Goal: Task Accomplishment & Management: Complete application form

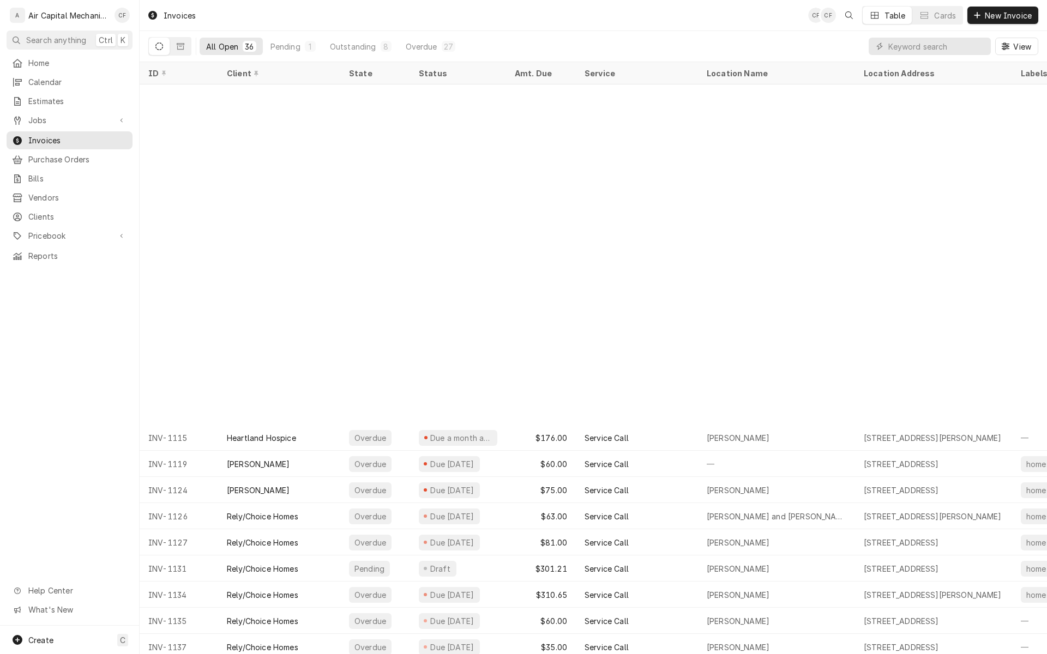
scroll to position [370, 0]
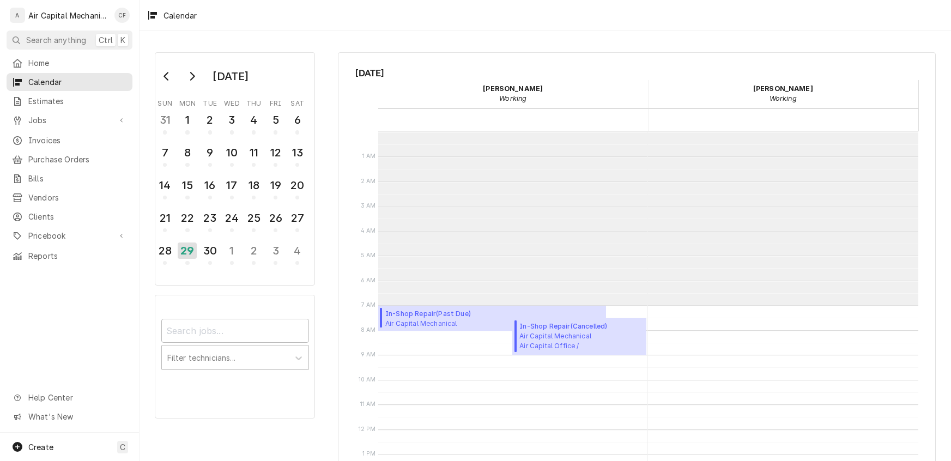
scroll to position [174, 0]
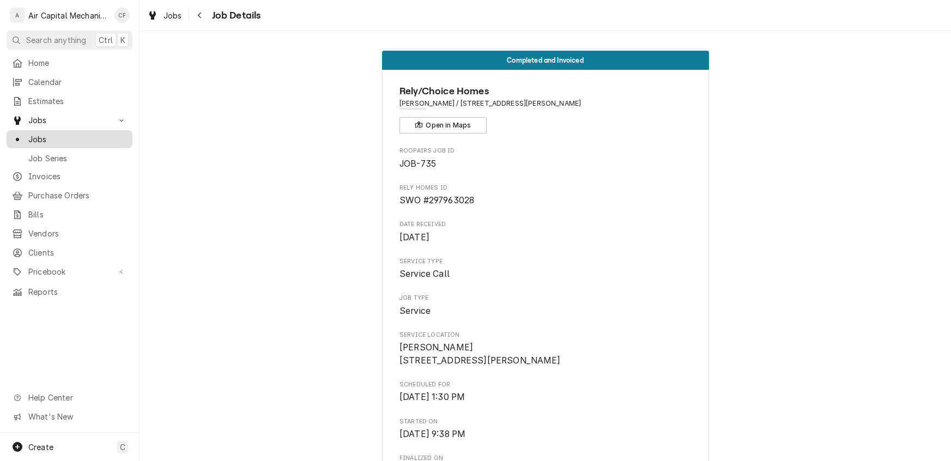
click at [26, 134] on div "Jobs" at bounding box center [69, 139] width 115 height 11
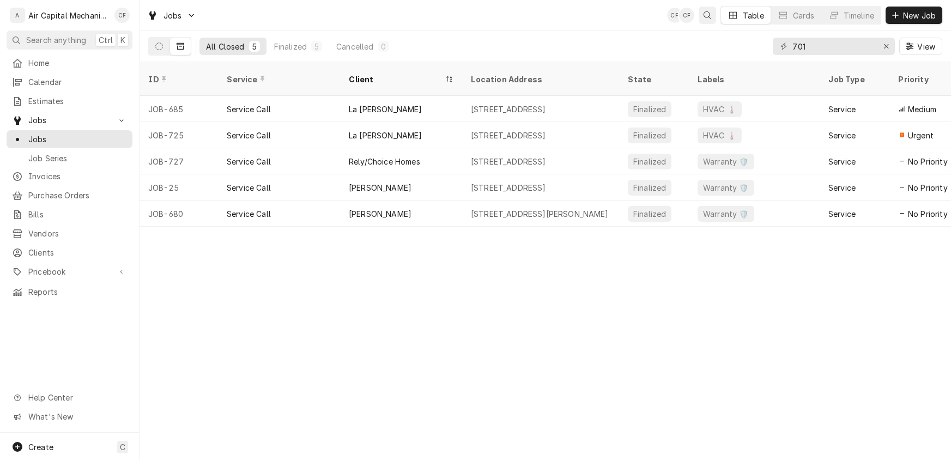
click at [705, 14] on icon "Open search" at bounding box center [708, 15] width 8 height 8
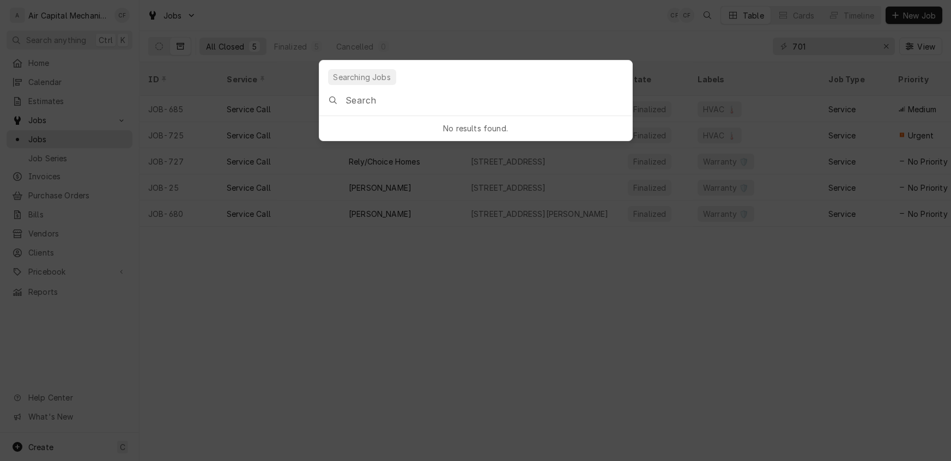
click at [374, 102] on input "Global Command Menu" at bounding box center [489, 100] width 286 height 31
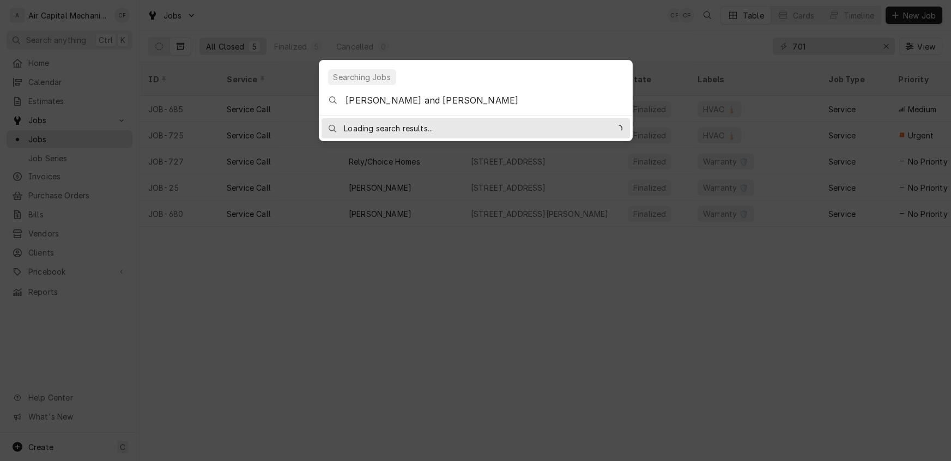
type input "[PERSON_NAME] and [PERSON_NAME]"
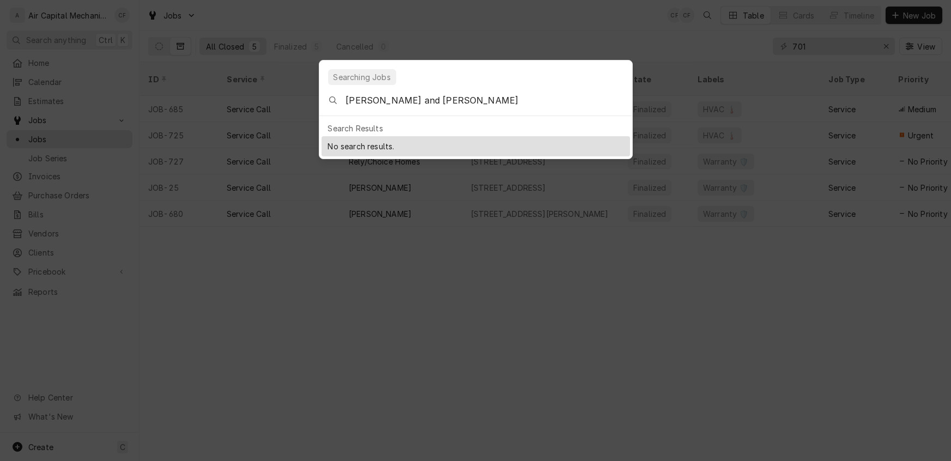
click at [333, 258] on body "A Air Capital Mechanical CF Search anything Ctrl K Home Calendar Estimates Jobs…" at bounding box center [475, 230] width 951 height 461
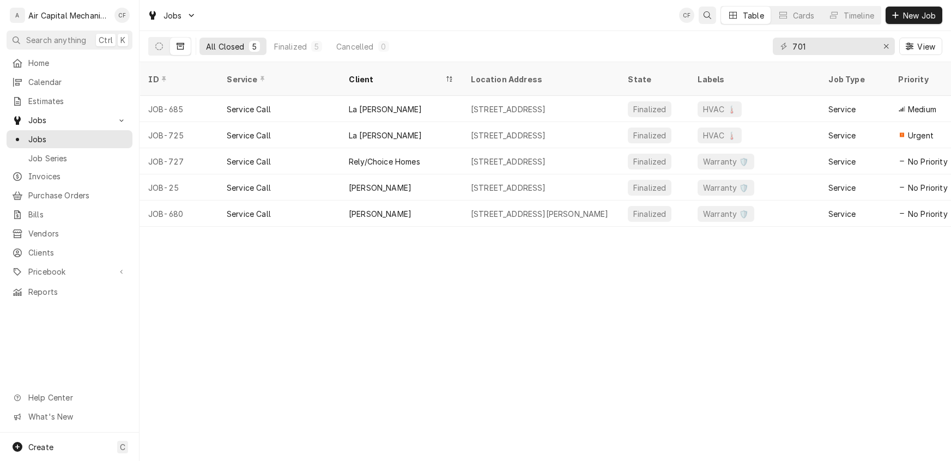
click at [710, 15] on icon "Open search" at bounding box center [708, 15] width 8 height 8
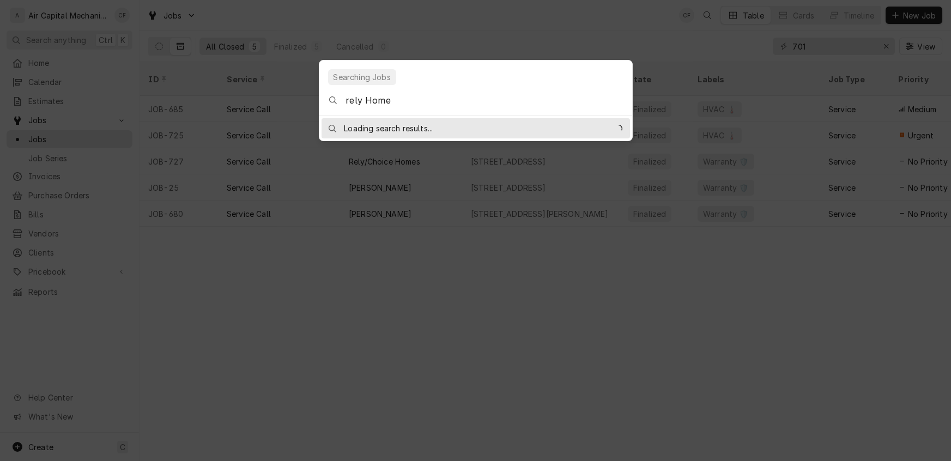
type input "rely Homes"
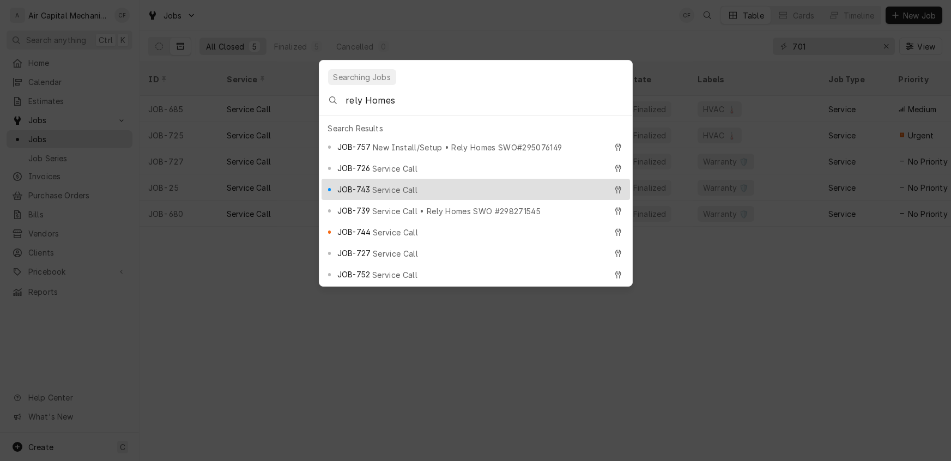
click at [795, 373] on body "A Air Capital Mechanical CF Search anything Ctrl K Home Calendar Estimates Jobs…" at bounding box center [475, 230] width 951 height 461
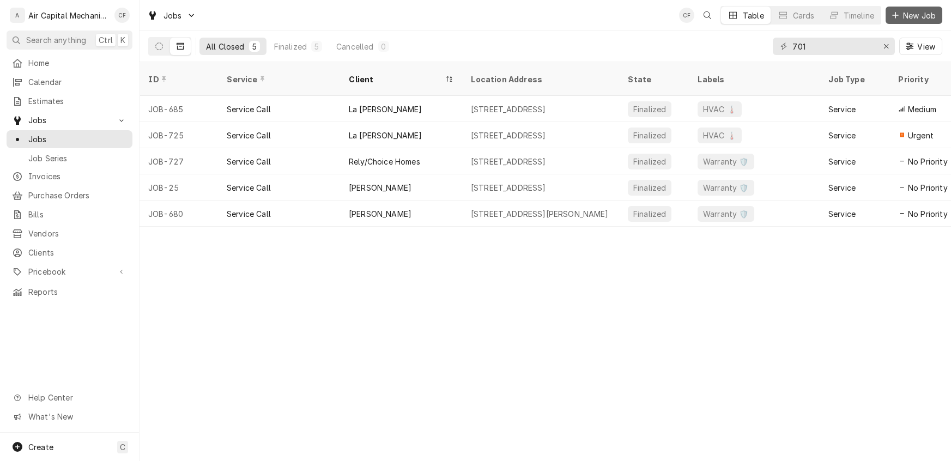
click at [908, 20] on span "New Job" at bounding box center [919, 15] width 37 height 11
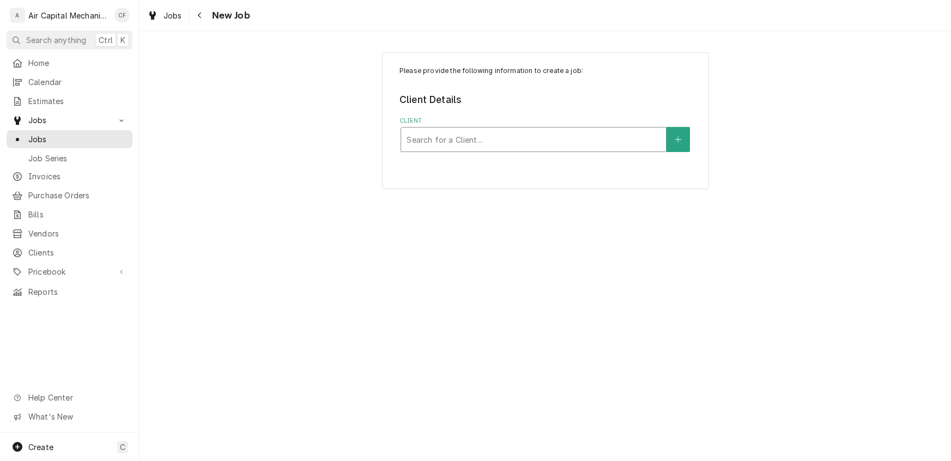
click at [612, 150] on div "Search for a Client..." at bounding box center [533, 140] width 265 height 24
type input "Rely"
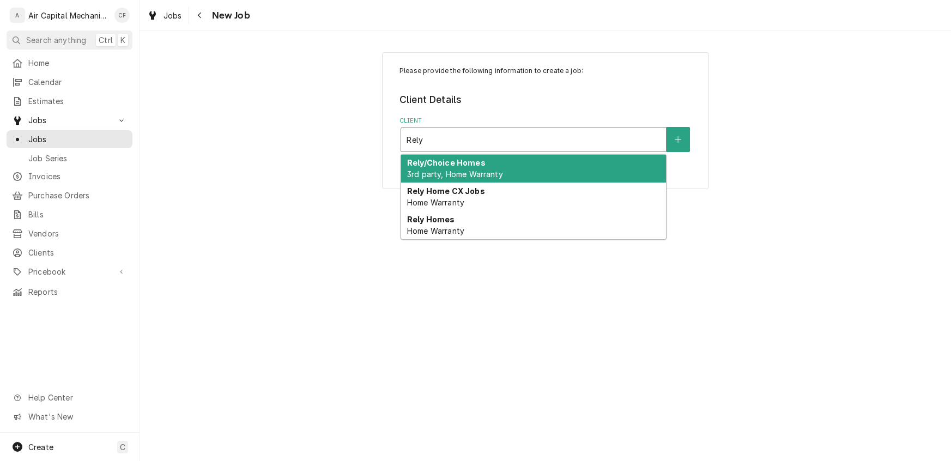
click at [470, 160] on strong "Rely/Choice Homes" at bounding box center [446, 162] width 78 height 9
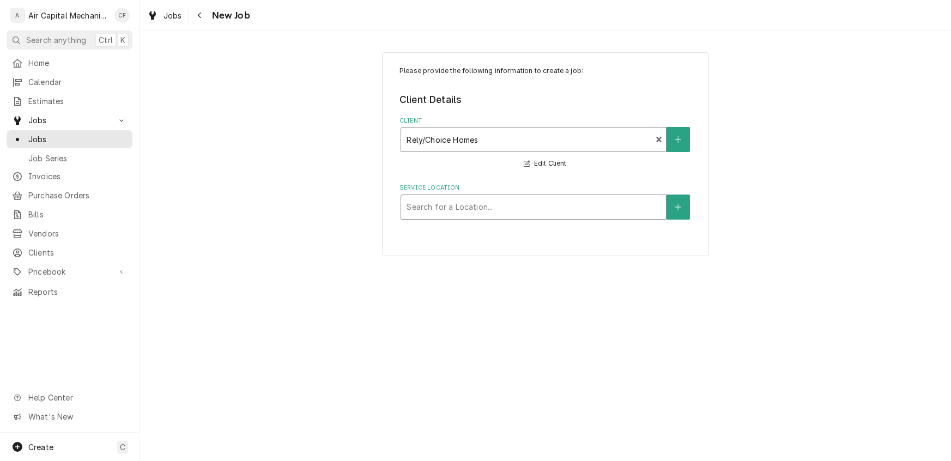
click at [638, 203] on div "Service Location" at bounding box center [534, 207] width 254 height 20
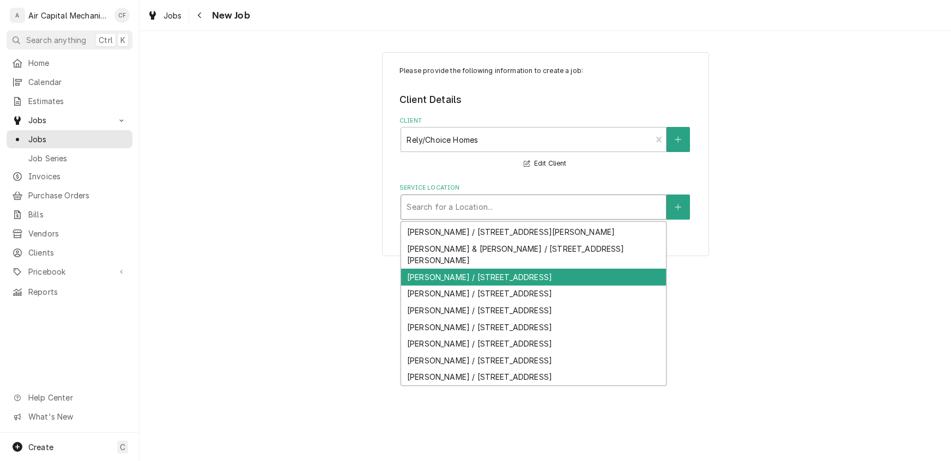
scroll to position [549, 0]
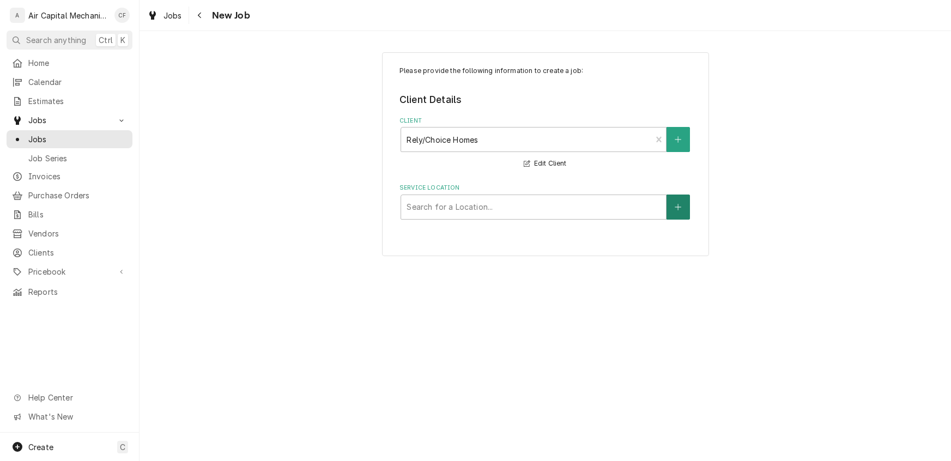
click at [677, 206] on icon "Create New Location" at bounding box center [678, 207] width 7 height 8
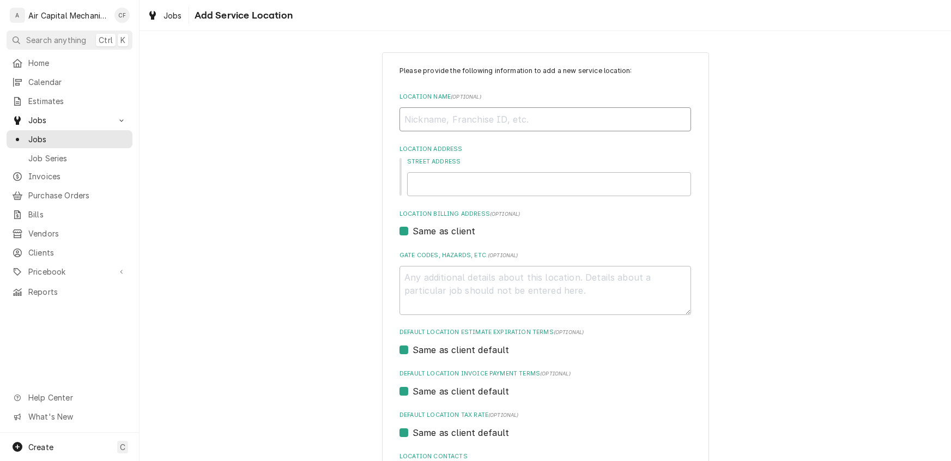
click at [448, 117] on input "Location Name ( optional )" at bounding box center [546, 119] width 292 height 24
type textarea "x"
type input "J"
type textarea "x"
type input "Je"
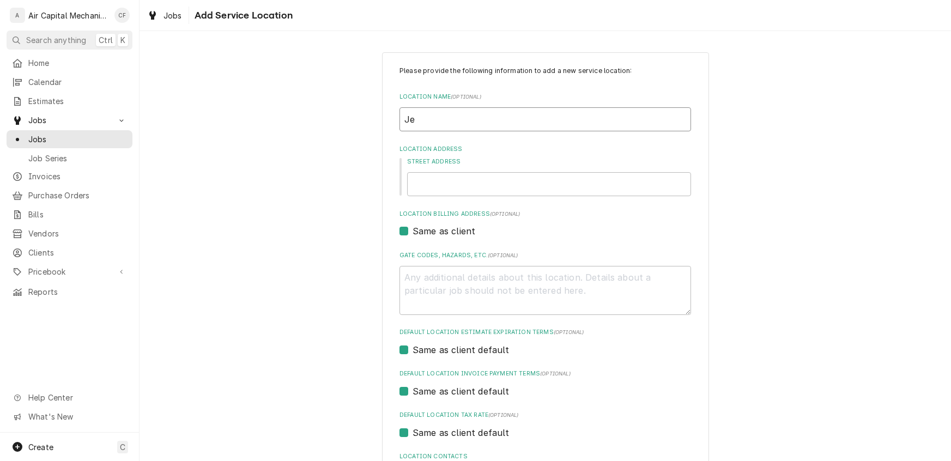
type textarea "x"
type input "Jew"
type textarea "x"
type input "Je"
type textarea "x"
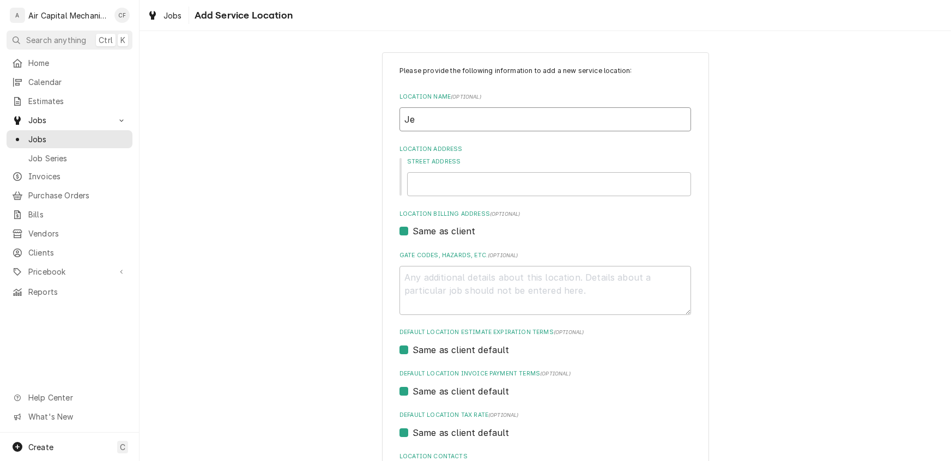
type input "Jen"
type textarea "x"
type input "Jenn"
type textarea "x"
type input "Jenni"
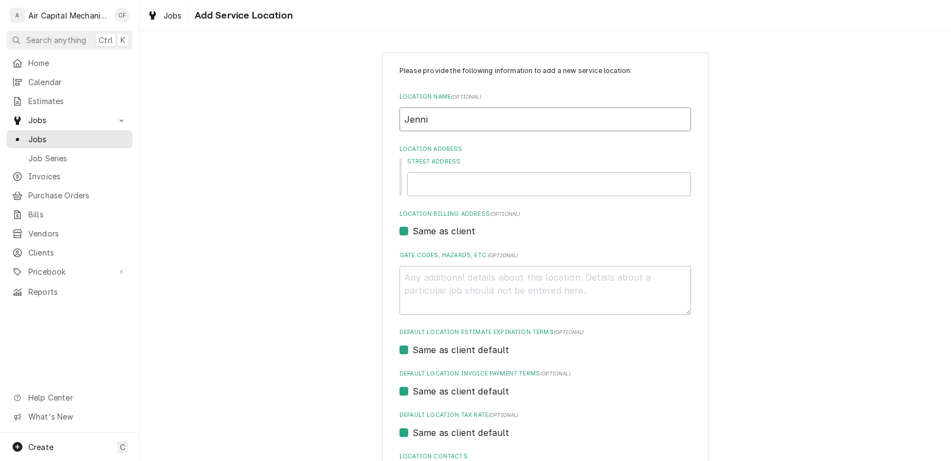
type textarea "x"
type input "Jennif"
type textarea "x"
type input "Jennife"
type textarea "x"
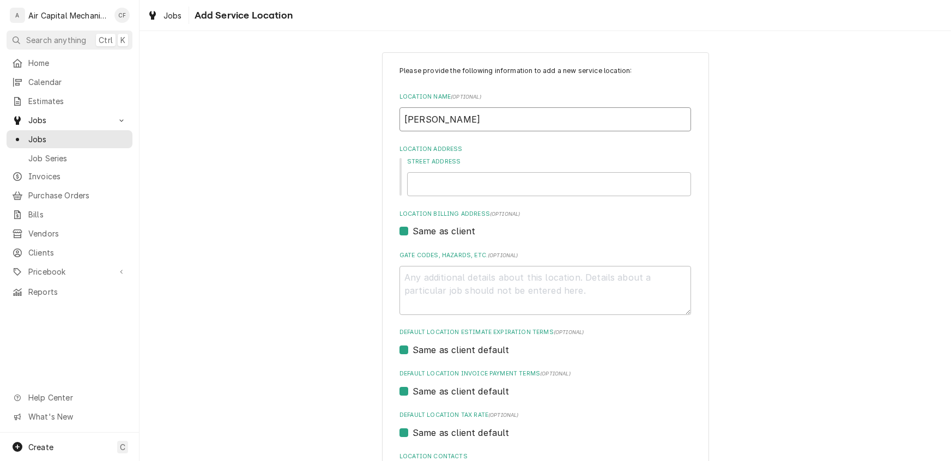
type input "Jennifer"
type textarea "x"
type input "Jennifer"
type textarea "x"
type input "Jennifer an"
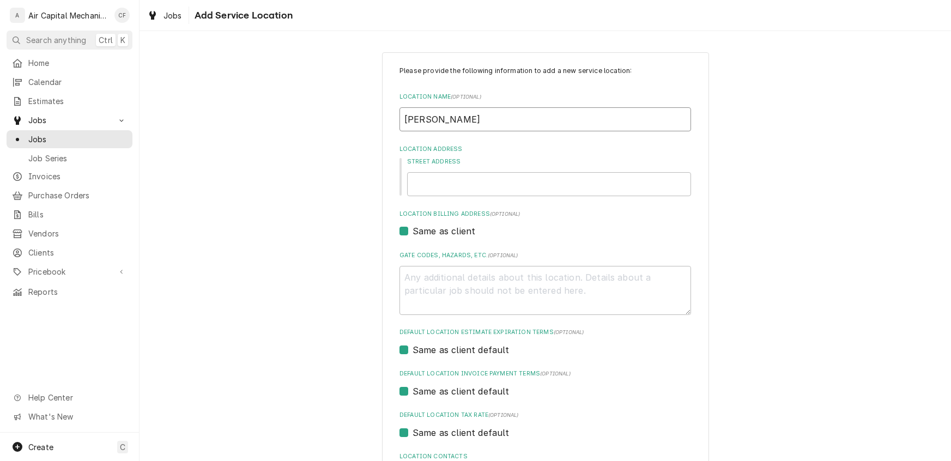
type textarea "x"
type input "Jennifer and"
type textarea "x"
type input "Jennifer and"
type textarea "x"
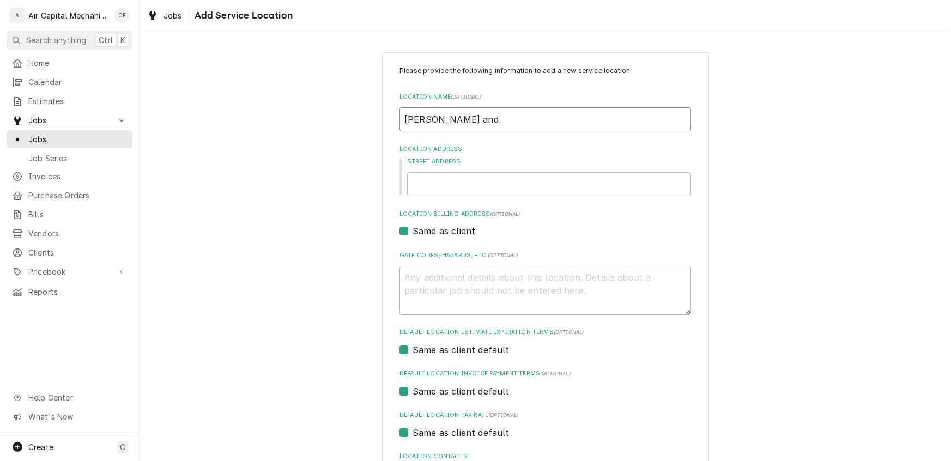
type input "Jennifer and M"
type textarea "x"
type input "Jennifer and Mi"
type textarea "x"
type input "Jennifer and Mic"
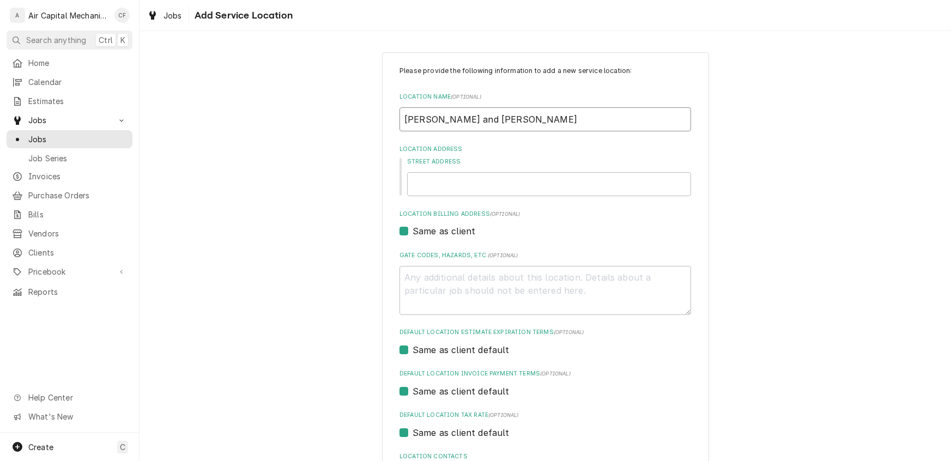
type textarea "x"
type input "Jennifer and Mich"
type textarea "x"
type input "Jennifer and Micha"
type textarea "x"
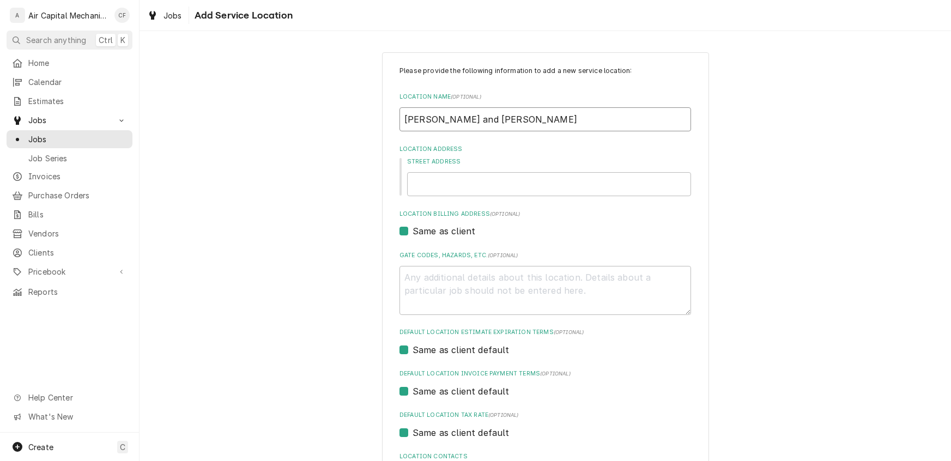
type input "Jennifer and Michar"
type textarea "x"
type input "Jennifer and Michare"
type textarea "x"
type input "Jennifer and Micharel"
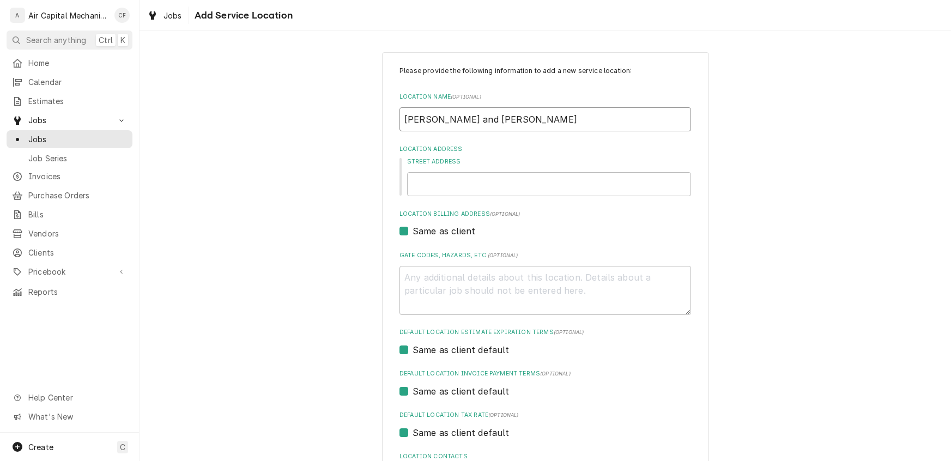
type textarea "x"
type input "Jennifer and Micharel"
type textarea "x"
type input "Jennifer and Micharel"
type textarea "x"
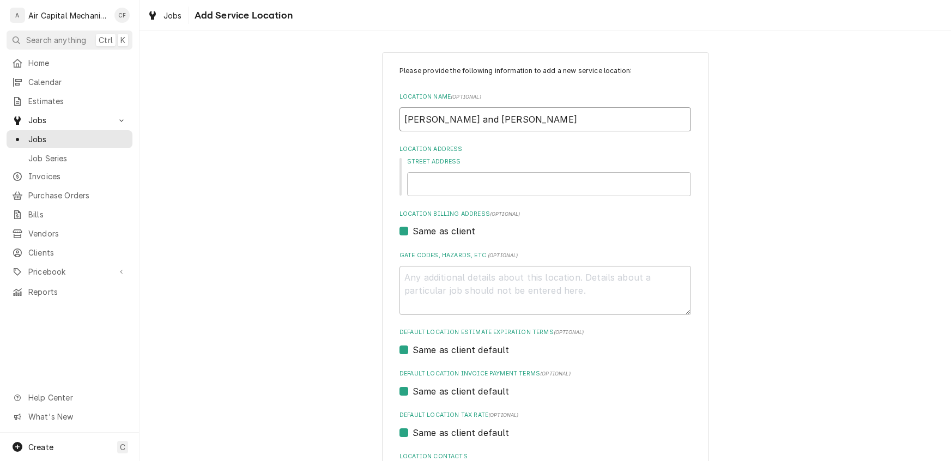
type input "Jennifer and Michare"
type textarea "x"
type input "Jennifer and Michar"
type textarea "x"
type input "Jennifer and Micha"
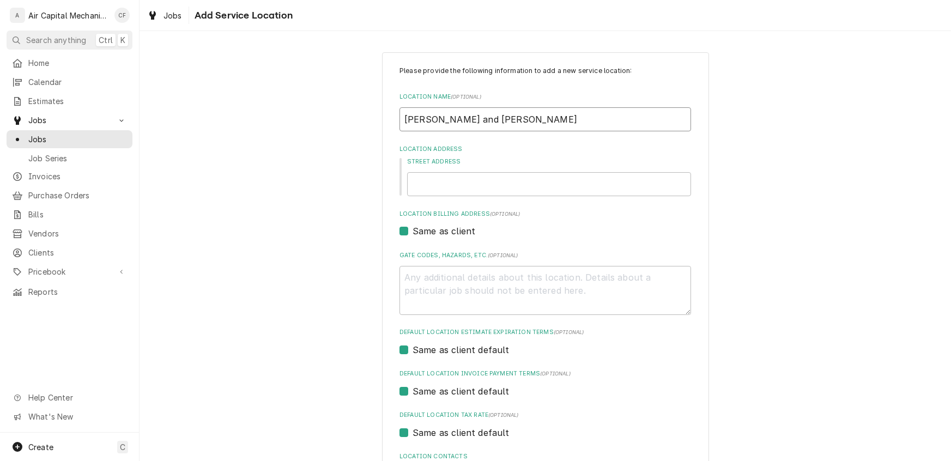
type textarea "x"
type input "Jennifer and Mich"
type textarea "x"
type input "Jennifer and Micha"
type textarea "x"
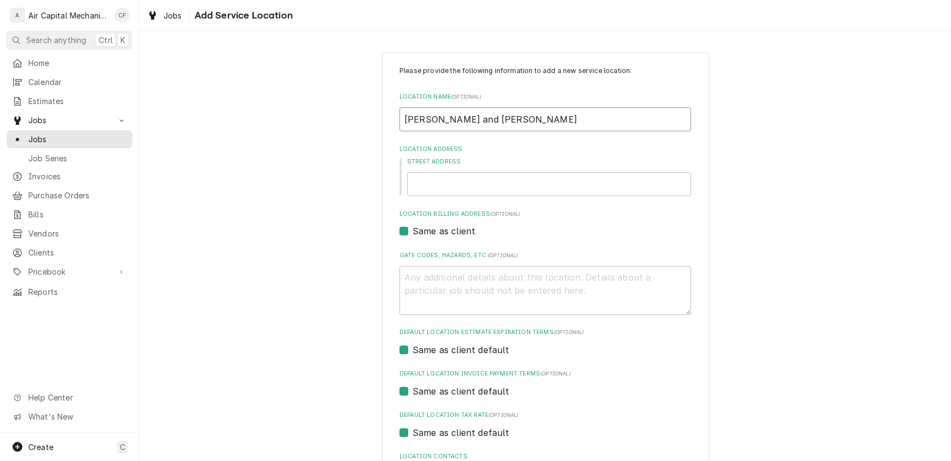
type input "Jennifer and Michae"
type textarea "x"
type input "Jennifer and Michael"
type textarea "x"
type input "Jennifer and Michael"
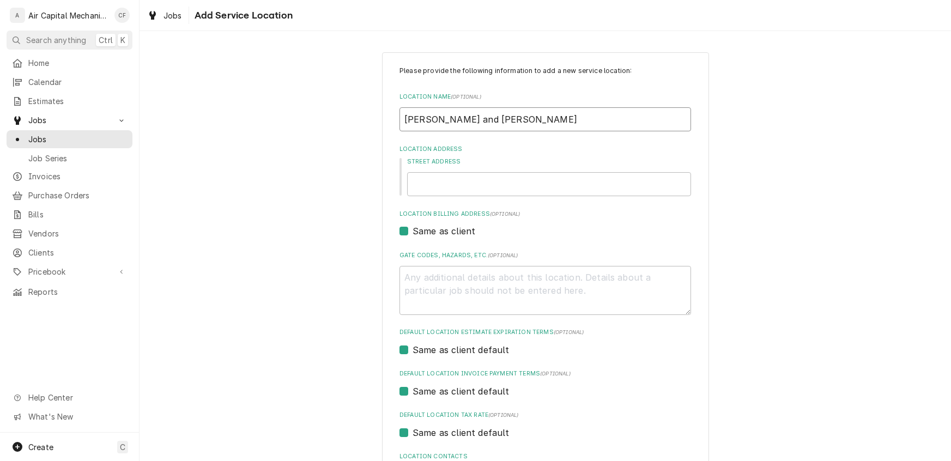
type textarea "x"
type input "Jennifer and Michael P"
type textarea "x"
type input "Jennifer and Michael Pr"
type textarea "x"
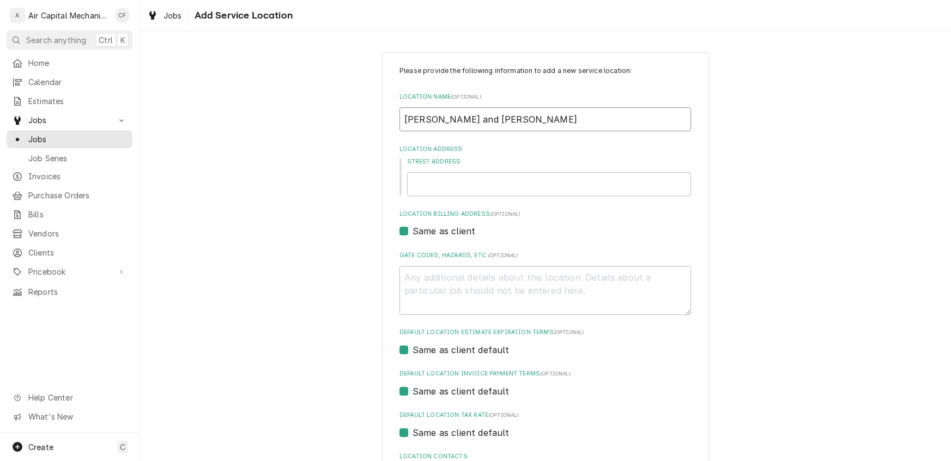
type input "Jennifer and Michael Pri"
type textarea "x"
type input "Jennifer and Michael Pric"
type textarea "x"
type input "Jennifer and Michael Prich"
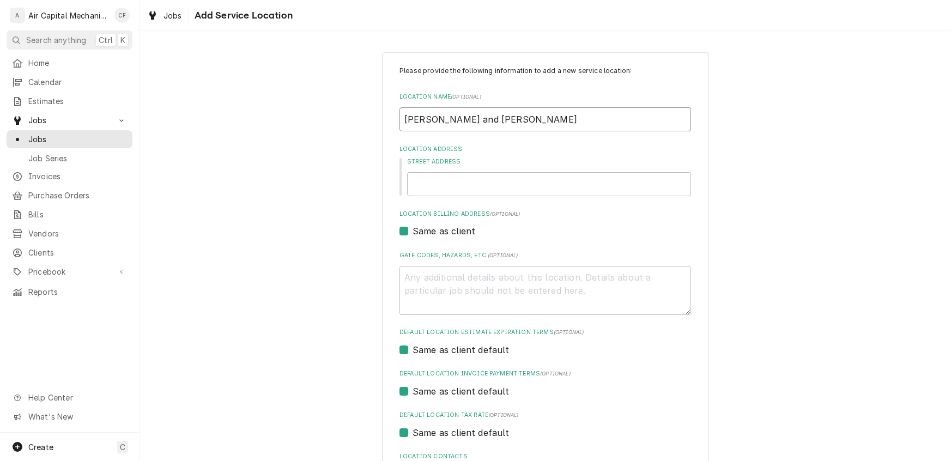
type textarea "x"
type input "Jennifer and Michael Pricha"
type textarea "x"
type input "Jennifer and Michael Prichar"
type textarea "x"
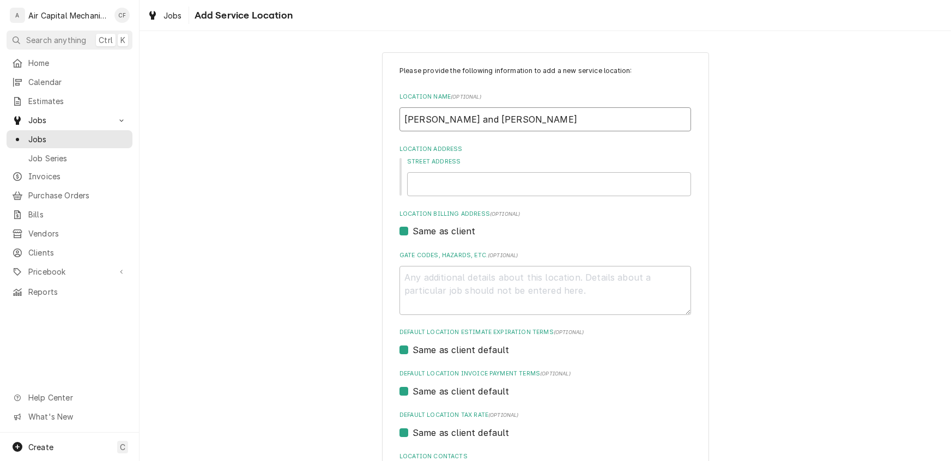
type input "Jennifer and Michael Prichard"
type textarea "x"
type input "Jennifer and Michael Prichard"
click at [445, 183] on input "Street Address" at bounding box center [549, 184] width 284 height 24
type textarea "x"
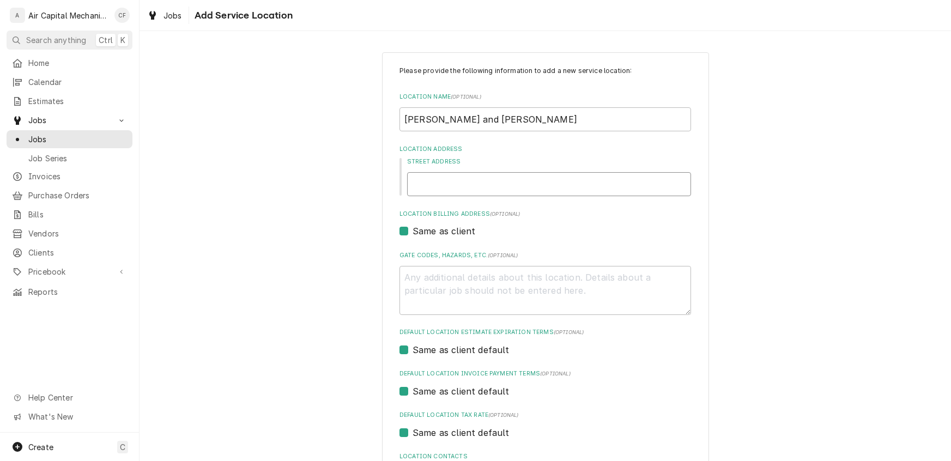
type input "4"
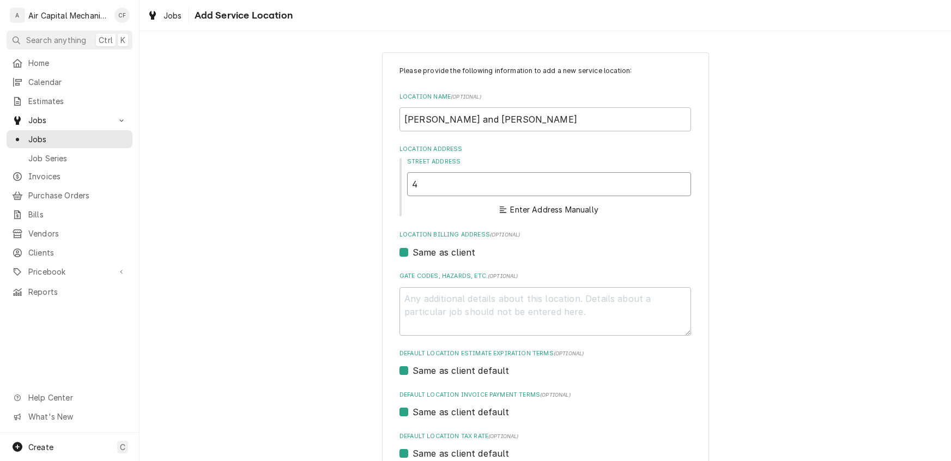
type textarea "x"
type input "43"
type textarea "x"
type input "430"
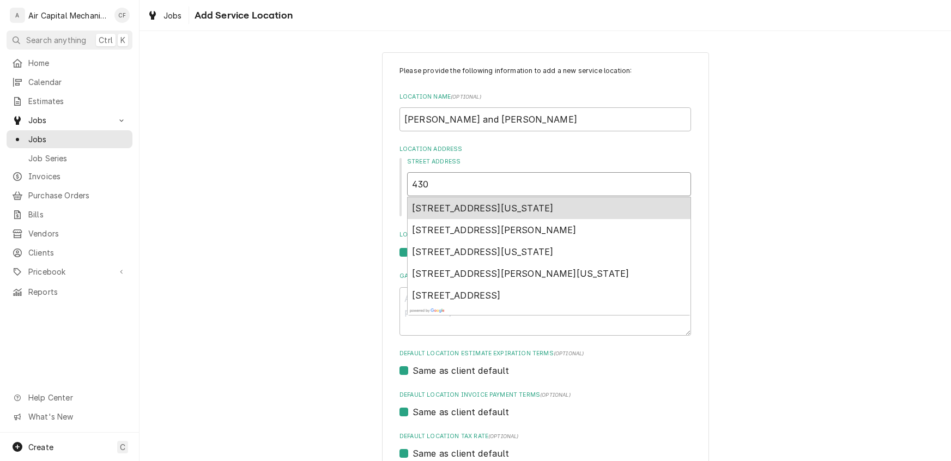
type textarea "x"
type input "430"
type textarea "x"
type input "430 W"
type textarea "x"
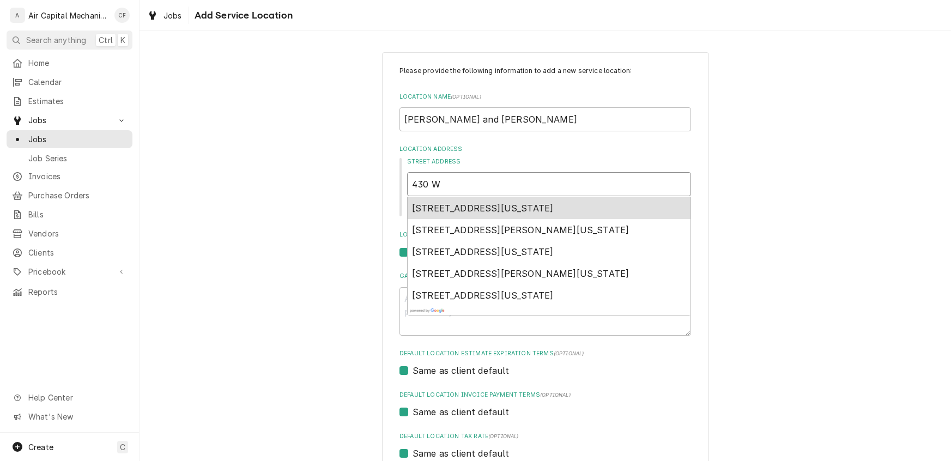
type input "430 W"
type textarea "x"
type input "430 W H"
type textarea "x"
type input "430 W Ha"
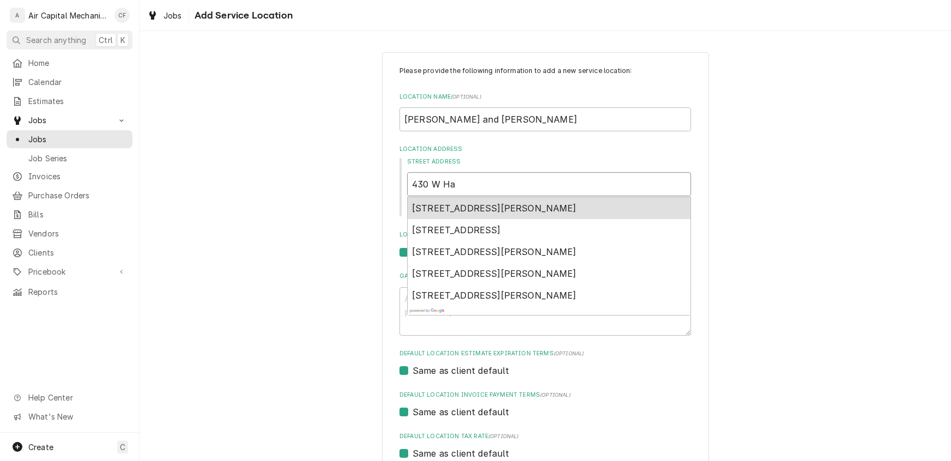
type textarea "x"
type input "430 W Haz"
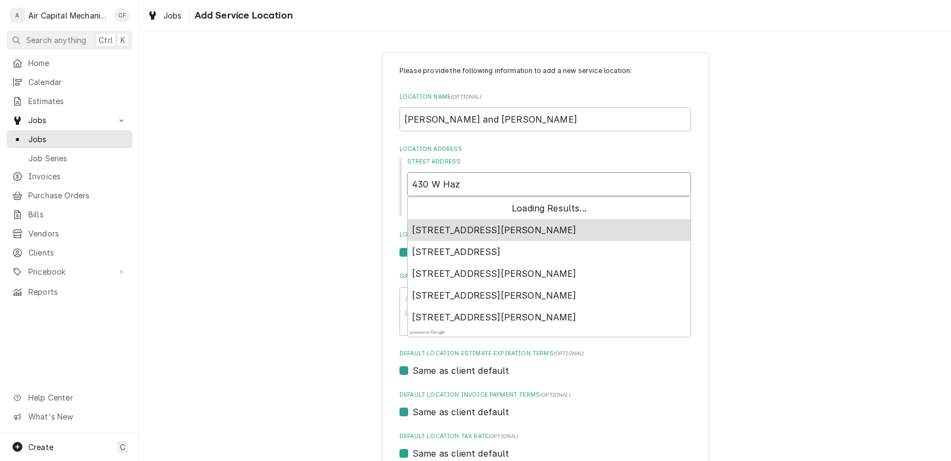
type textarea "x"
type input "430 W Haze"
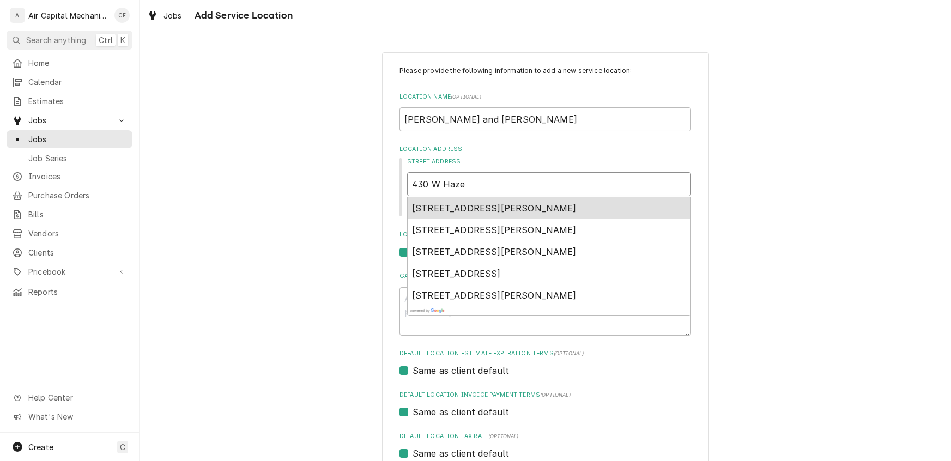
type textarea "x"
type input "430 W Hazel"
type textarea "x"
type input "430 W Hazel"
type textarea "x"
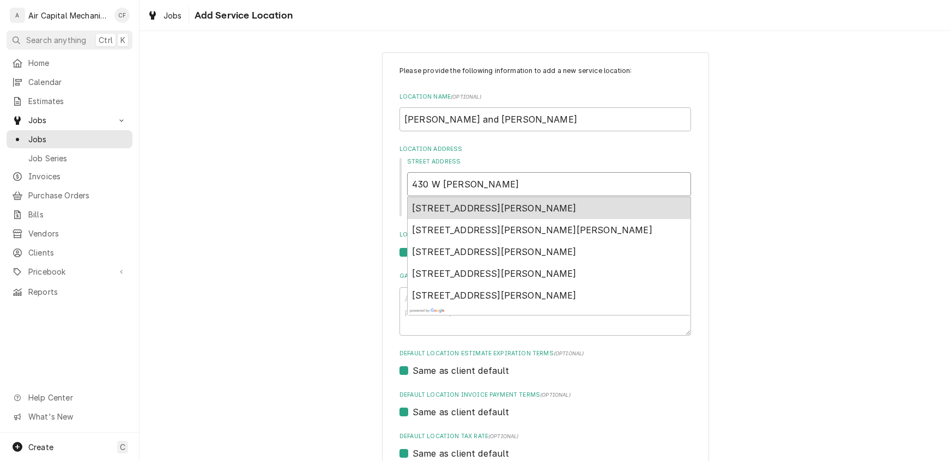
type input "430 W Hazel C"
type textarea "x"
type input "430 W Hazel Ct"
click at [506, 211] on span "430 West Hazel Court, Wichita, KS, USA" at bounding box center [494, 208] width 165 height 11
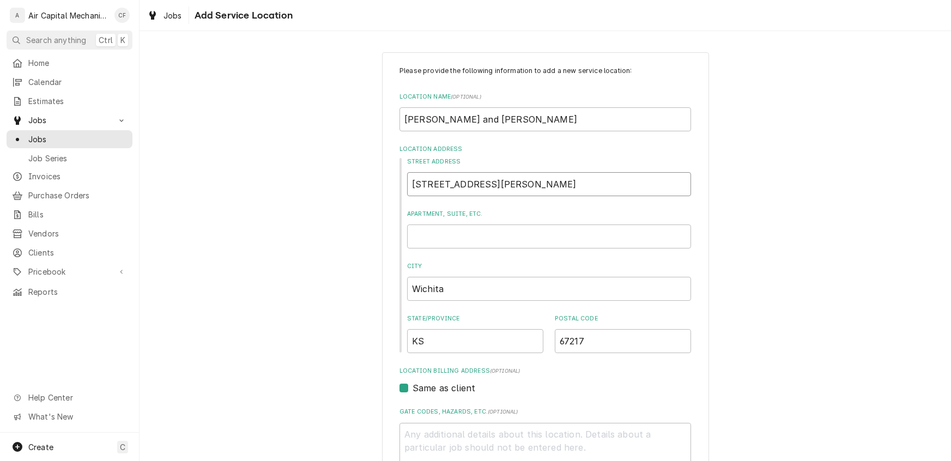
type textarea "x"
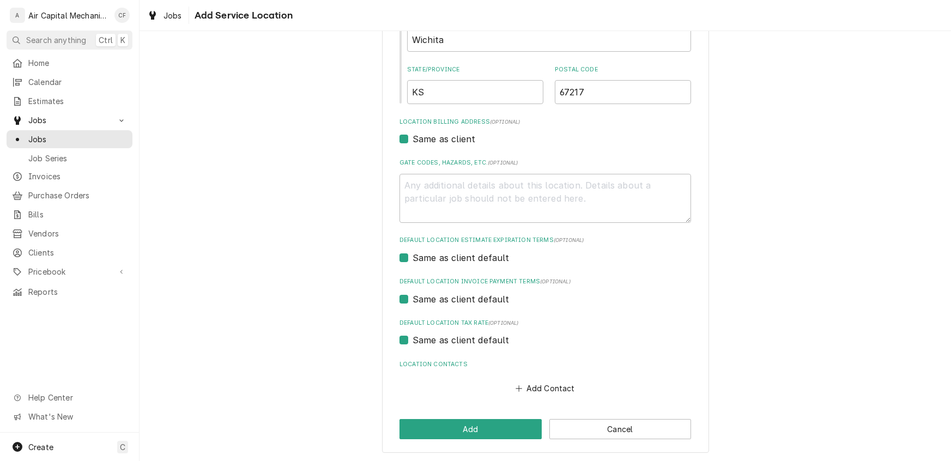
scroll to position [250, 0]
type input "430 W Hazel Ct"
click at [531, 385] on button "Add Contact" at bounding box center [545, 387] width 63 height 15
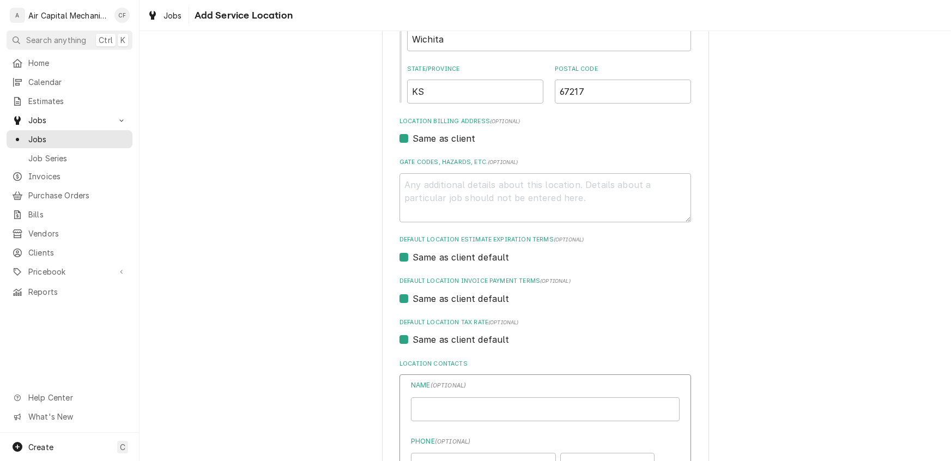
type textarea "x"
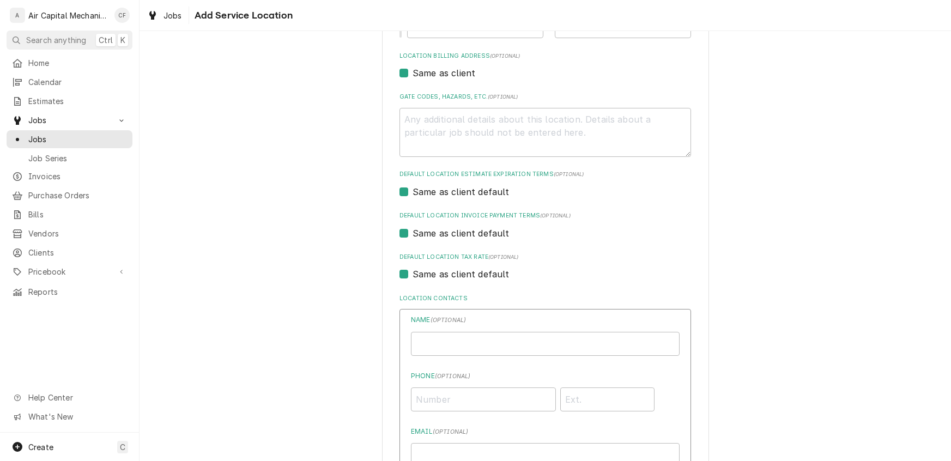
scroll to position [354, 0]
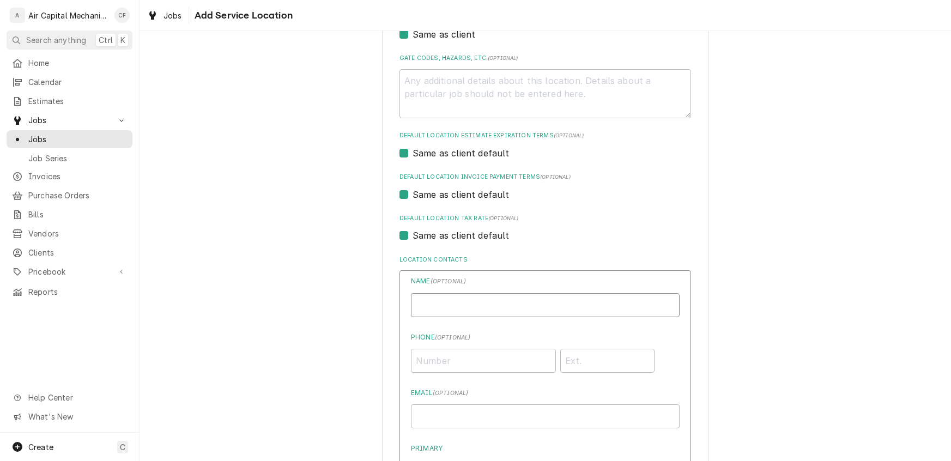
click at [474, 303] on input "Location Name ( optional )" at bounding box center [545, 305] width 269 height 24
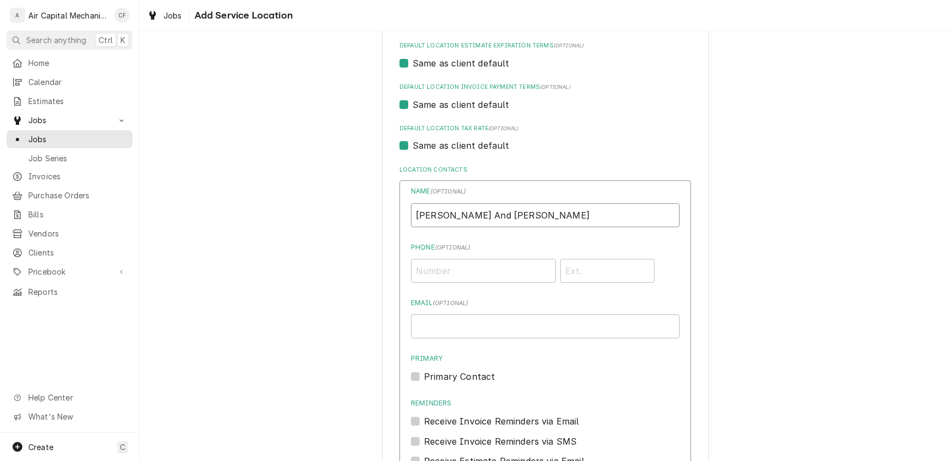
scroll to position [451, 0]
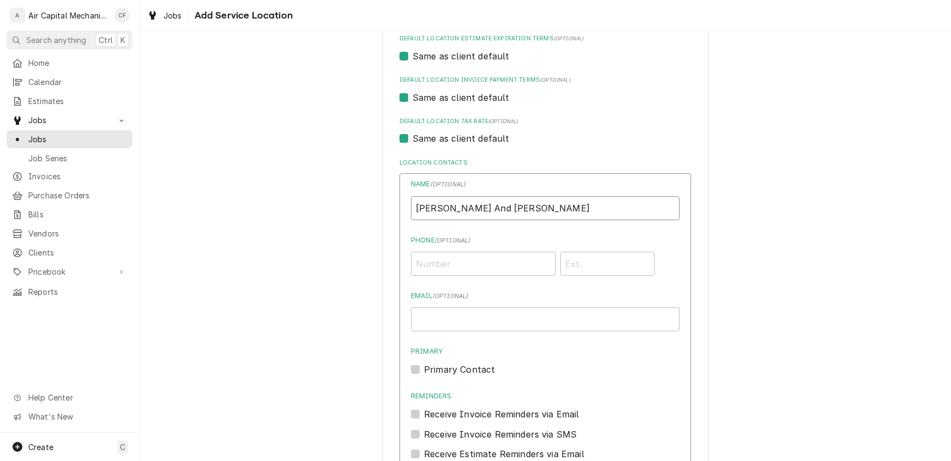
type input "[PERSON_NAME] And [PERSON_NAME]"
click at [455, 270] on input "Phone ( optional )" at bounding box center [483, 264] width 145 height 24
type input "[PHONE_NUMBER]"
click at [435, 325] on input "Email ( optional )" at bounding box center [545, 319] width 269 height 24
paste input "[EMAIL_ADDRESS][DOMAIN_NAME]"
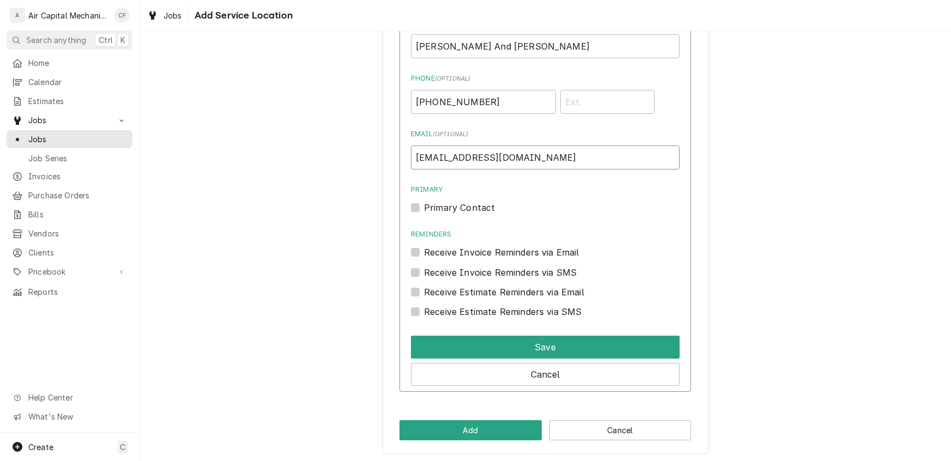
scroll to position [613, 0]
type input "[EMAIL_ADDRESS][DOMAIN_NAME]"
click at [420, 207] on div "Primary Contact" at bounding box center [545, 207] width 269 height 13
click at [424, 206] on label "Primary Contact" at bounding box center [459, 207] width 71 height 13
click at [424, 206] on input "Primary" at bounding box center [558, 213] width 269 height 24
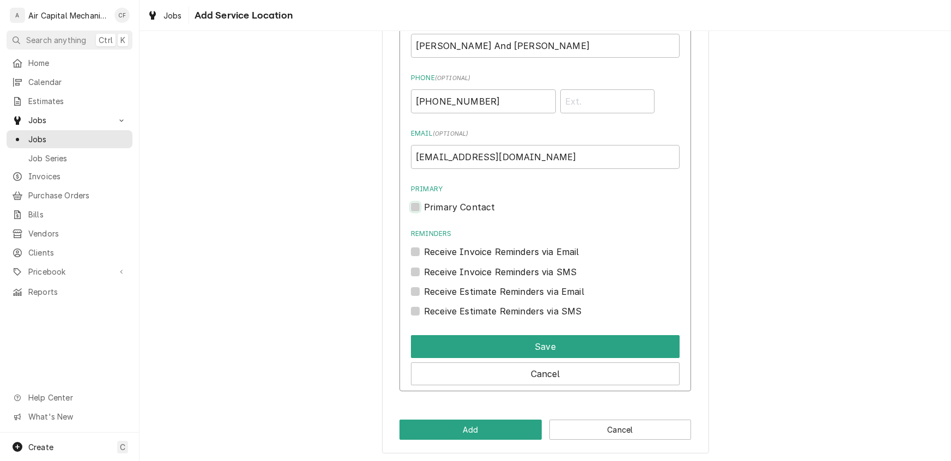
checkbox input "true"
click at [424, 253] on label "Receive Invoice Reminders via Email" at bounding box center [501, 251] width 155 height 13
click at [424, 253] on input "Reminders" at bounding box center [558, 257] width 269 height 24
checkbox input "true"
click at [424, 293] on label "Receive Estimate Reminders via Email" at bounding box center [504, 291] width 160 height 13
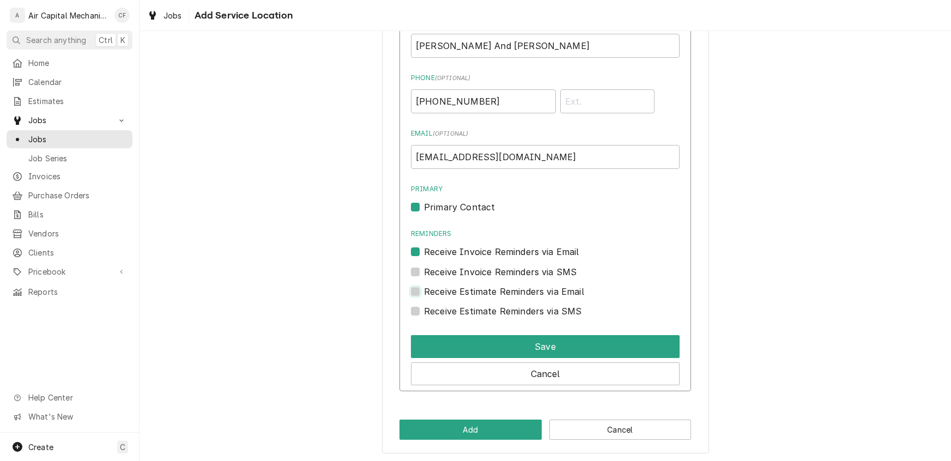
click at [424, 293] on input "Contact Edit Form" at bounding box center [558, 297] width 269 height 24
checkbox input "true"
click at [412, 262] on div "Receive Invoice Reminders via SMS" at bounding box center [545, 268] width 269 height 20
click at [424, 272] on label "Receive Invoice Reminders via SMS" at bounding box center [500, 271] width 153 height 13
click at [424, 272] on input "Contact Edit Form" at bounding box center [558, 277] width 269 height 24
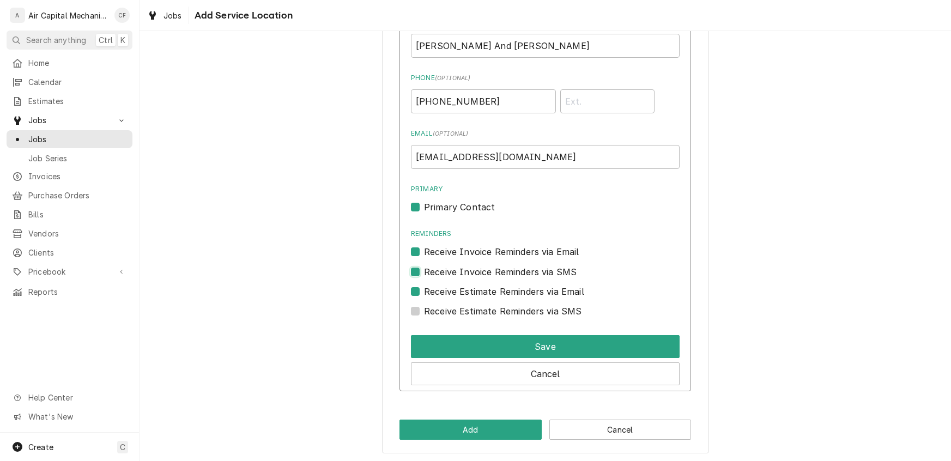
checkbox input "true"
click at [424, 307] on label "Receive Estimate Reminders via SMS" at bounding box center [503, 311] width 158 height 13
click at [424, 307] on input "Contact Edit Form" at bounding box center [558, 317] width 269 height 24
checkbox input "true"
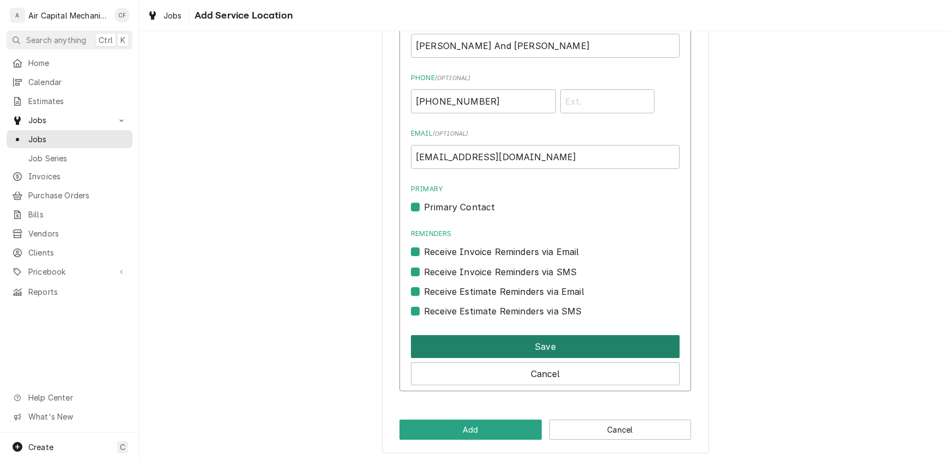
click at [434, 341] on button "Save" at bounding box center [545, 346] width 269 height 23
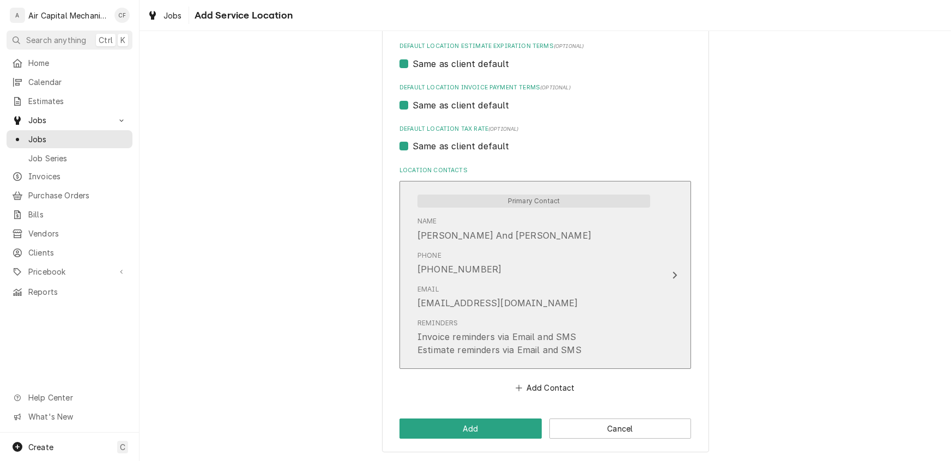
scroll to position [443, 0]
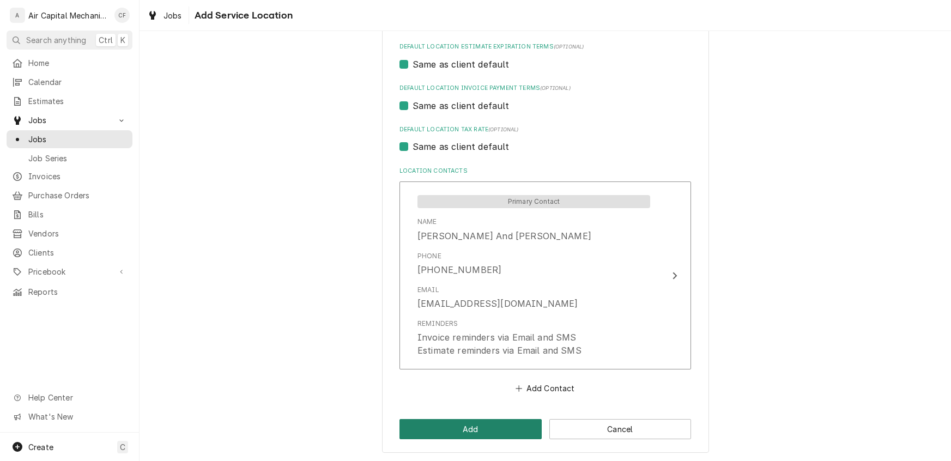
click at [510, 424] on button "Add" at bounding box center [471, 429] width 142 height 20
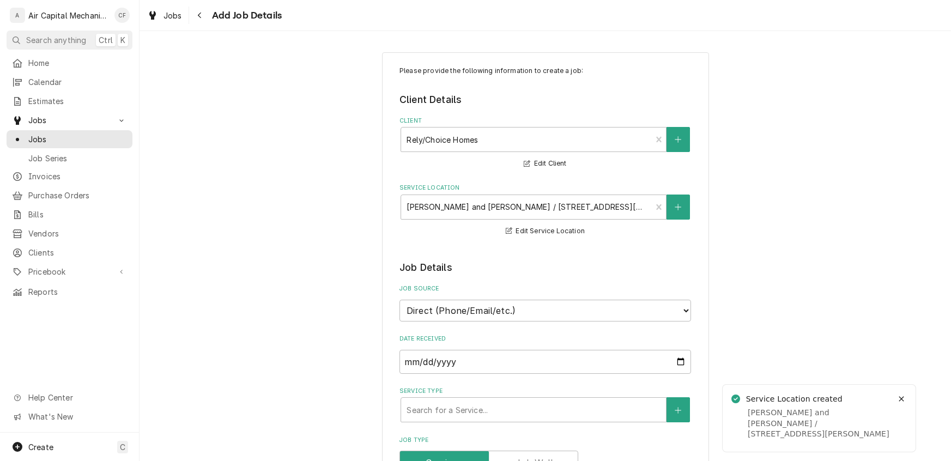
type textarea "x"
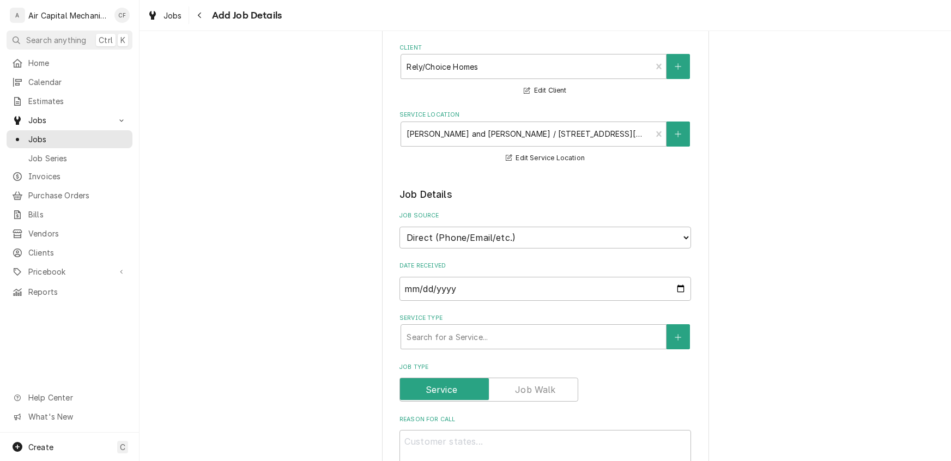
scroll to position [75, 0]
click at [521, 231] on select "Direct (Phone/Email/etc.) Service Channel Other" at bounding box center [546, 236] width 292 height 22
select select "100"
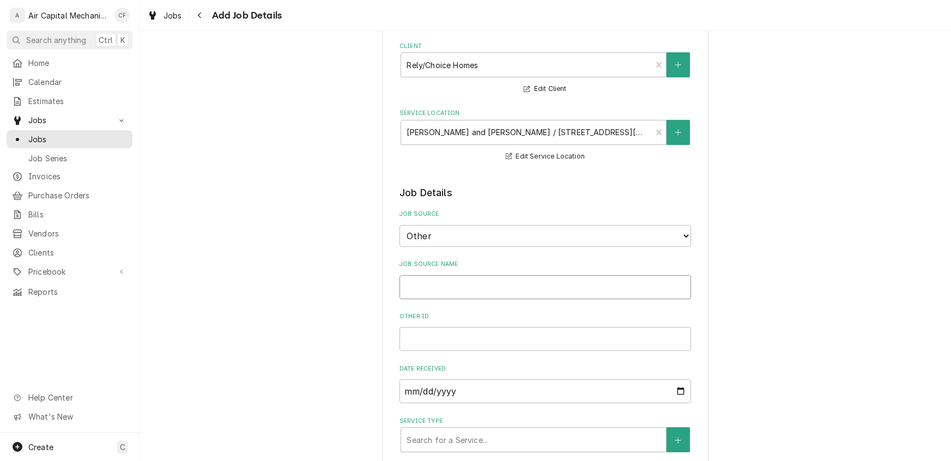
click at [450, 275] on input "Job Source Name" at bounding box center [546, 287] width 292 height 24
type textarea "x"
type input "R"
type textarea "x"
type input "Re"
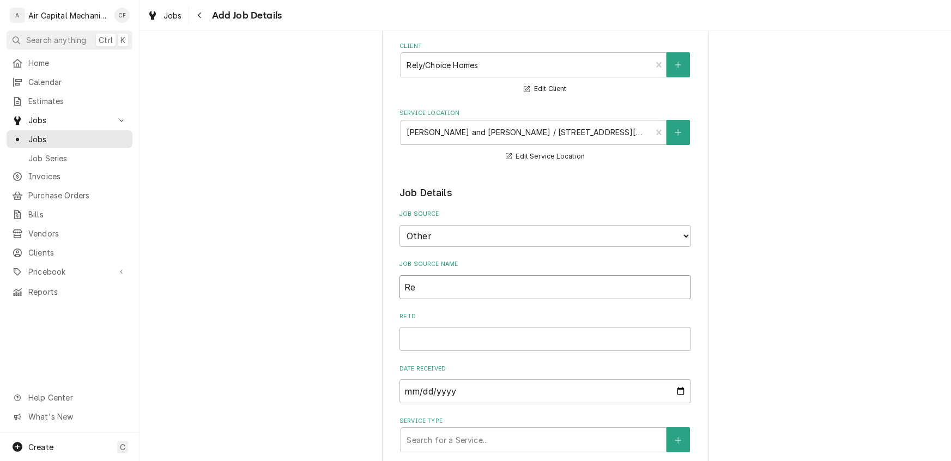
type textarea "x"
type input "Rel"
type textarea "x"
type input "Rely"
type textarea "x"
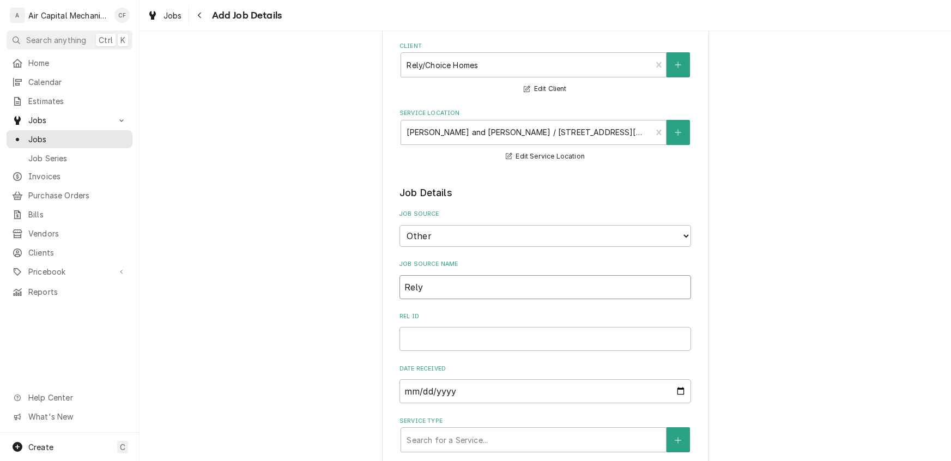
type input "Rely"
type textarea "x"
type input "Rely H"
type textarea "x"
type input "Rely Ho"
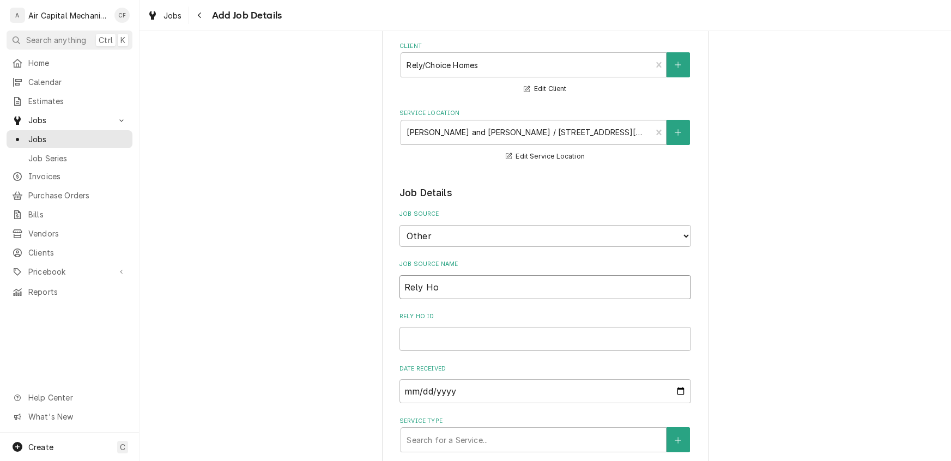
type textarea "x"
type input "Rely Hom"
type textarea "x"
type input "Rely Home"
type textarea "x"
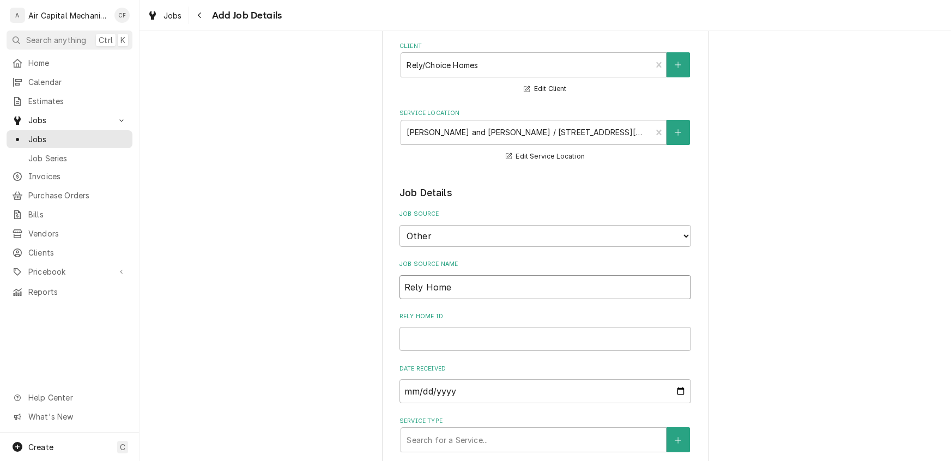
type input "Rely Homes"
type textarea "x"
type input "Rely Homes"
click at [446, 334] on input "Rely Homes ID" at bounding box center [546, 339] width 292 height 24
type textarea "x"
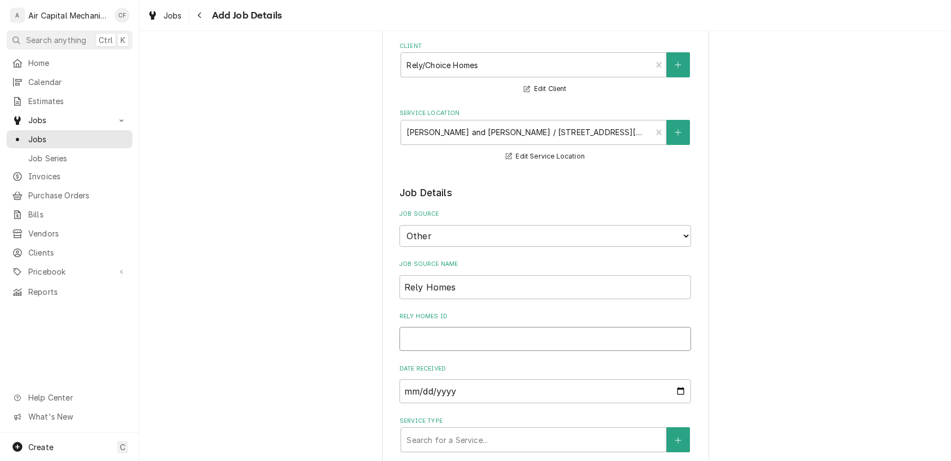
type input "S"
type textarea "x"
type input "SW"
type textarea "x"
type input "SWO"
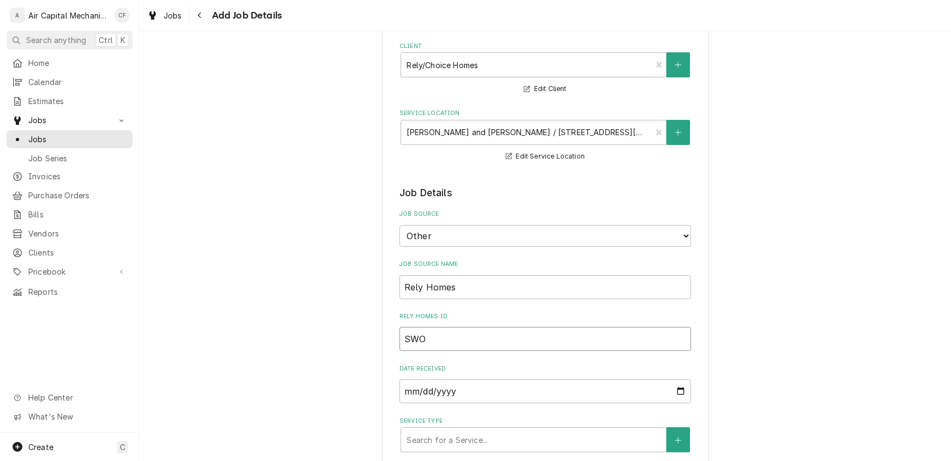
type textarea "x"
type input "SWO3"
type textarea "x"
type input "SWO30"
type textarea "x"
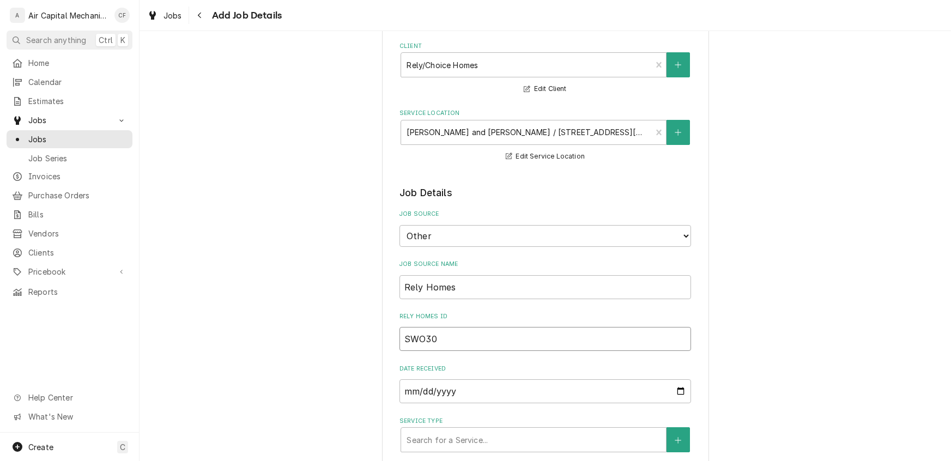
type input "SWO301"
type textarea "x"
type input "SWO3011"
type textarea "x"
type input "SWO30112"
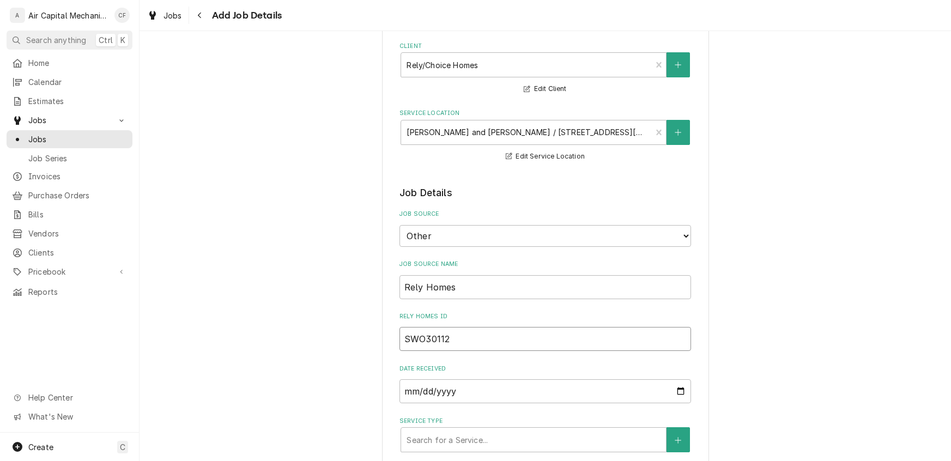
type textarea "x"
type input "SWO301125"
type textarea "x"
type input "SWO3011259"
type textarea "x"
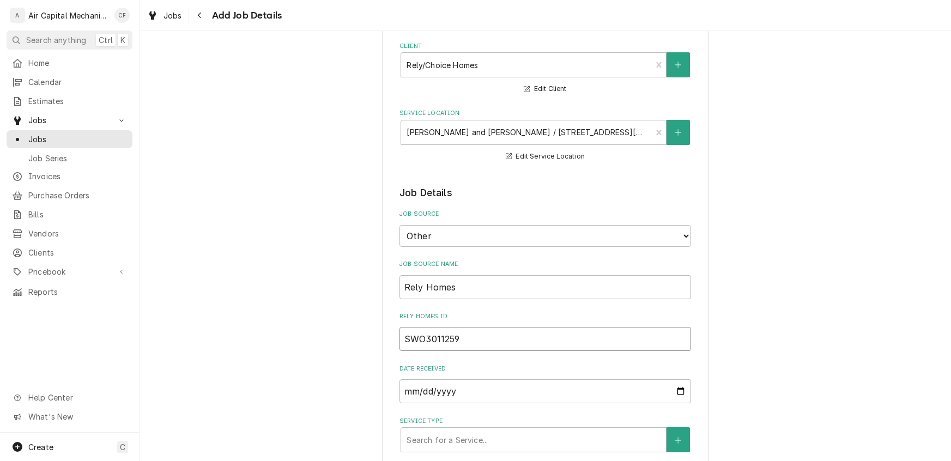
type input "SWO30112596"
type textarea "x"
type input "SWO301125967"
type textarea "x"
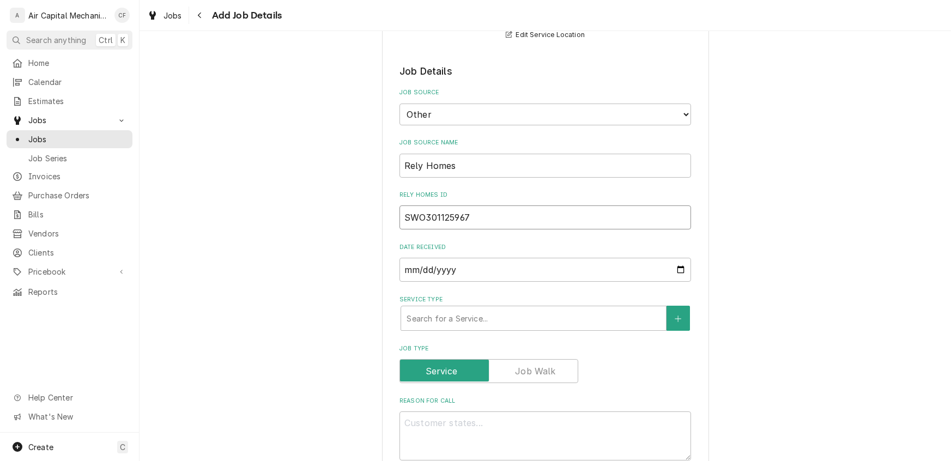
scroll to position [215, 0]
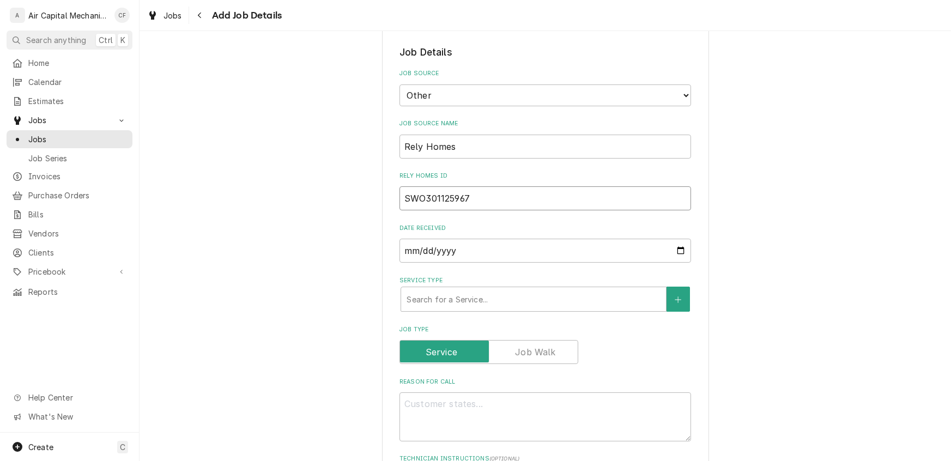
type input "SWO301125967"
click at [425, 249] on input "2025-09-29" at bounding box center [546, 251] width 292 height 24
type textarea "x"
type input "2025-09-09"
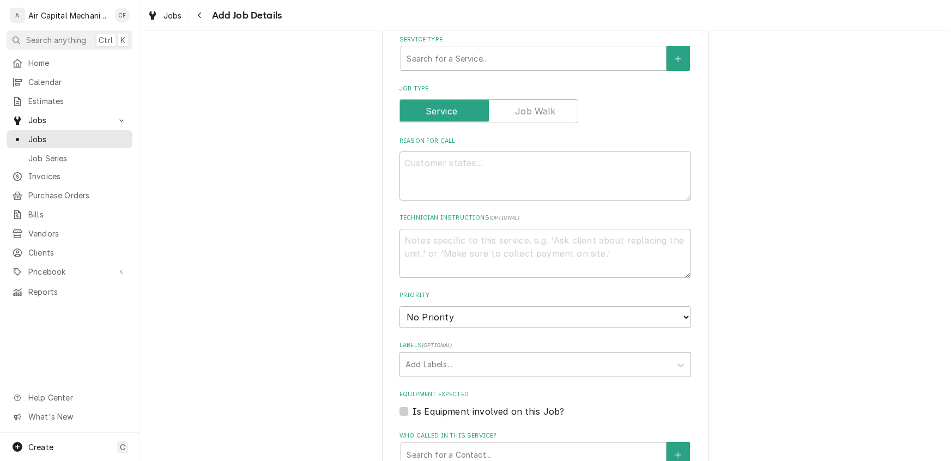
scroll to position [542, 0]
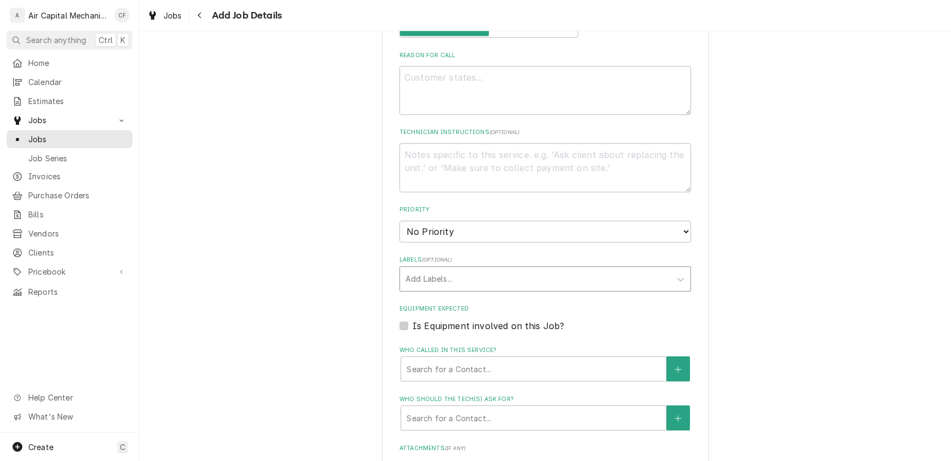
click at [450, 278] on div "Labels" at bounding box center [536, 279] width 260 height 20
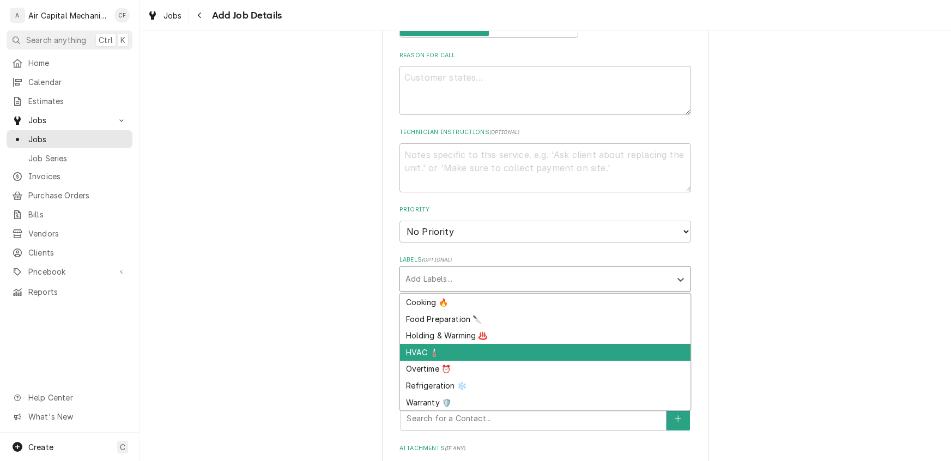
click at [422, 350] on div "HVAC 🌡️" at bounding box center [545, 352] width 291 height 17
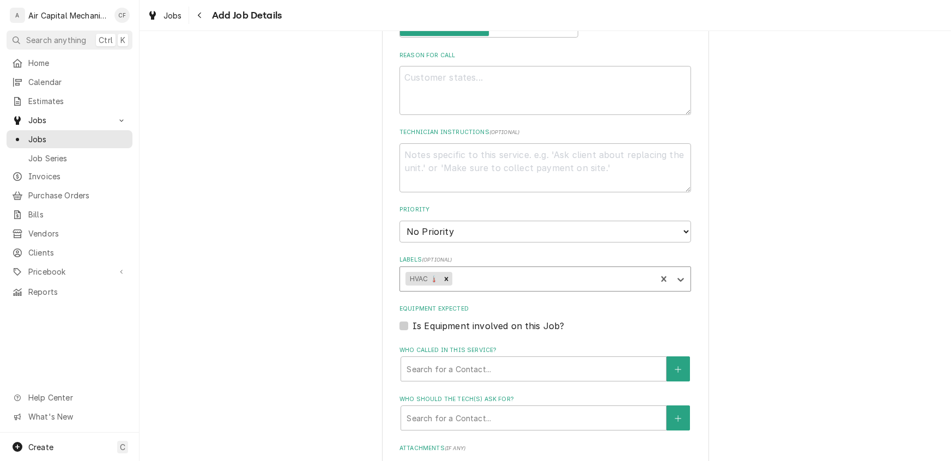
click at [474, 273] on div "Labels" at bounding box center [552, 279] width 197 height 20
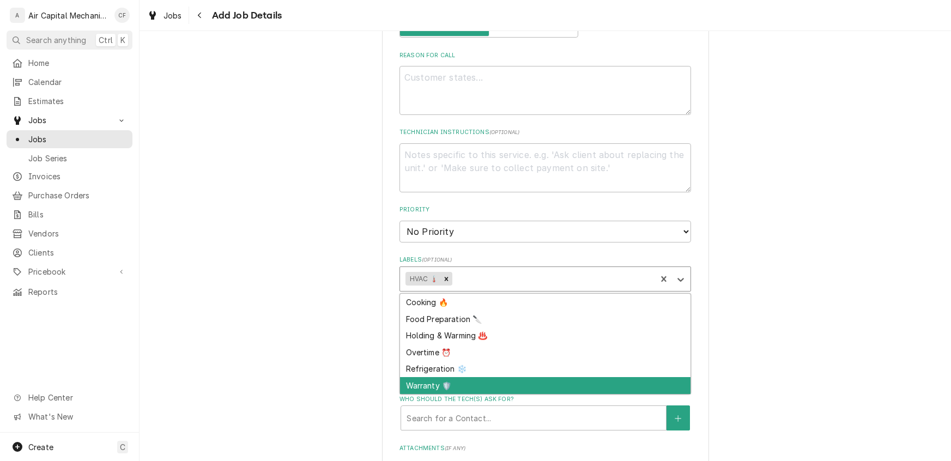
click at [450, 380] on div "Warranty 🛡️" at bounding box center [545, 385] width 291 height 17
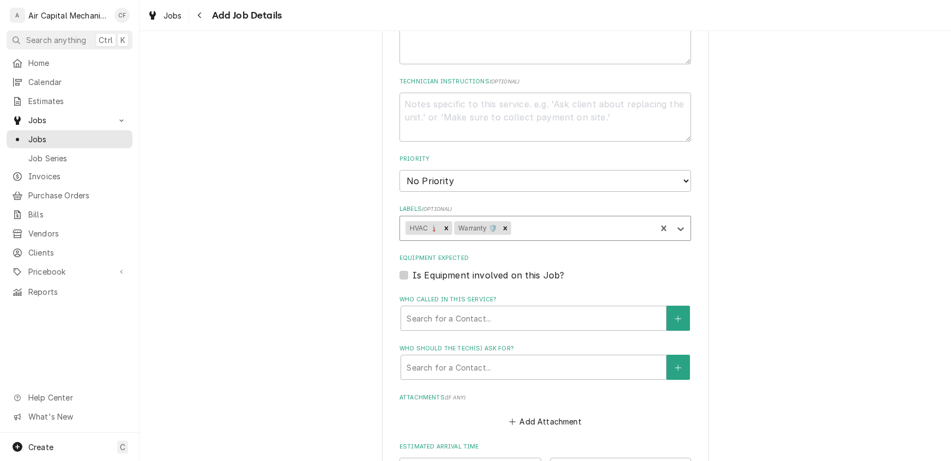
scroll to position [681, 0]
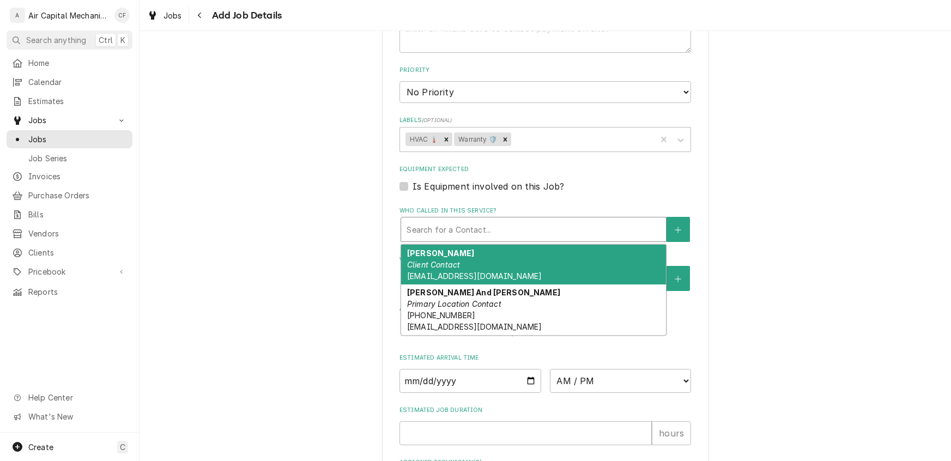
click at [452, 223] on div "Who called in this service?" at bounding box center [534, 230] width 254 height 20
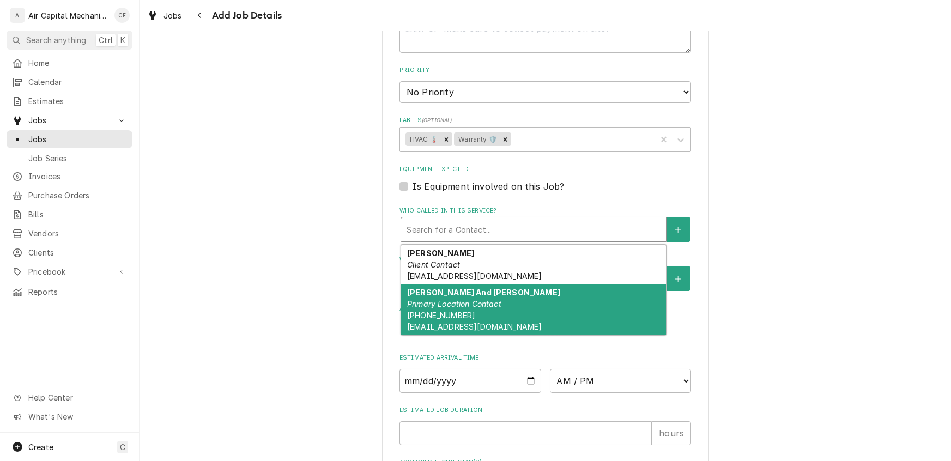
click at [446, 303] on em "Primary Location Contact" at bounding box center [454, 303] width 94 height 9
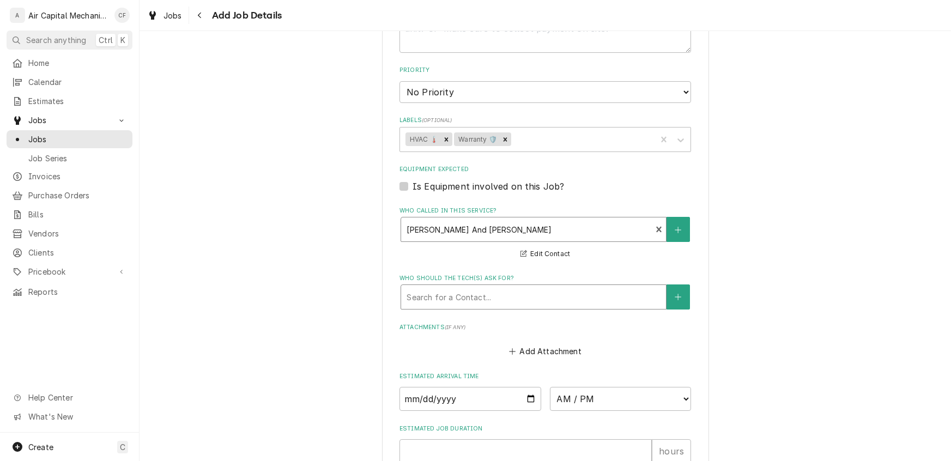
click at [449, 297] on div "Who should the tech(s) ask for?" at bounding box center [534, 297] width 254 height 20
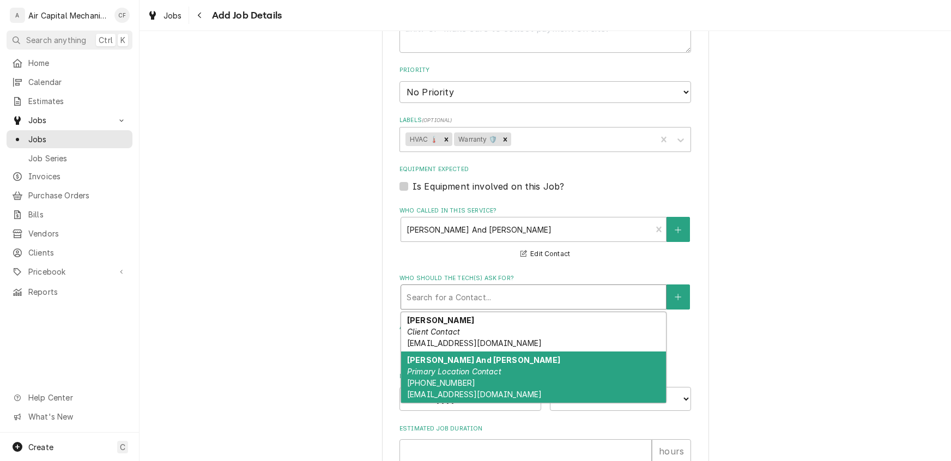
click at [446, 378] on span "(316) 640-7096 mikeshunny69@yahoo.com" at bounding box center [474, 388] width 135 height 21
type textarea "x"
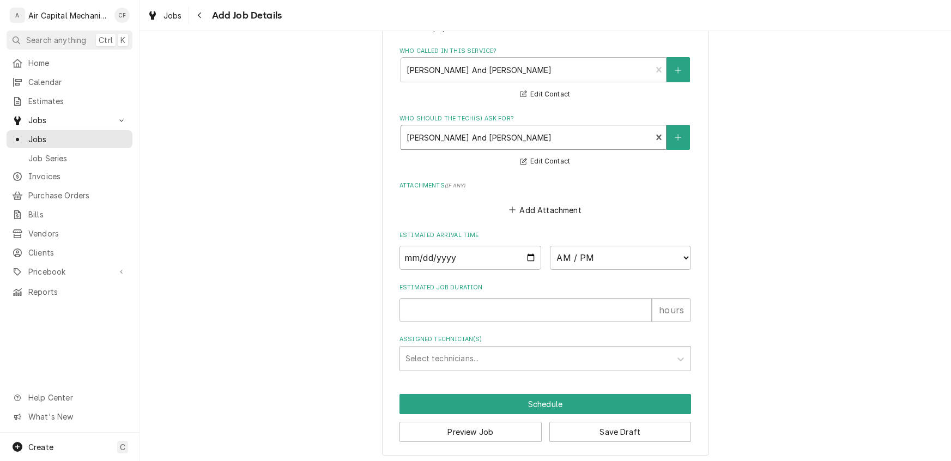
scroll to position [842, 0]
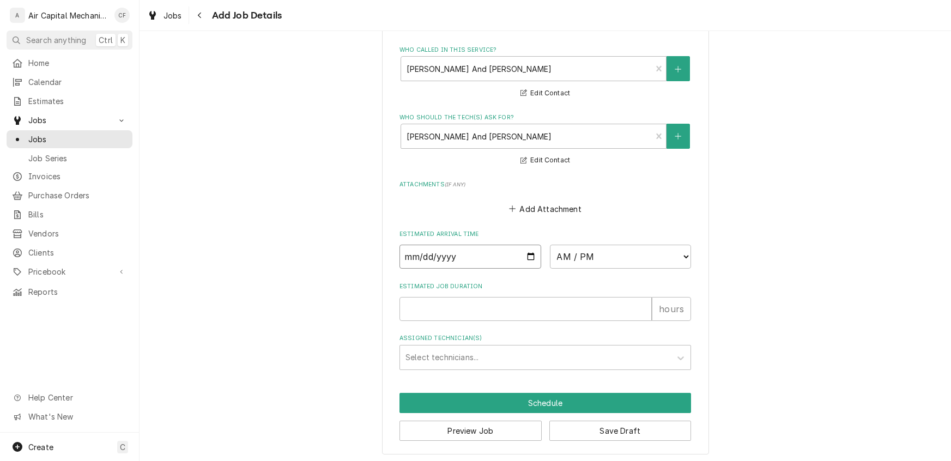
click at [408, 259] on input "Date" at bounding box center [471, 257] width 142 height 24
type input "0002-09-09"
type textarea "x"
type input "0020-09-09"
type textarea "x"
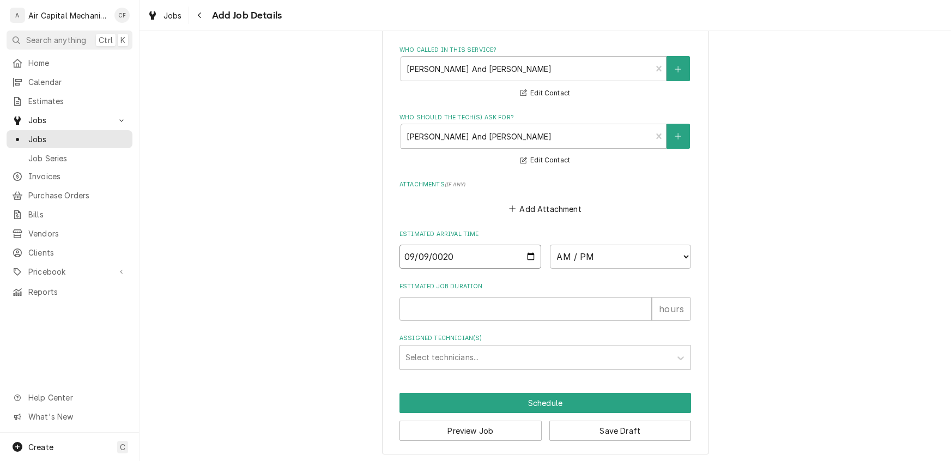
type input "0202-09-09"
type textarea "x"
type input "20252-09-09"
type textarea "x"
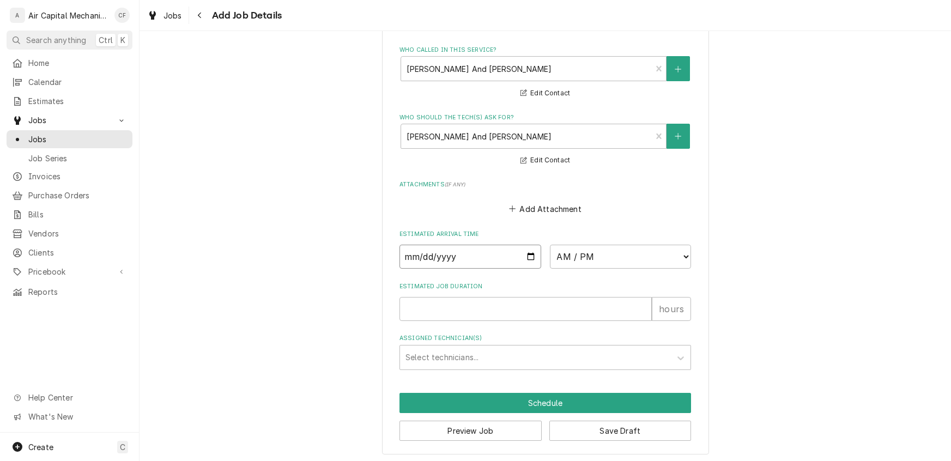
type input "0002-09-09"
type textarea "x"
type input "0020-09-09"
type textarea "x"
type input "0202-09-09"
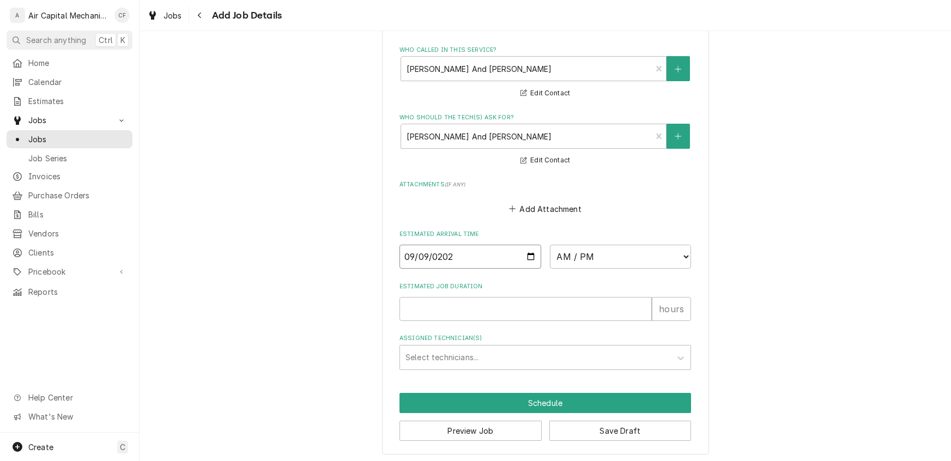
type textarea "x"
type input "2025-09-09"
type textarea "x"
click at [650, 252] on select "AM / PM 6:00 AM 6:15 AM 6:30 AM 6:45 AM 7:00 AM 7:15 AM 7:30 AM 7:45 AM 8:00 AM…" at bounding box center [621, 257] width 142 height 24
select select "10:00:00"
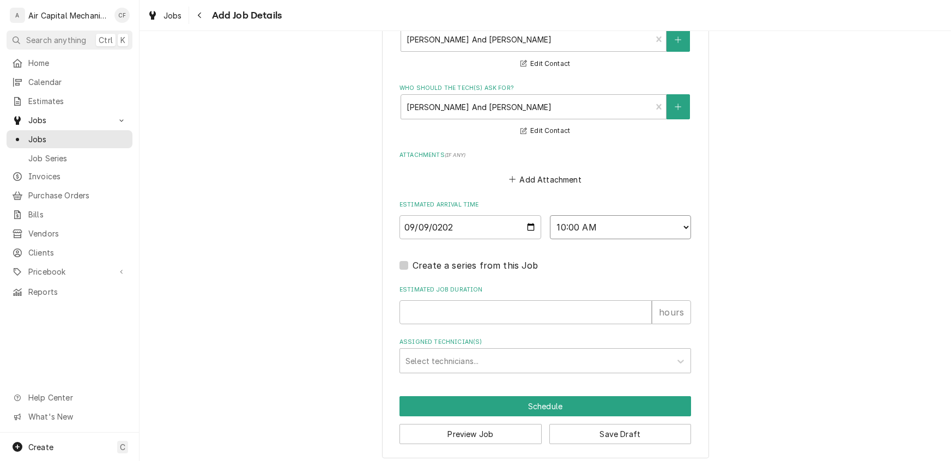
scroll to position [875, 0]
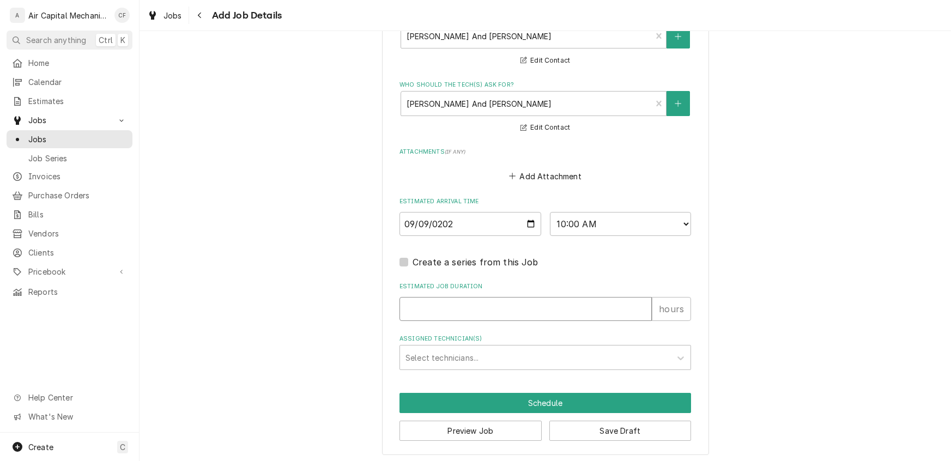
click at [410, 312] on input "Estimated Job Duration" at bounding box center [526, 309] width 252 height 24
type textarea "x"
type input "3"
click at [484, 350] on div "Assigned Technician(s)" at bounding box center [536, 358] width 260 height 20
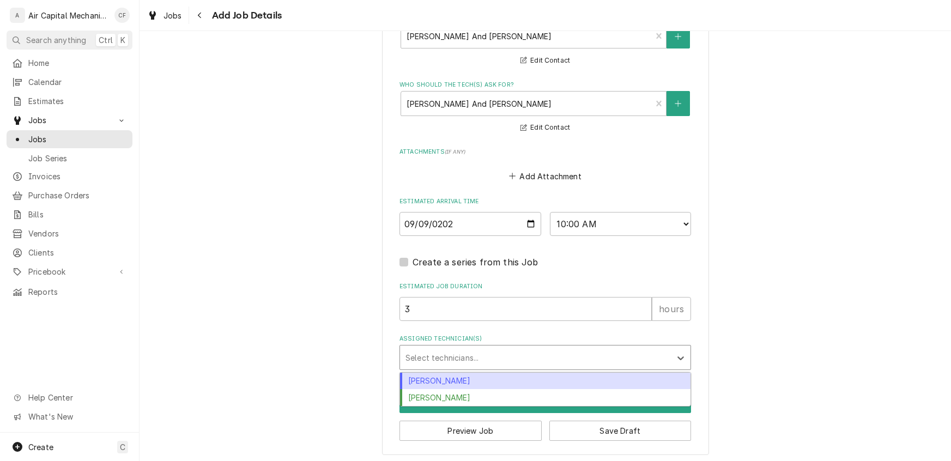
click at [446, 381] on div "Charles Faure" at bounding box center [545, 381] width 291 height 17
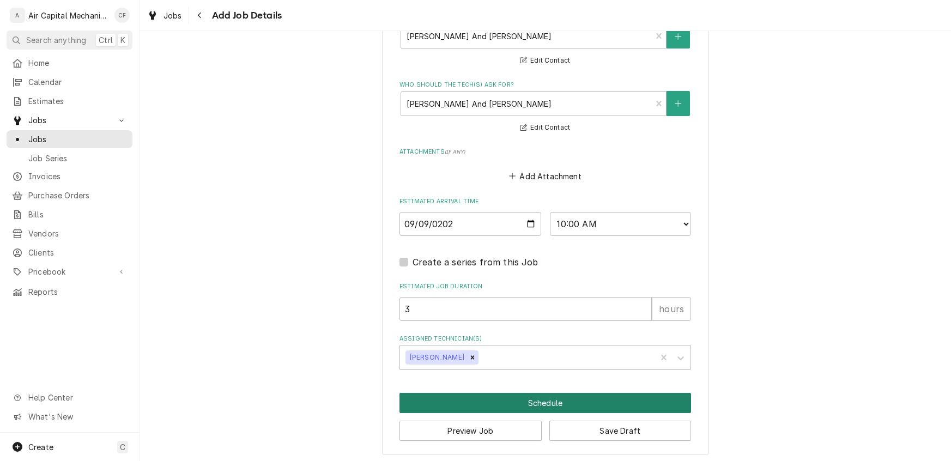
click at [537, 402] on button "Schedule" at bounding box center [546, 403] width 292 height 20
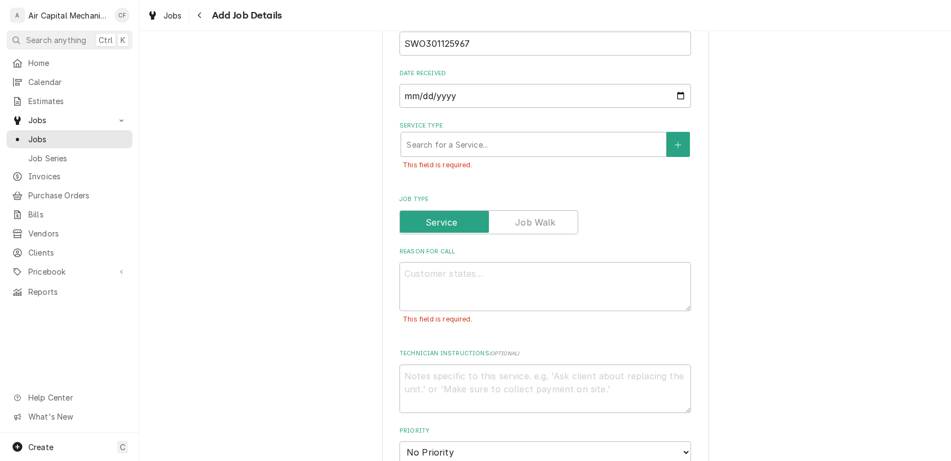
scroll to position [506, 0]
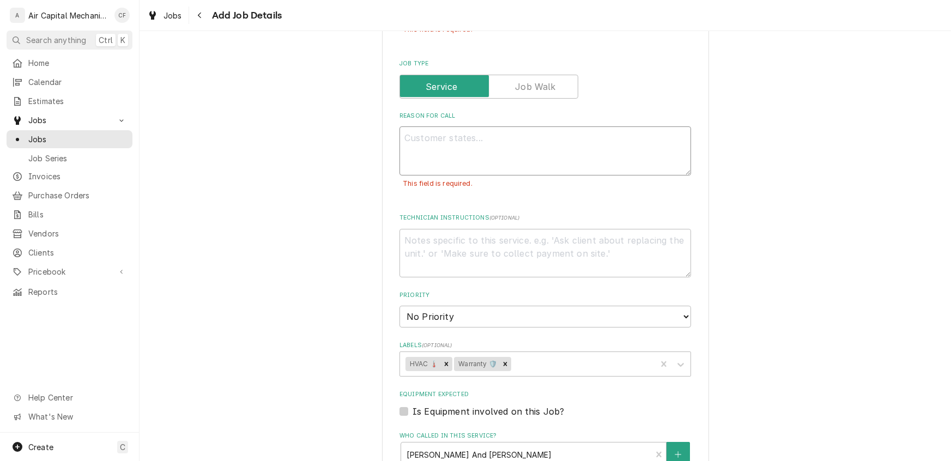
click at [423, 150] on textarea "Reason For Call" at bounding box center [546, 150] width 292 height 49
type textarea "x"
type textarea "n"
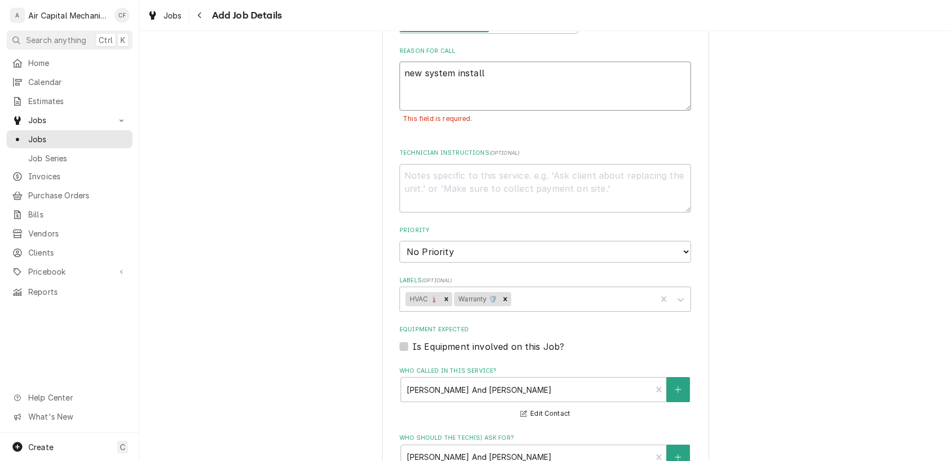
scroll to position [588, 0]
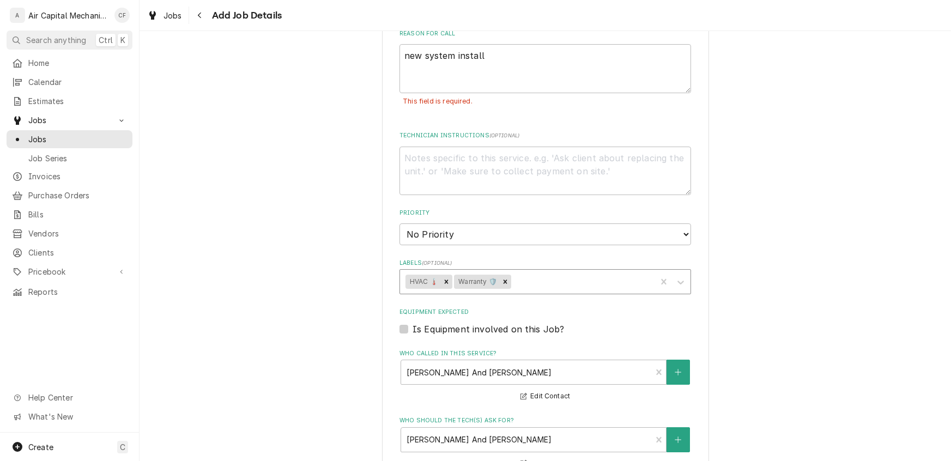
click at [531, 280] on div "Labels" at bounding box center [581, 282] width 137 height 20
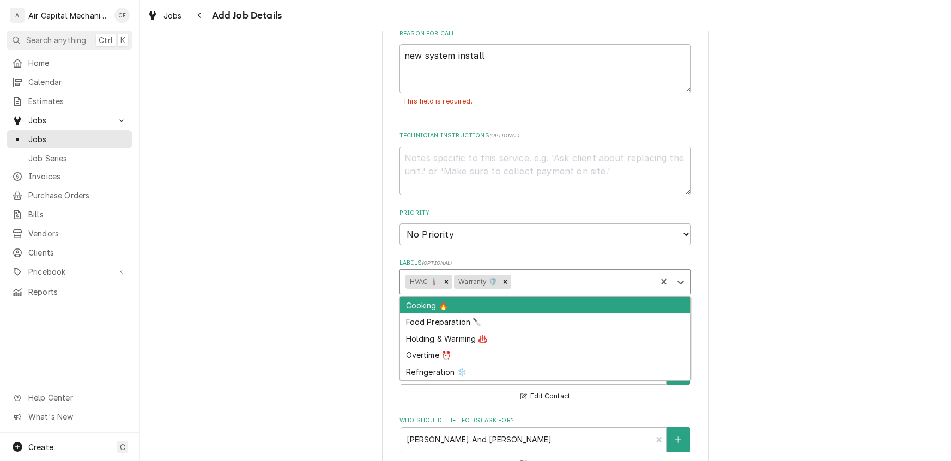
click at [834, 279] on div "Please provide the following information to create a job: Client Details Client…" at bounding box center [546, 127] width 812 height 1346
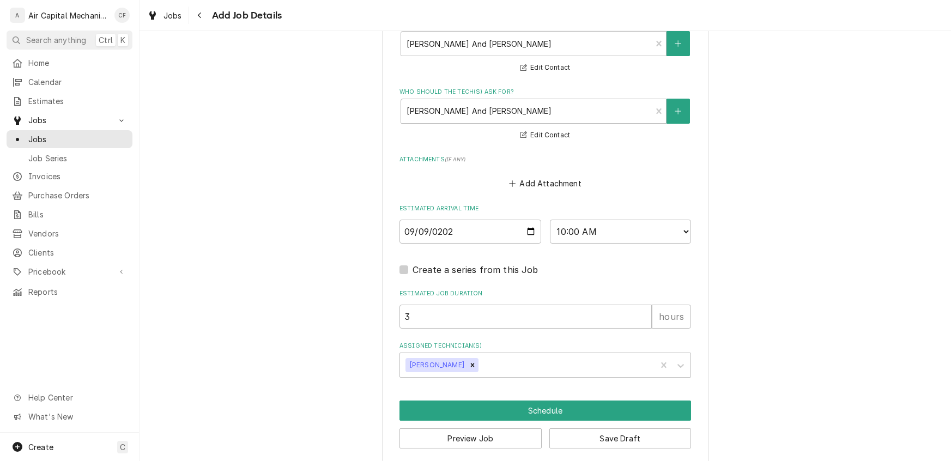
scroll to position [924, 0]
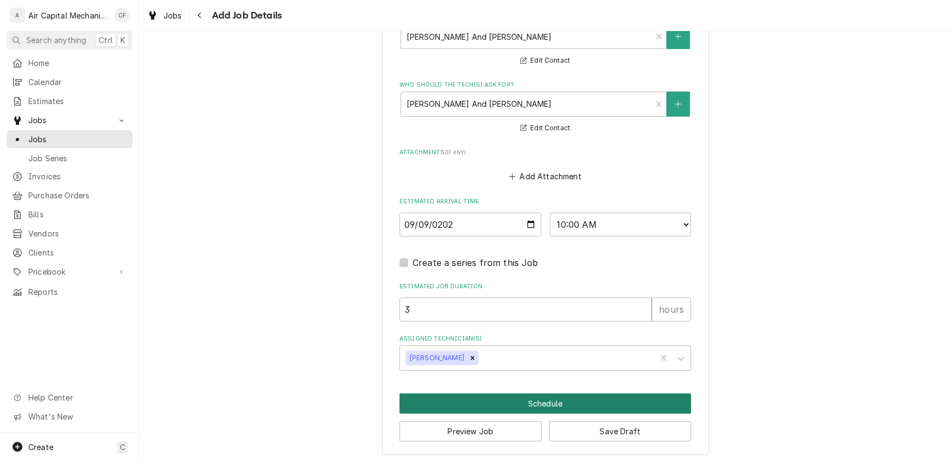
click at [533, 402] on button "Schedule" at bounding box center [546, 404] width 292 height 20
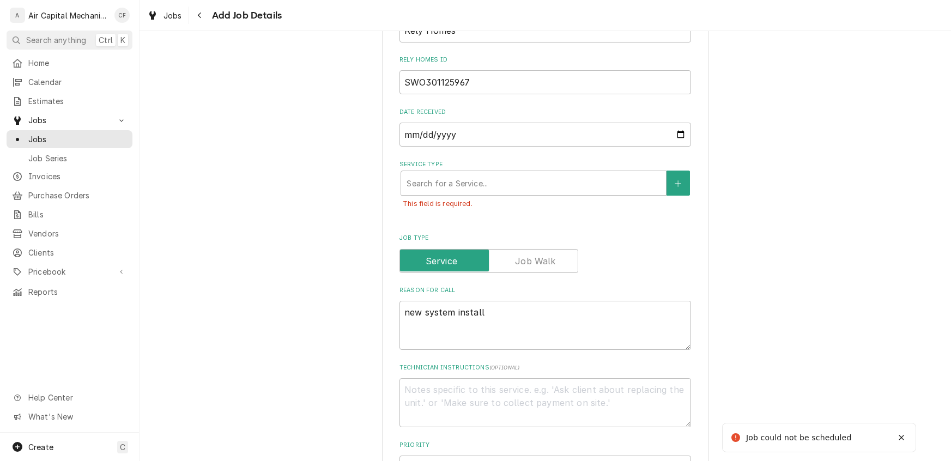
scroll to position [330, 0]
click at [496, 182] on div "Service Type" at bounding box center [534, 185] width 254 height 20
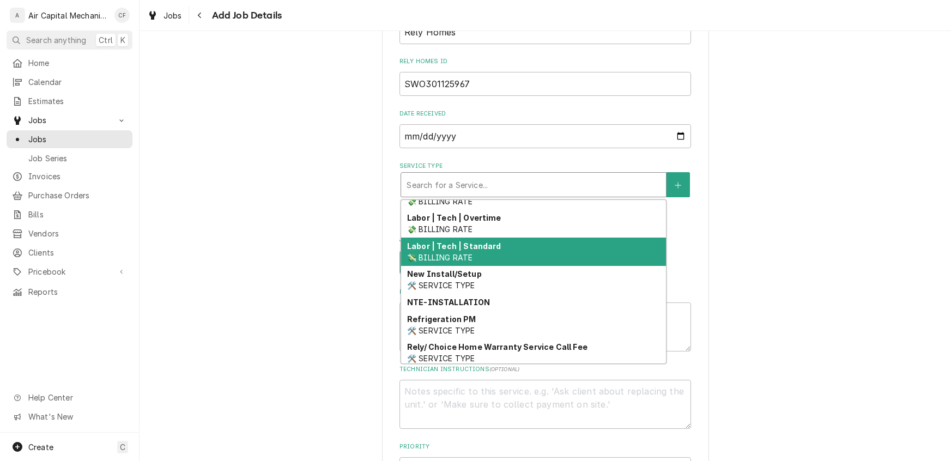
scroll to position [468, 0]
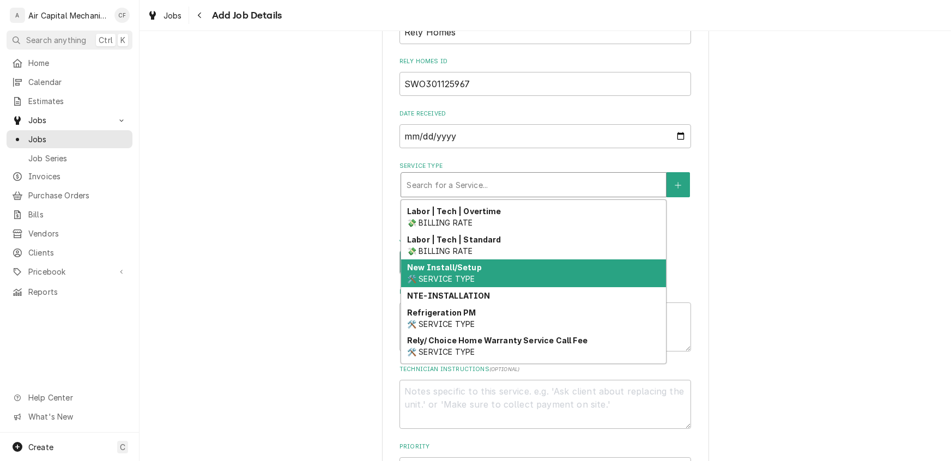
click at [430, 264] on strong "New Install/Setup" at bounding box center [444, 267] width 75 height 9
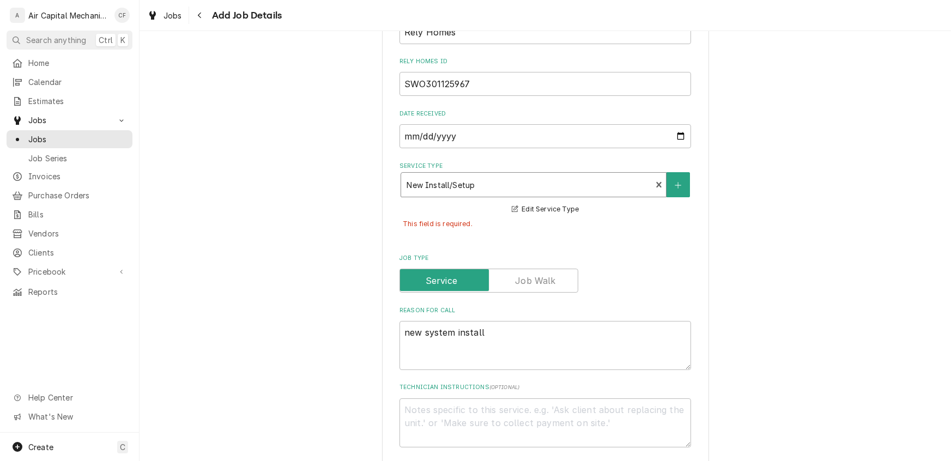
click at [838, 247] on div "Please provide the following information to create a job: Client Details Client…" at bounding box center [546, 383] width 812 height 1340
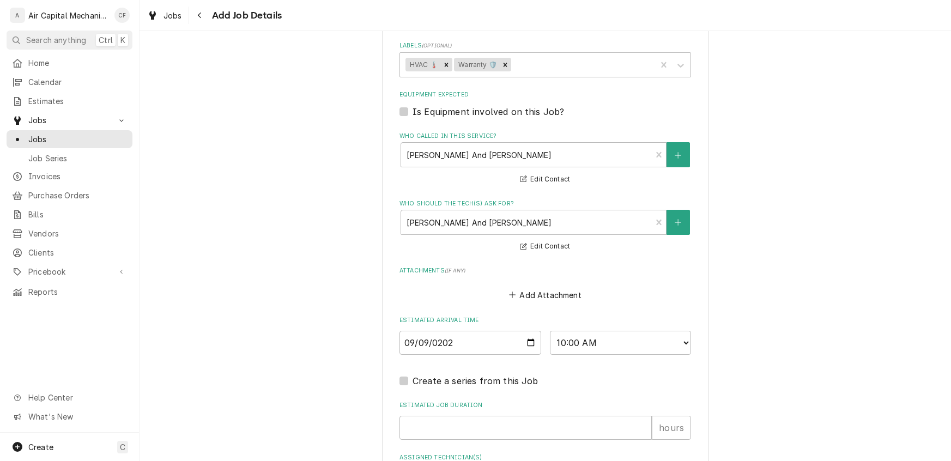
scroll to position [918, 0]
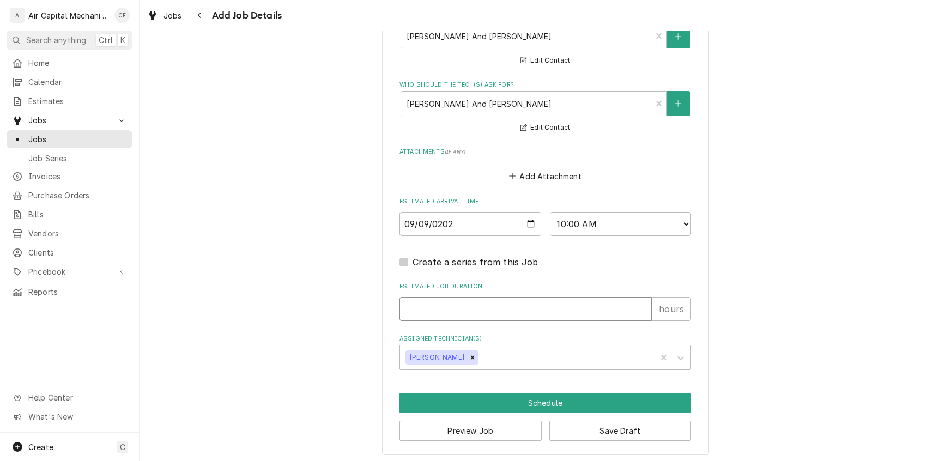
click at [551, 312] on input "Estimated Job Duration" at bounding box center [526, 309] width 252 height 24
click at [525, 399] on button "Schedule" at bounding box center [546, 403] width 292 height 20
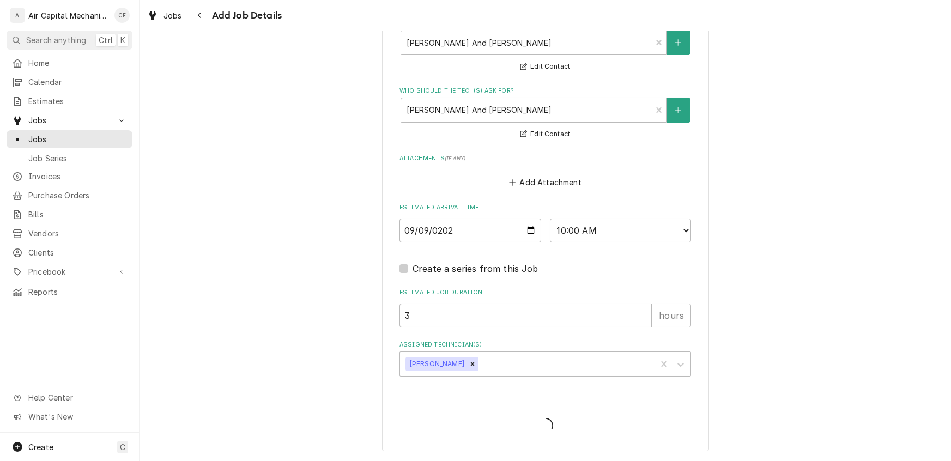
scroll to position [884, 0]
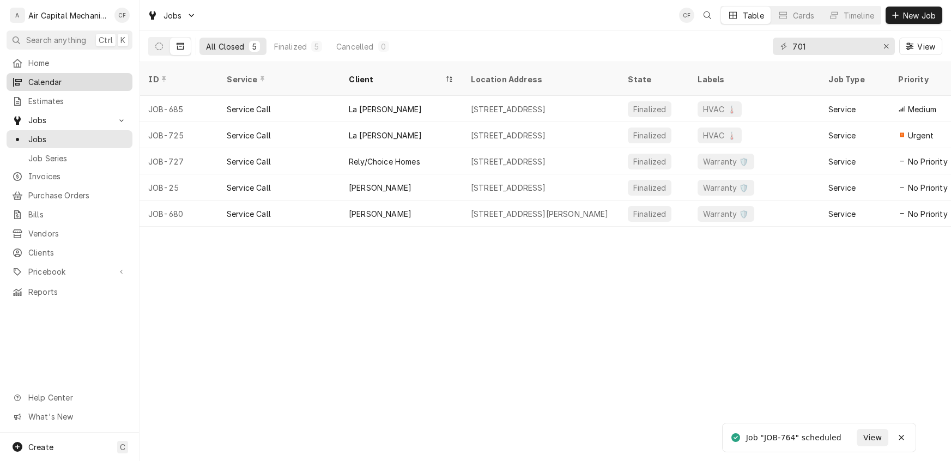
click at [39, 77] on span "Calendar" at bounding box center [77, 81] width 99 height 11
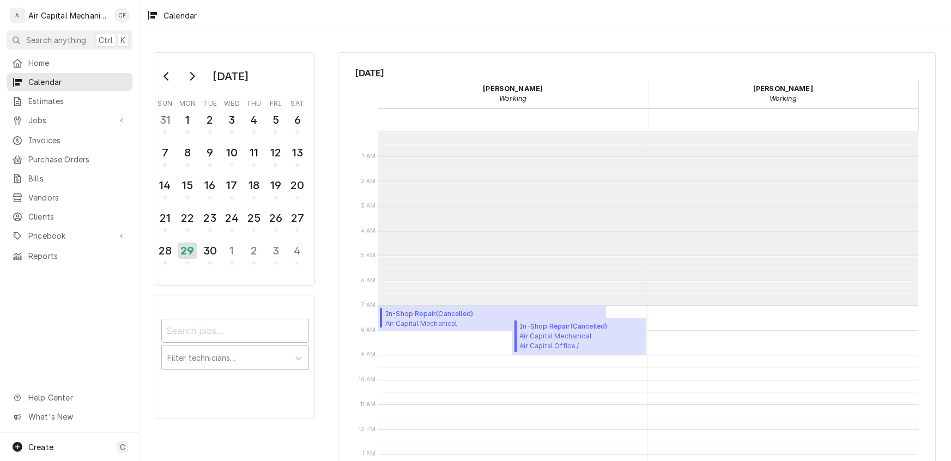
scroll to position [174, 0]
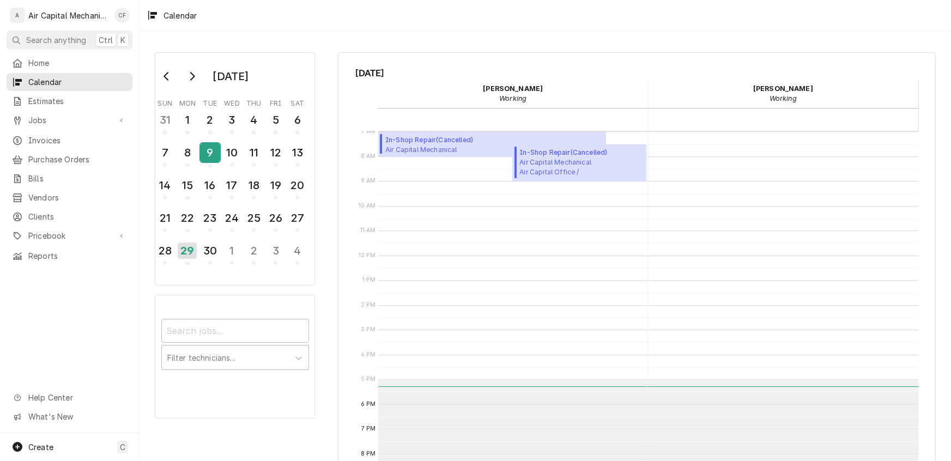
click at [214, 152] on div "9" at bounding box center [210, 152] width 19 height 19
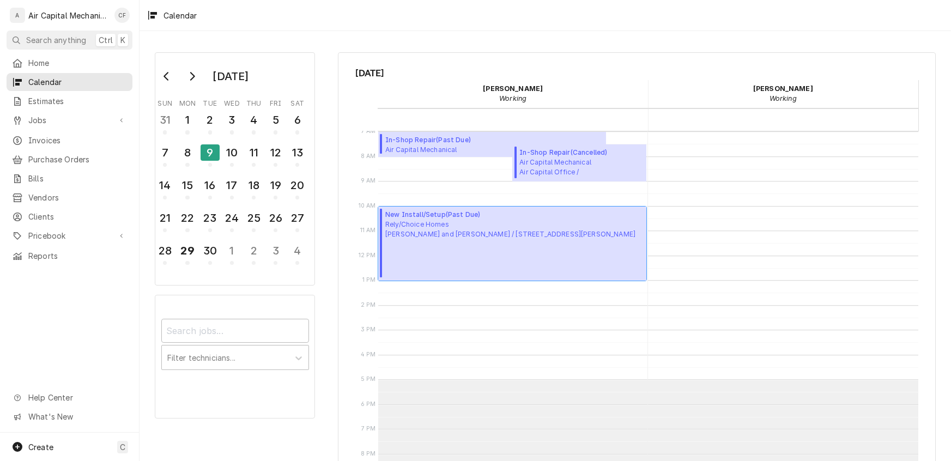
click at [464, 245] on div "New Install/Setup ( Past Due ) Rely/Choice Homes Jennifer and Michael Prichard …" at bounding box center [510, 244] width 250 height 68
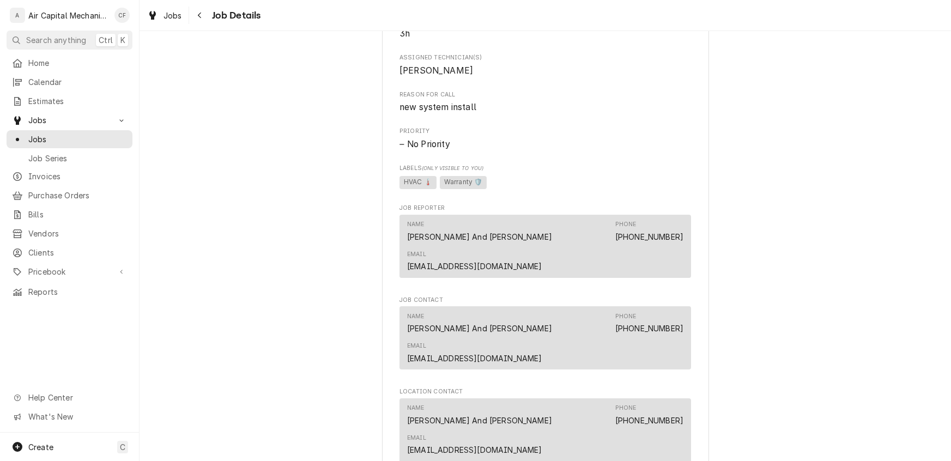
scroll to position [723, 0]
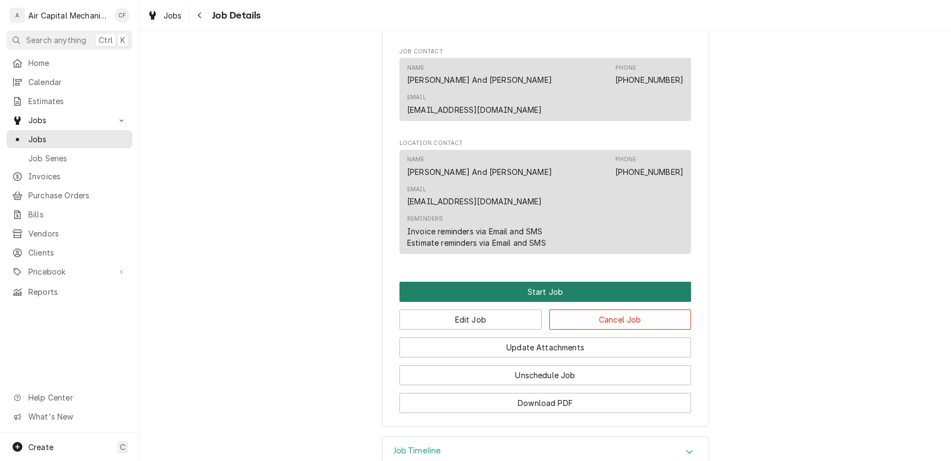
click at [522, 282] on button "Start Job" at bounding box center [546, 292] width 292 height 20
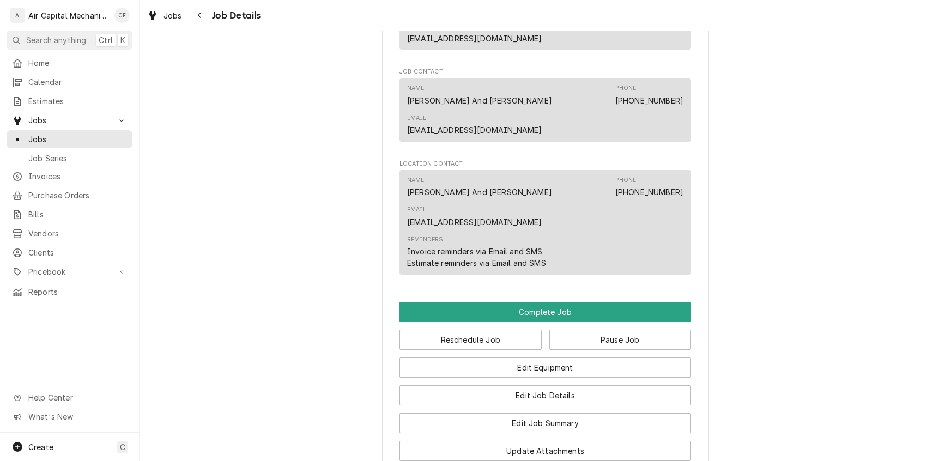
scroll to position [772, 0]
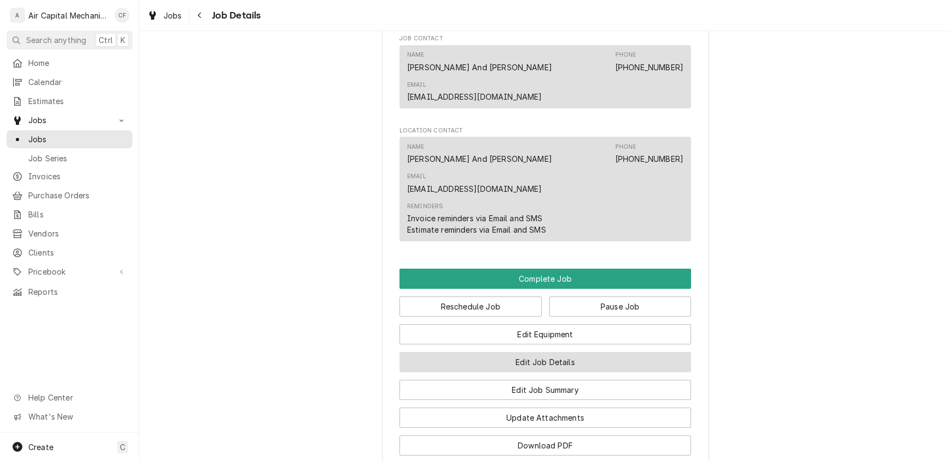
click at [565, 352] on button "Edit Job Details" at bounding box center [546, 362] width 292 height 20
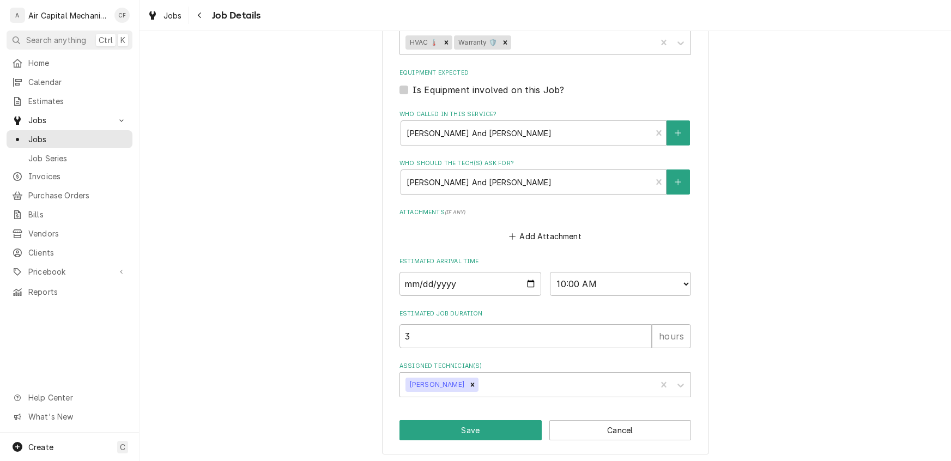
scroll to position [488, 0]
click at [486, 427] on button "Save" at bounding box center [471, 429] width 142 height 20
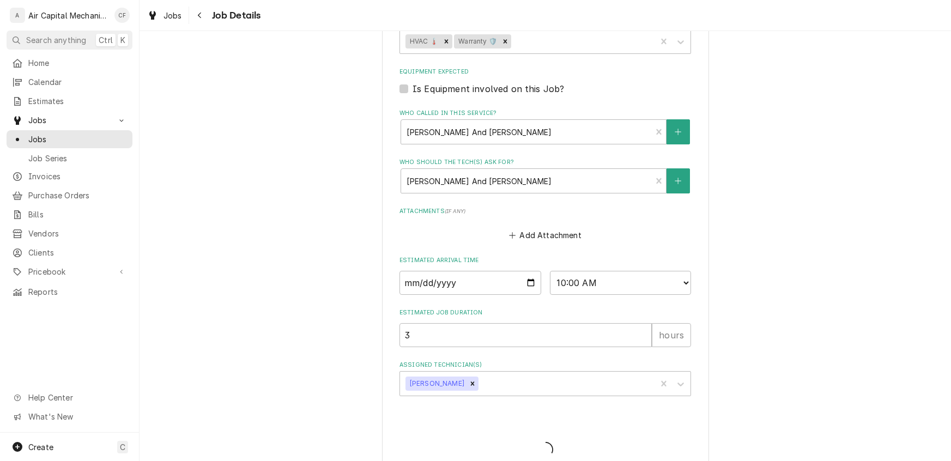
type textarea "x"
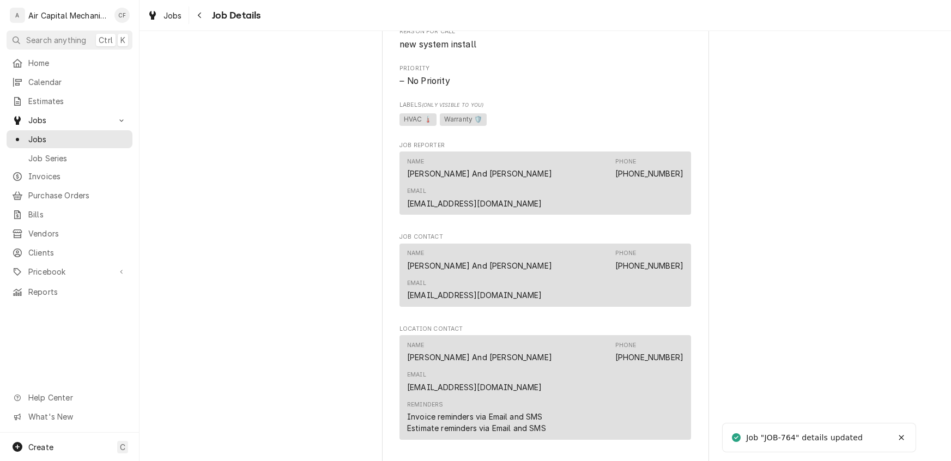
scroll to position [848, 0]
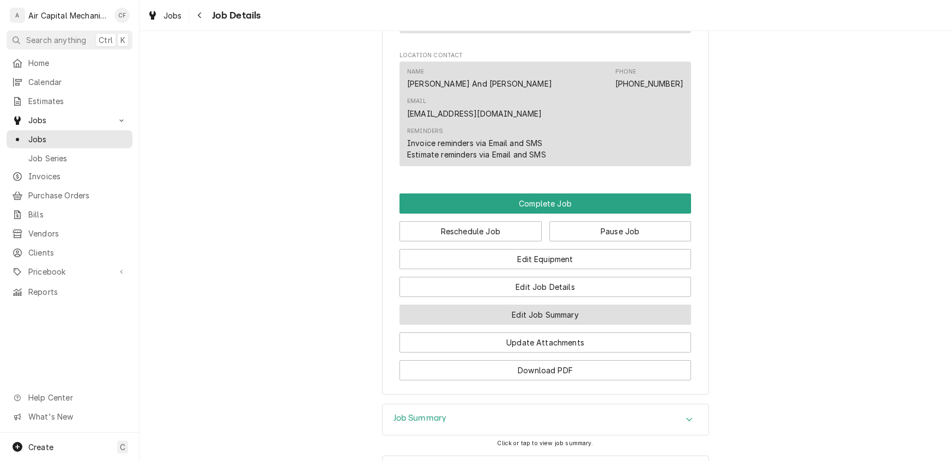
click at [529, 305] on button "Edit Job Summary" at bounding box center [546, 315] width 292 height 20
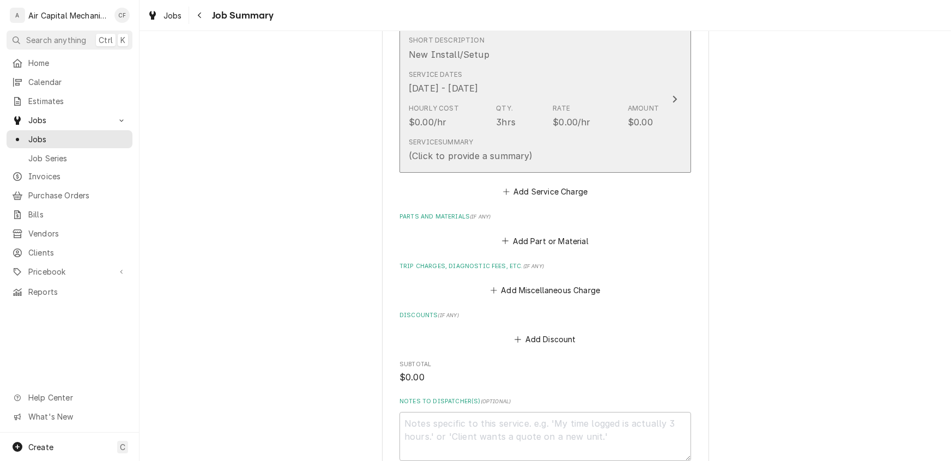
scroll to position [333, 0]
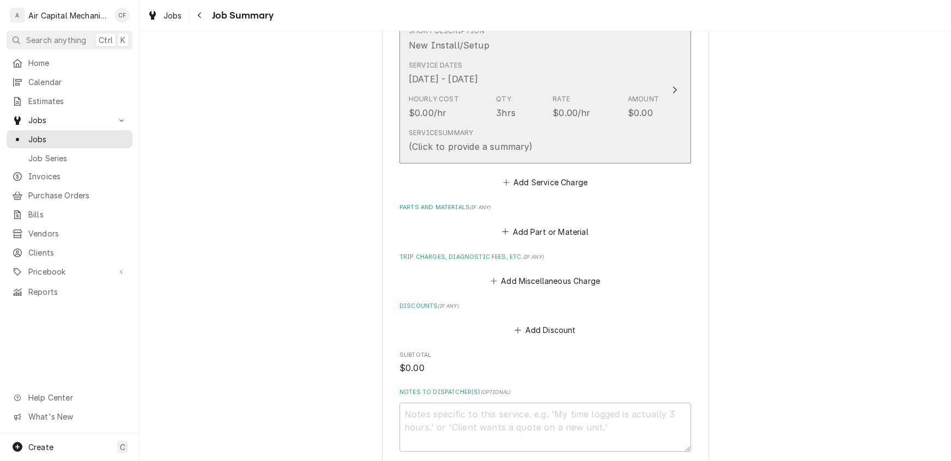
click at [667, 83] on button "Short Description New Install/Setup Service Dates [DATE] - [DATE] Hourly Cost $…" at bounding box center [546, 90] width 292 height 148
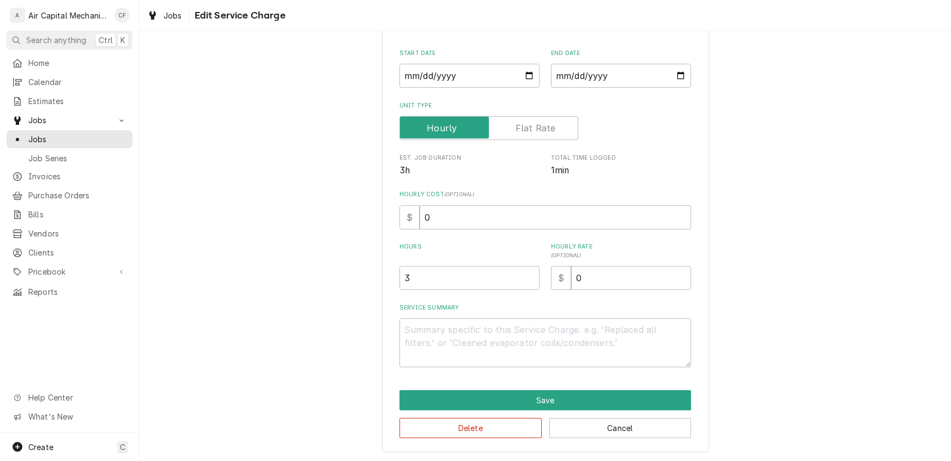
type textarea "x"
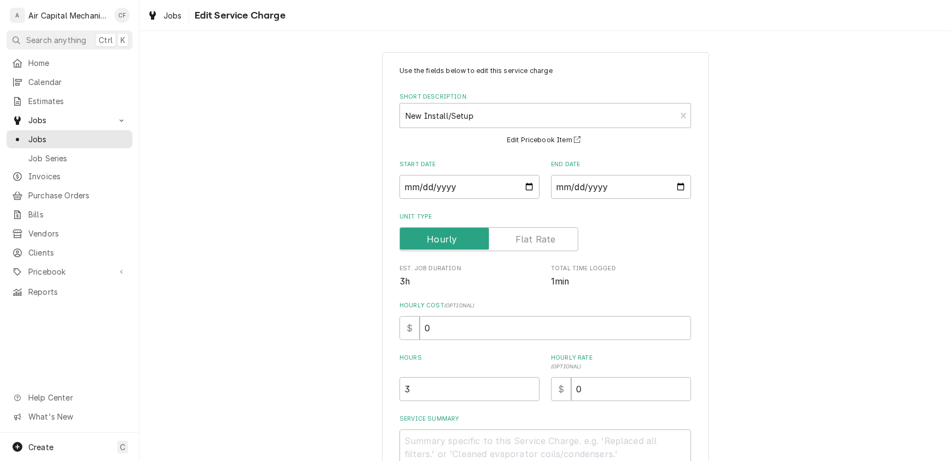
click at [519, 238] on label "Unit Type" at bounding box center [489, 239] width 179 height 24
click at [519, 238] on input "Unit Type" at bounding box center [488, 239] width 169 height 24
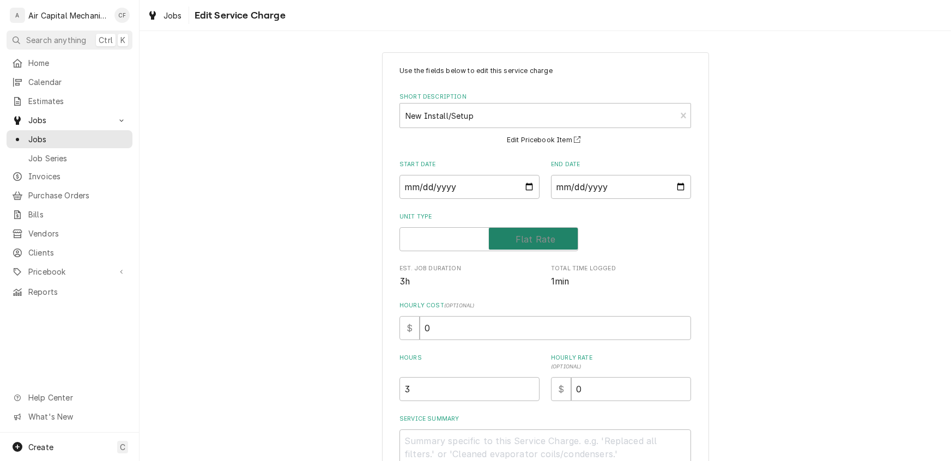
checkbox input "true"
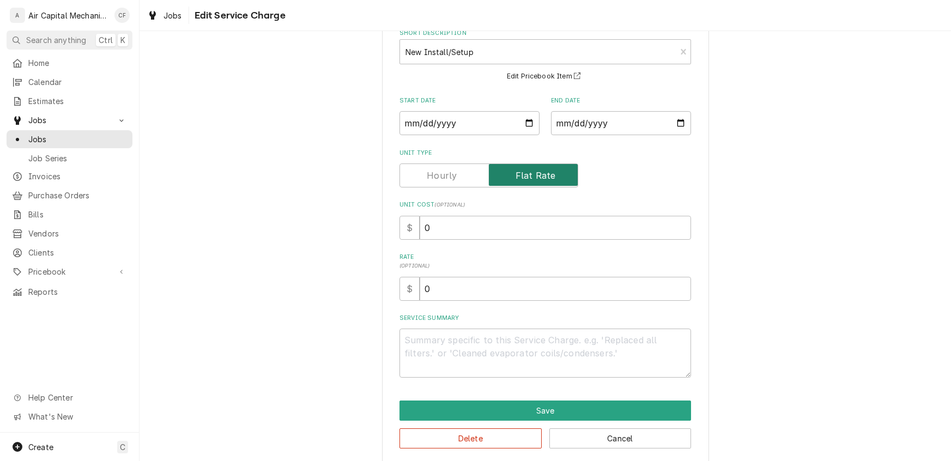
scroll to position [64, 0]
click at [477, 223] on input "0" at bounding box center [555, 227] width 271 height 24
type textarea "x"
type input "5"
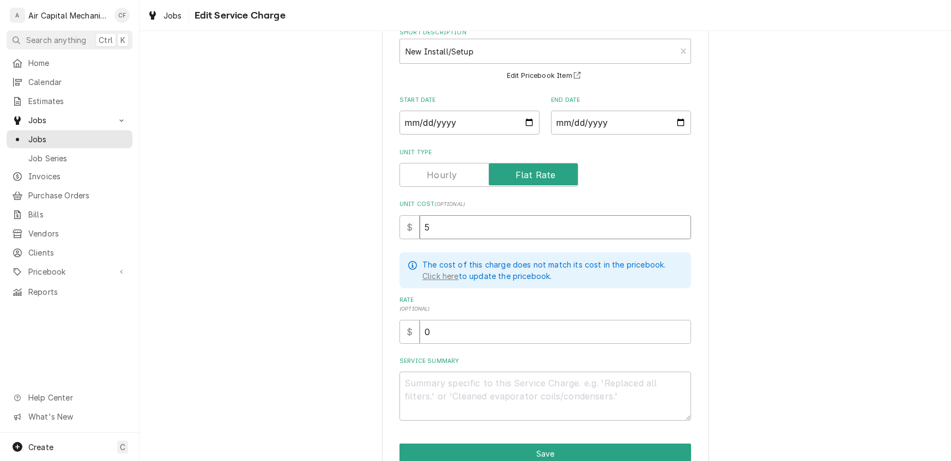
type textarea "x"
type input "50"
type textarea "x"
type input "500"
type textarea "x"
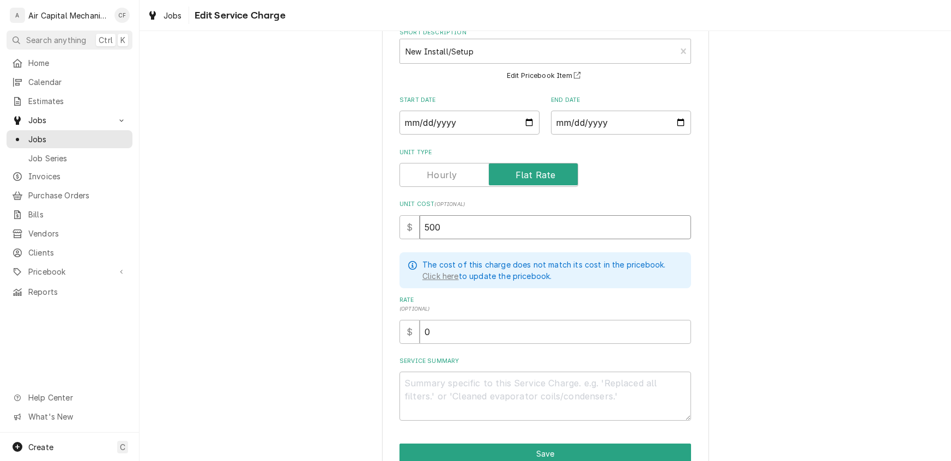
type input "500.0"
type textarea "x"
type input "500.00"
click at [436, 323] on input "0" at bounding box center [555, 332] width 271 height 24
type textarea "x"
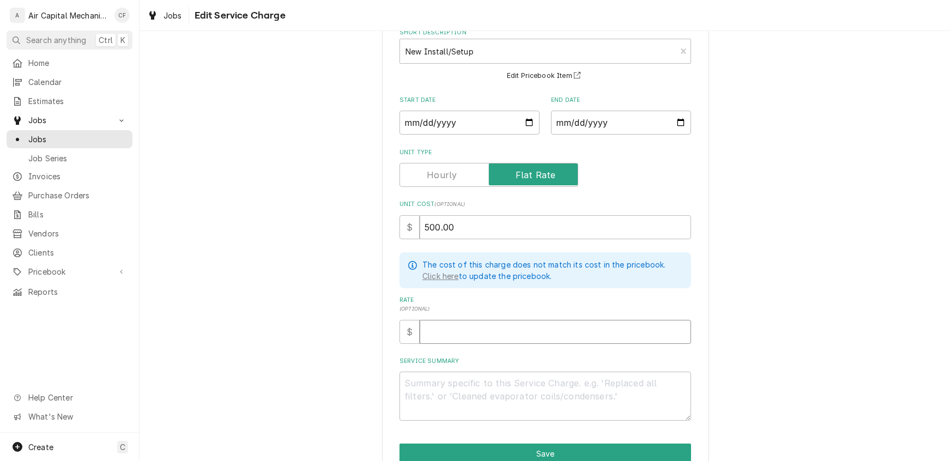
type textarea "x"
type input "7"
type textarea "x"
type input "77"
type textarea "x"
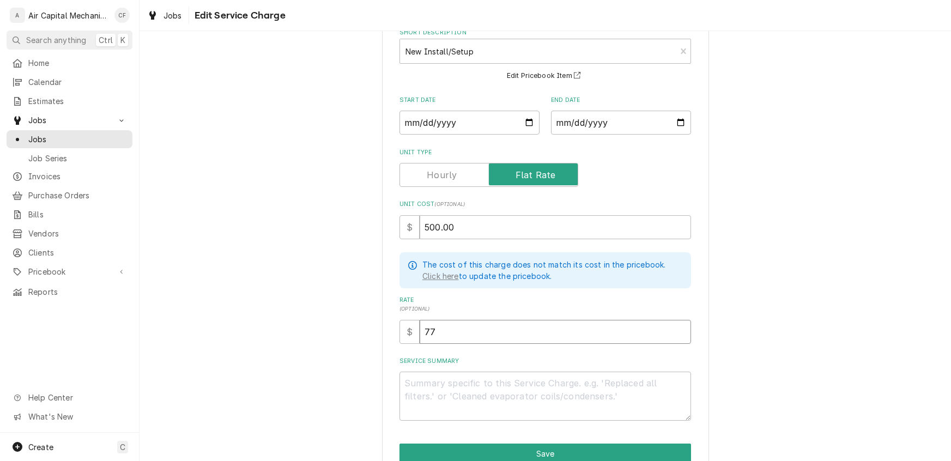
type input "775"
type textarea "x"
type input "775.0"
type textarea "x"
type input "775.00"
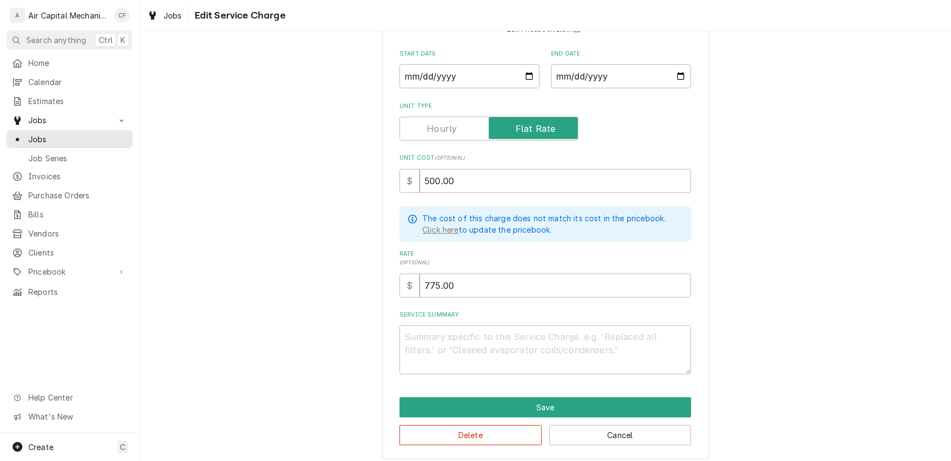
scroll to position [116, 0]
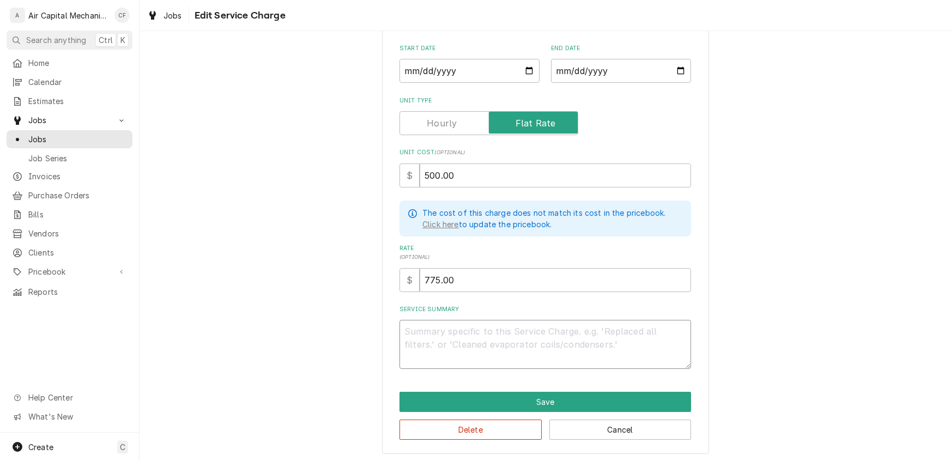
click at [480, 341] on textarea "Service Summary" at bounding box center [546, 344] width 292 height 49
type textarea "x"
type textarea "i"
type textarea "x"
type textarea "in"
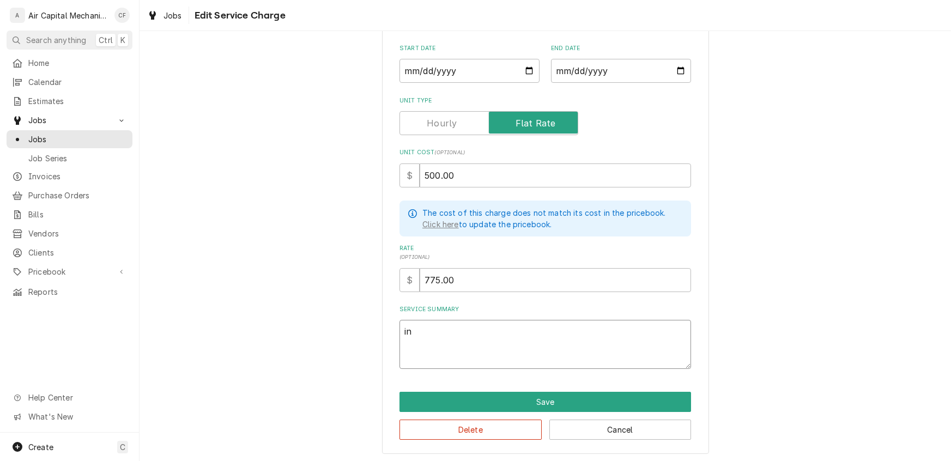
type textarea "x"
type textarea "ins"
type textarea "x"
type textarea "inst"
type textarea "x"
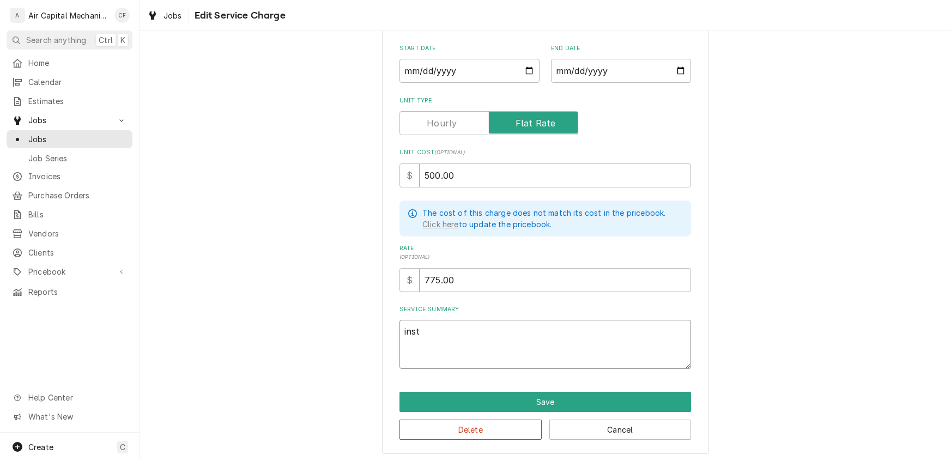
type textarea "insta"
type textarea "x"
type textarea "instal"
type textarea "x"
type textarea "install"
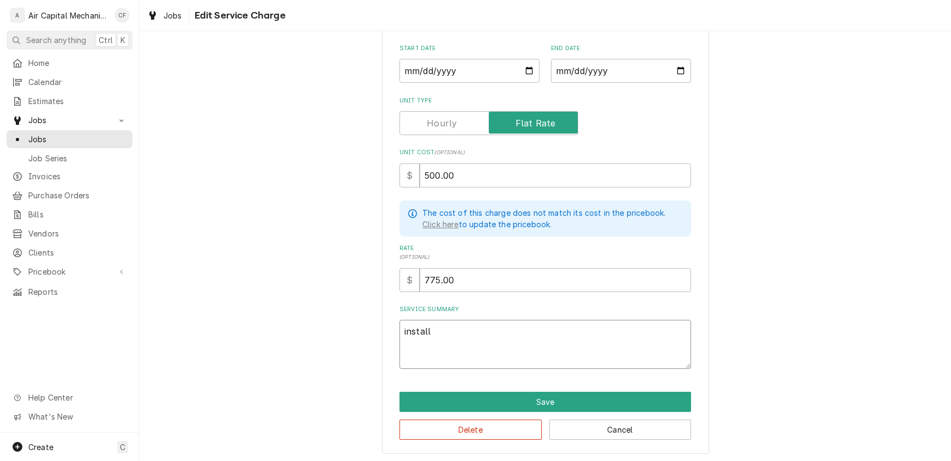
type textarea "x"
type textarea "installe"
type textarea "x"
type textarea "installed"
type textarea "x"
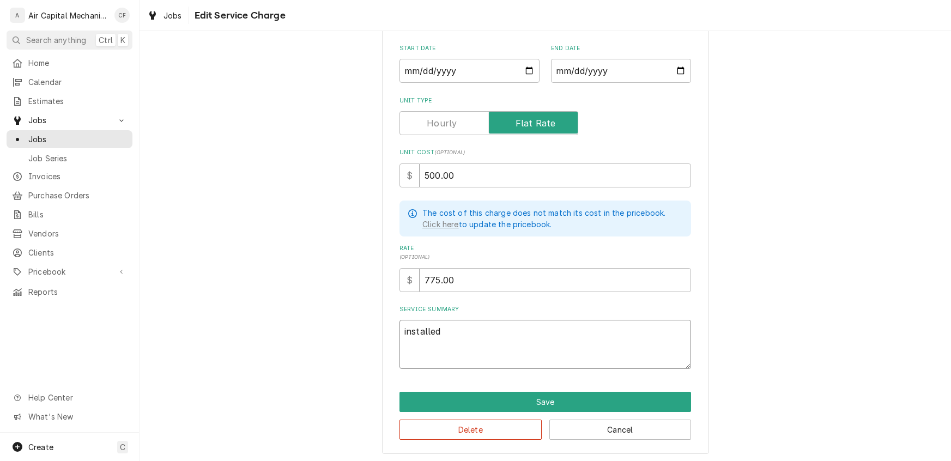
type textarea "installed"
type textarea "x"
type textarea "installed A"
type textarea "x"
type textarea "installed AH"
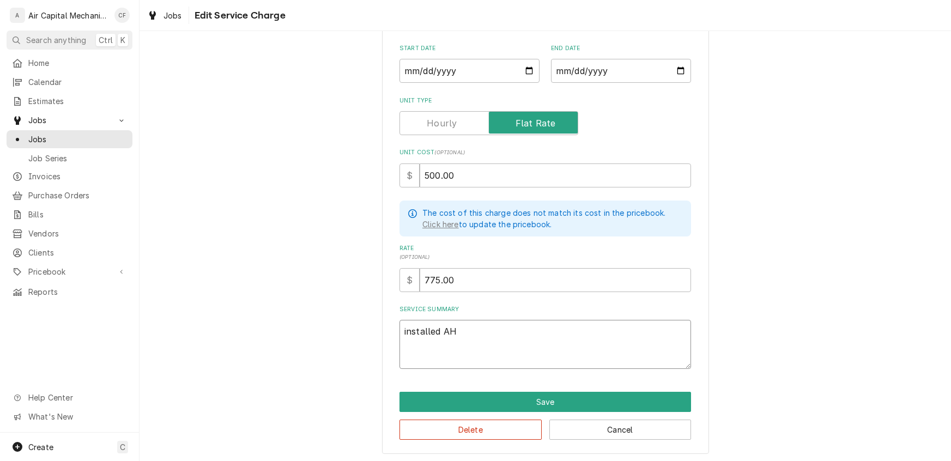
type textarea "x"
type textarea "installed AHU"
type textarea "x"
type textarea "installed AHU"
type textarea "x"
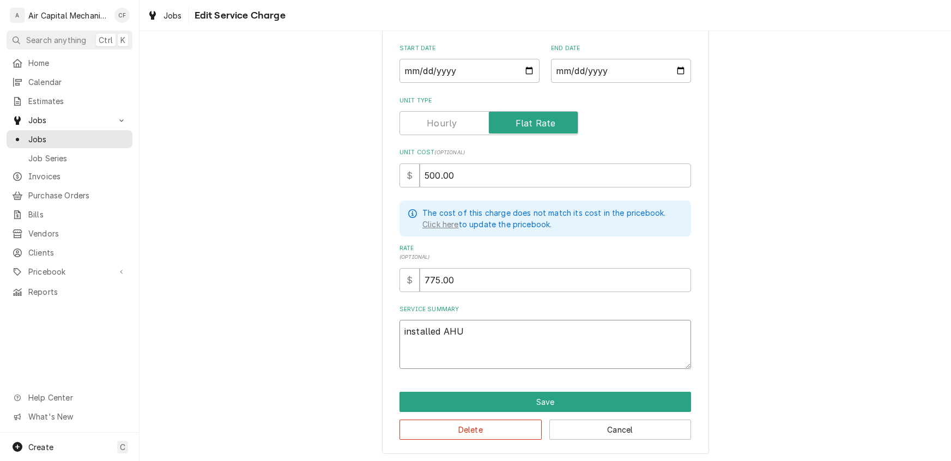
type textarea "installed AHU a"
type textarea "x"
type textarea "installed AHU an"
type textarea "x"
type textarea "installed AHU and"
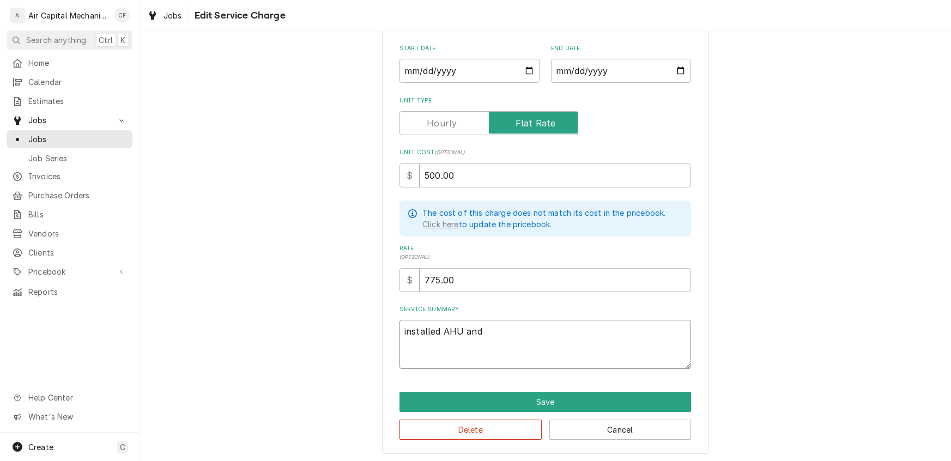
type textarea "x"
type textarea "installed AHU and"
type textarea "x"
type textarea "installed AHU and c"
type textarea "x"
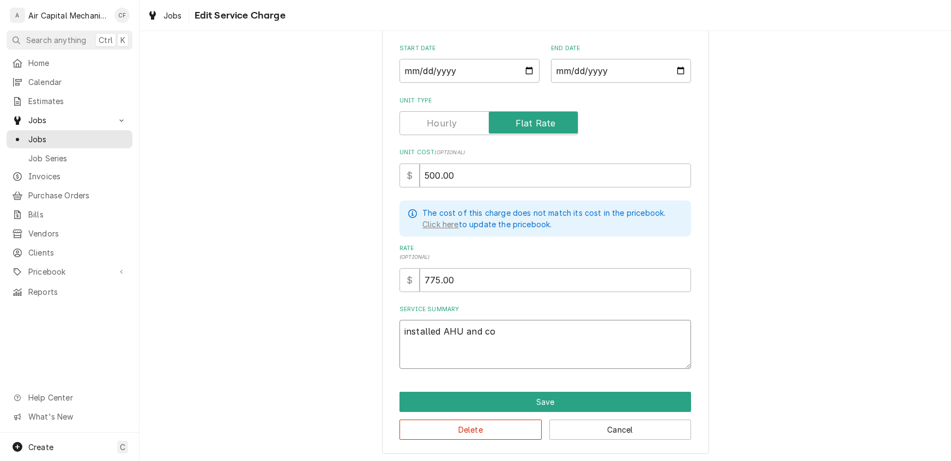
type textarea "installed AHU and con"
type textarea "x"
type textarea "installed AHU and cond"
type textarea "x"
type textarea "installed AHU and conde"
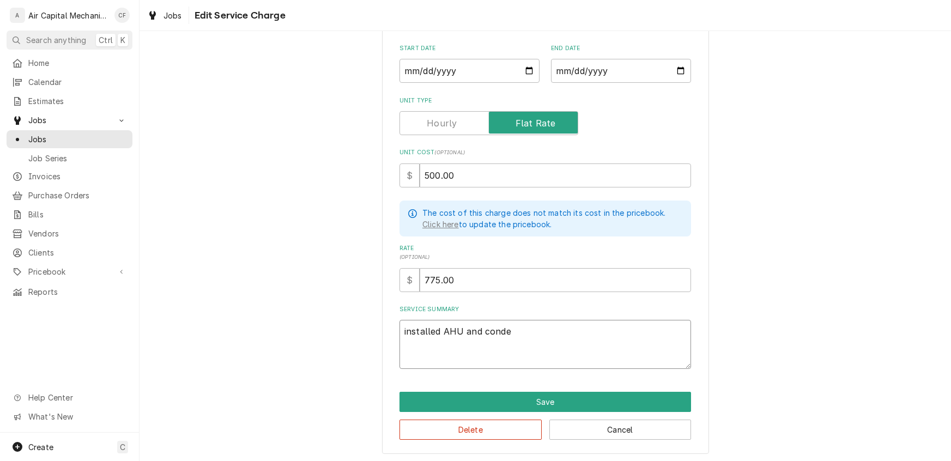
type textarea "x"
type textarea "installed AHU and conden"
type textarea "x"
type textarea "installed AHU and condens"
type textarea "x"
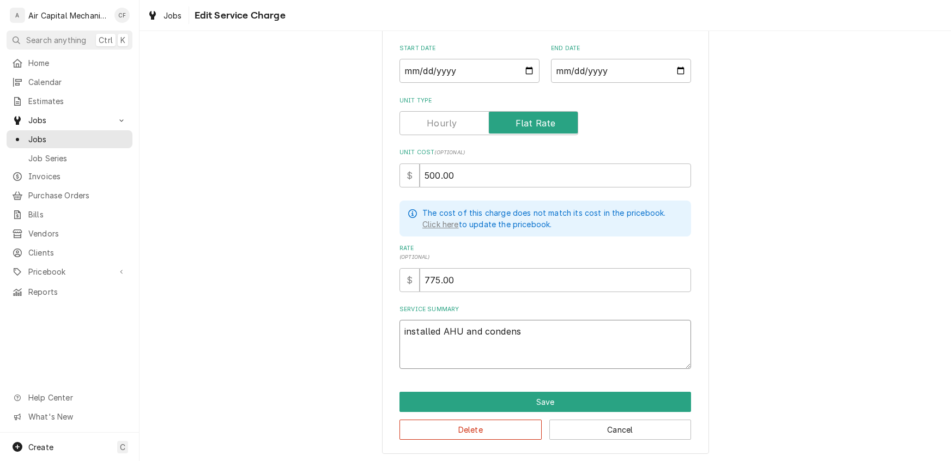
type textarea "installed AHU and condense"
type textarea "x"
type textarea "installed AHU and condenser"
click at [605, 401] on button "Save" at bounding box center [546, 402] width 292 height 20
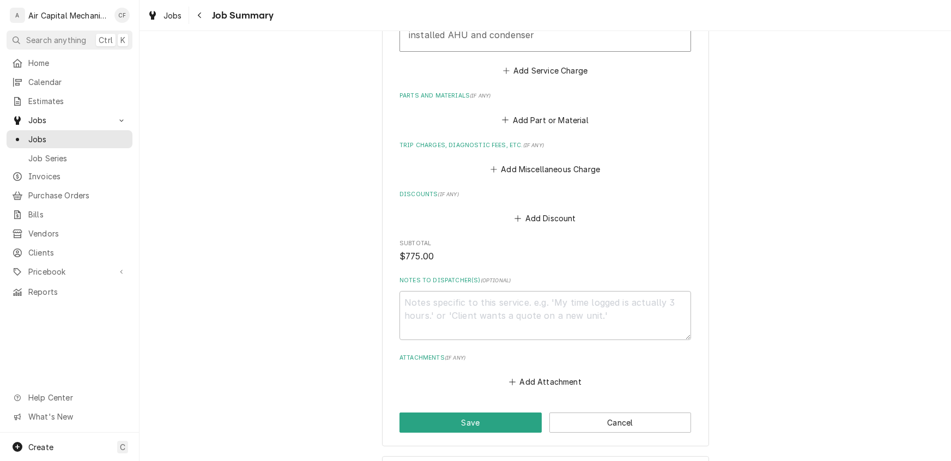
scroll to position [489, 0]
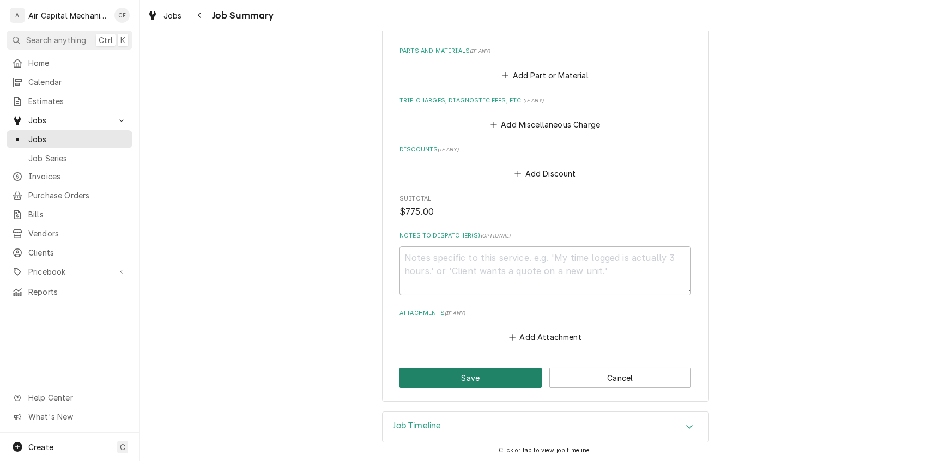
click at [507, 377] on button "Save" at bounding box center [471, 378] width 142 height 20
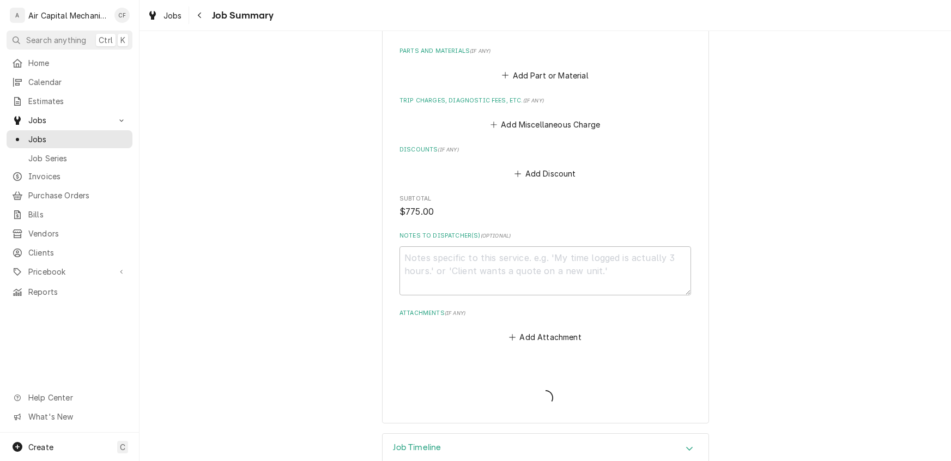
type textarea "x"
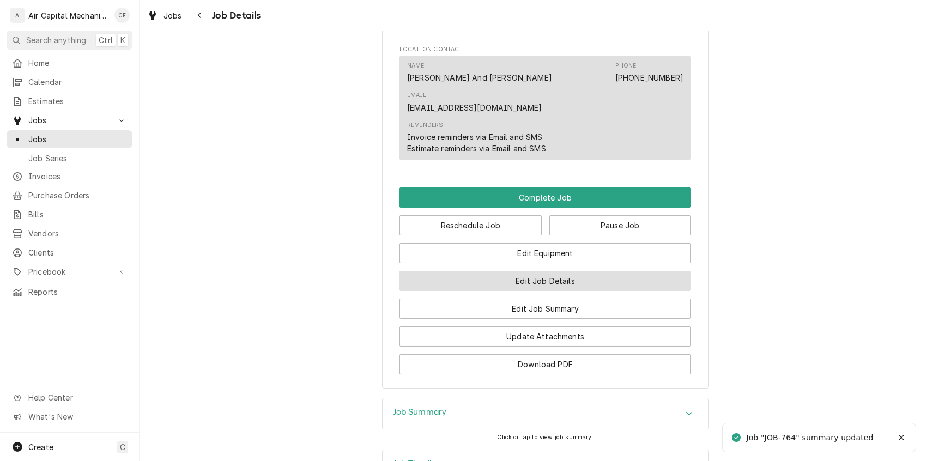
scroll to position [964, 0]
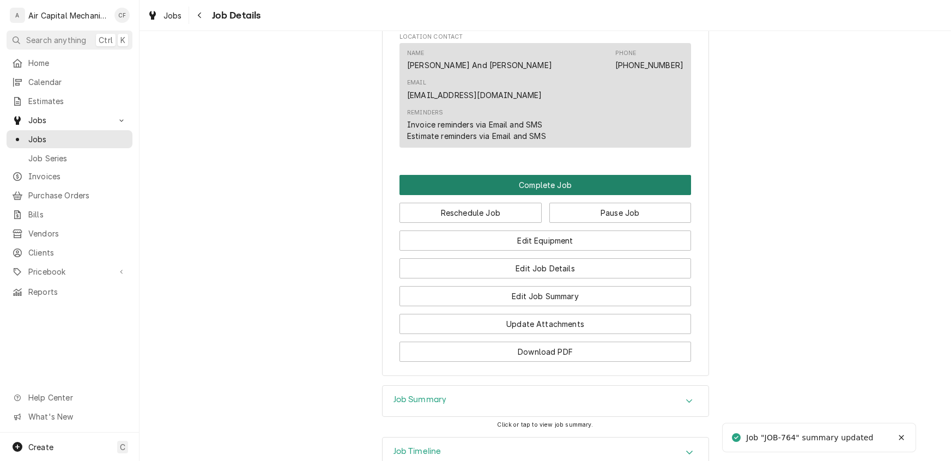
click at [542, 175] on button "Complete Job" at bounding box center [546, 185] width 292 height 20
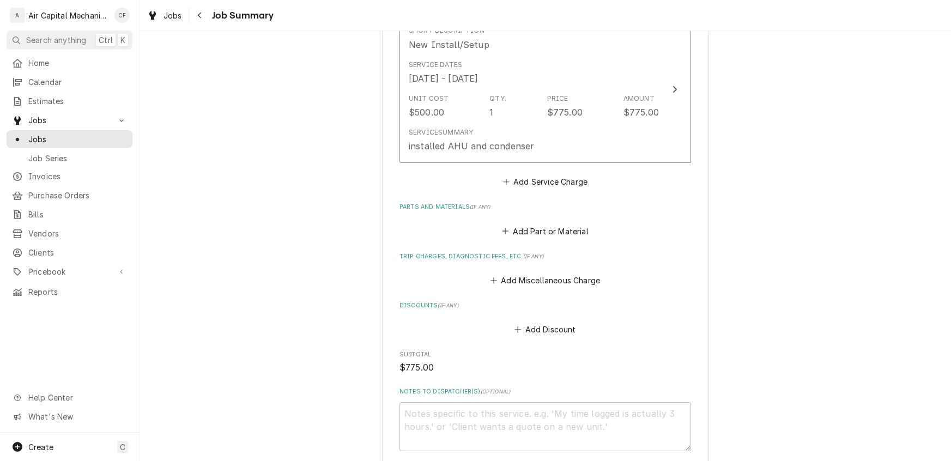
scroll to position [489, 0]
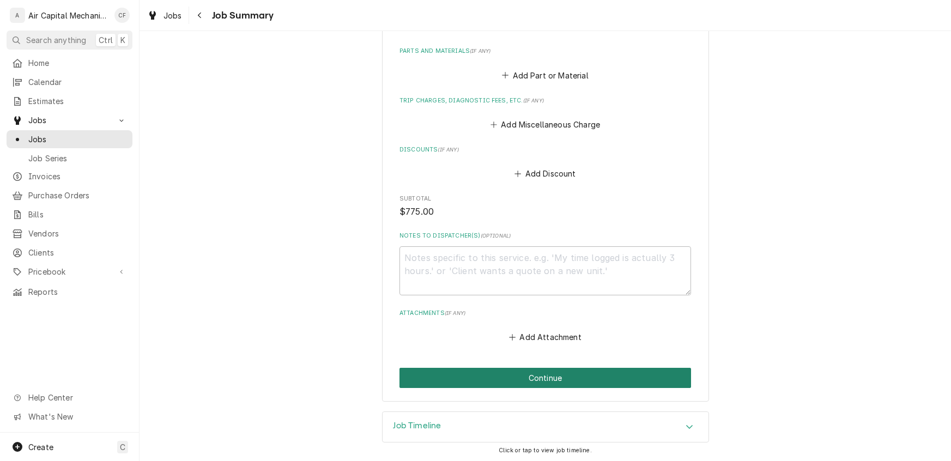
click at [547, 370] on button "Continue" at bounding box center [546, 378] width 292 height 20
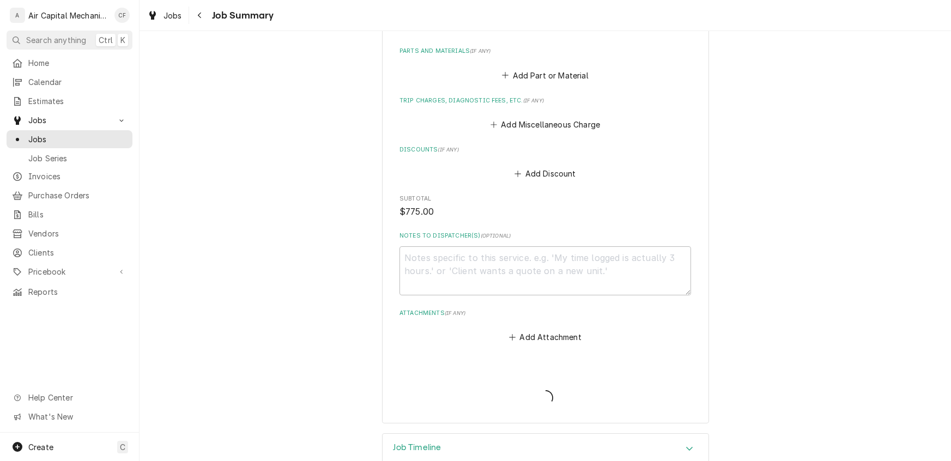
type textarea "x"
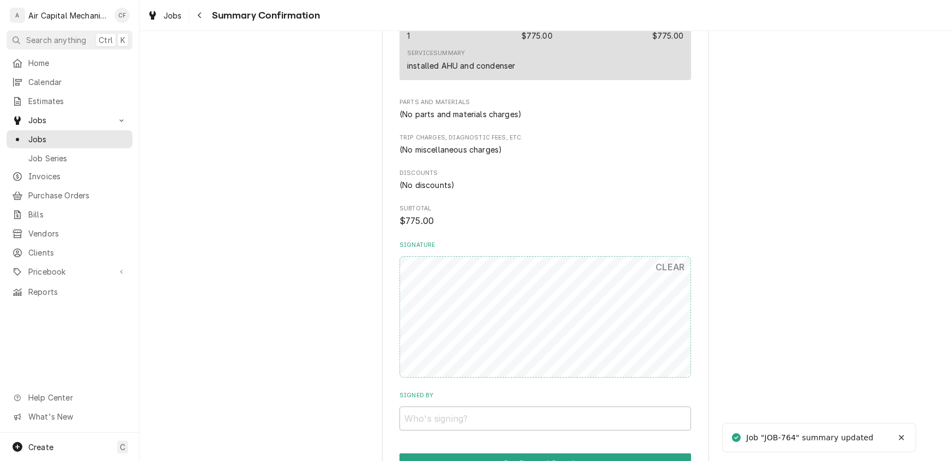
scroll to position [534, 0]
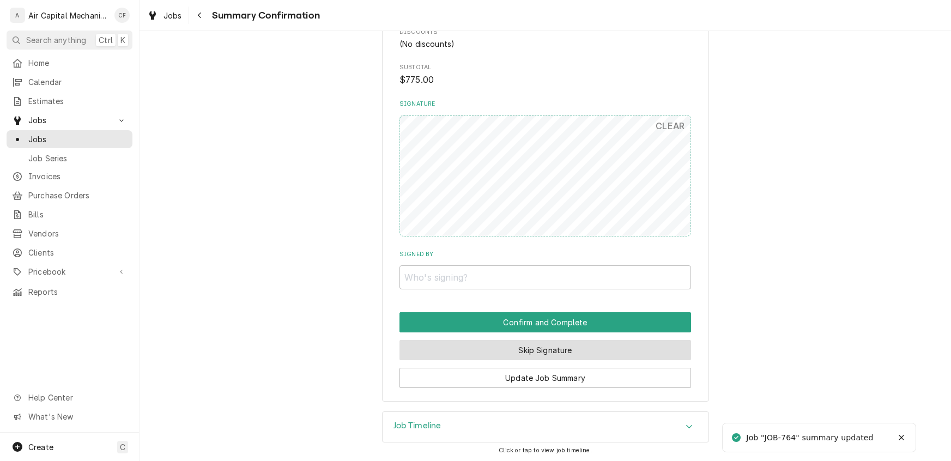
click at [524, 354] on button "Skip Signature" at bounding box center [546, 350] width 292 height 20
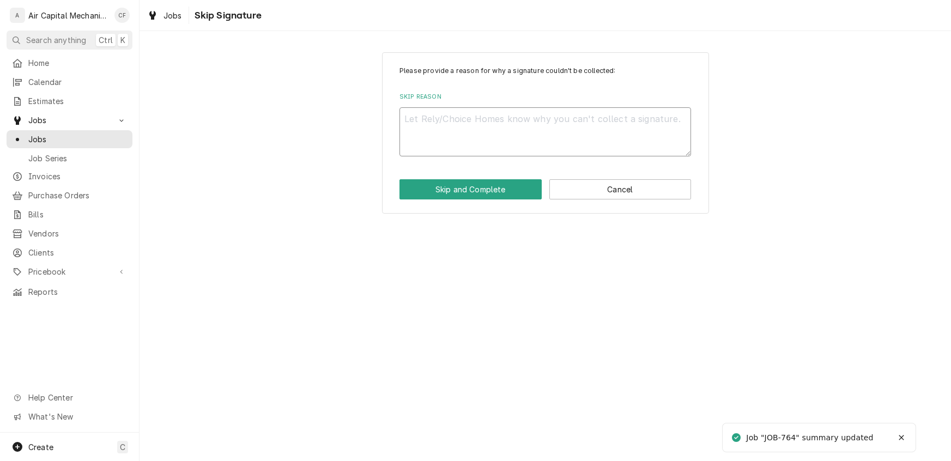
click at [481, 126] on textarea "Skip Reason" at bounding box center [546, 131] width 292 height 49
type textarea "x"
type textarea "n"
type textarea "x"
type textarea "na"
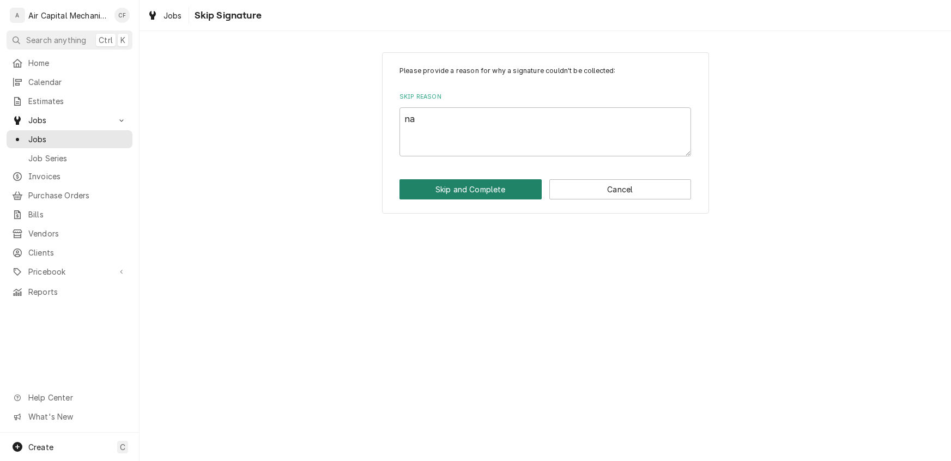
click at [462, 188] on button "Skip and Complete" at bounding box center [471, 189] width 142 height 20
type textarea "x"
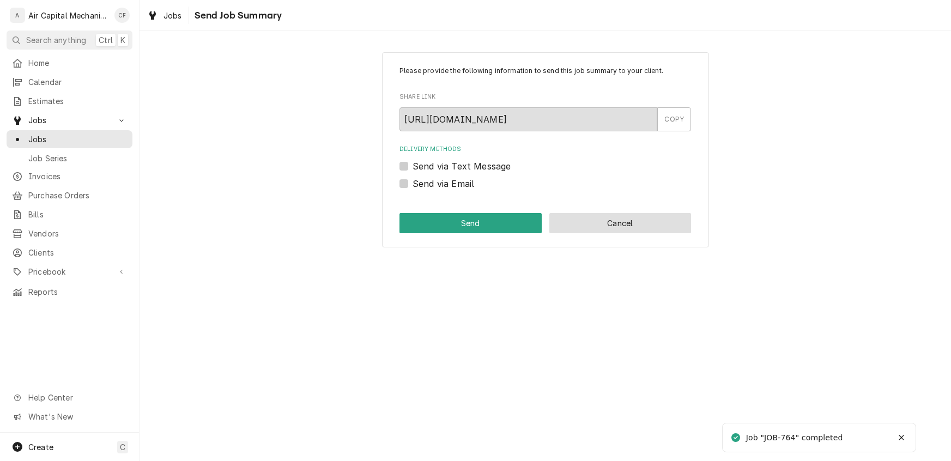
click at [621, 219] on button "Cancel" at bounding box center [620, 223] width 142 height 20
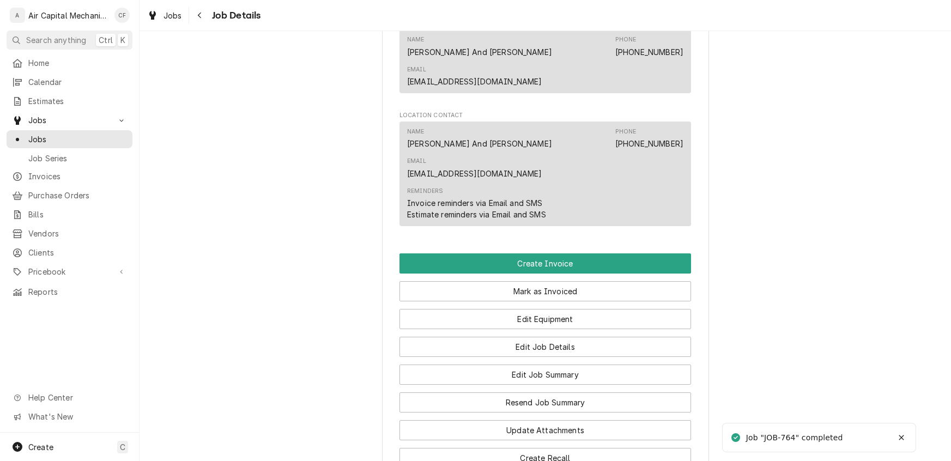
scroll to position [789, 0]
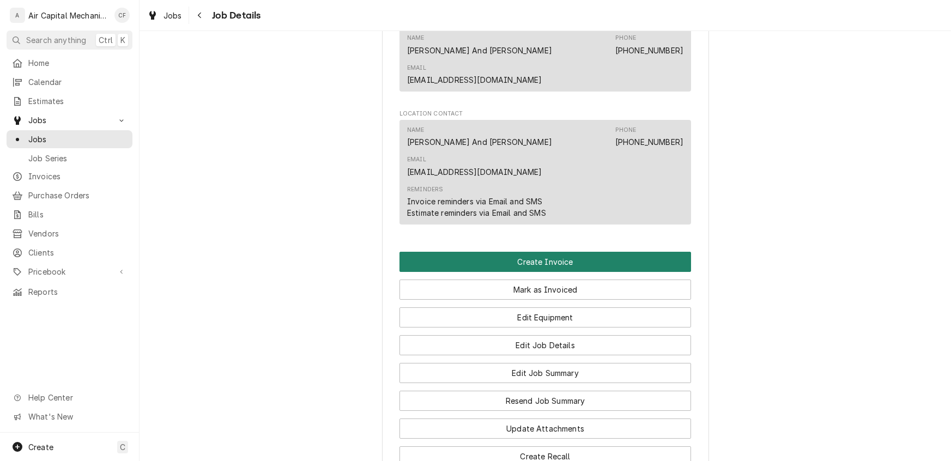
click at [557, 252] on button "Create Invoice" at bounding box center [546, 262] width 292 height 20
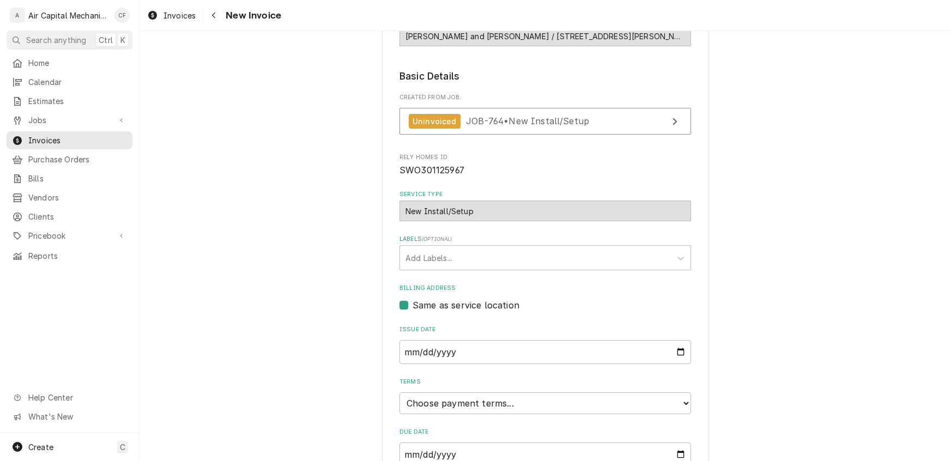
scroll to position [237, 0]
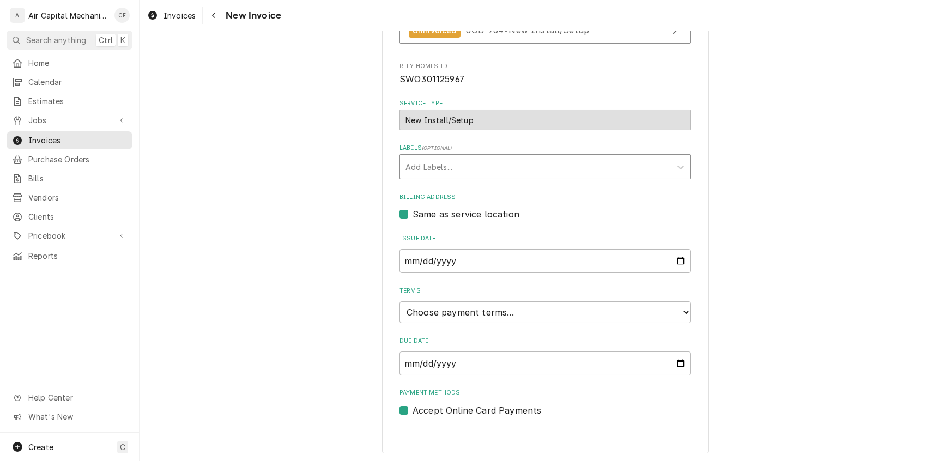
click at [463, 164] on div "Labels" at bounding box center [536, 167] width 260 height 20
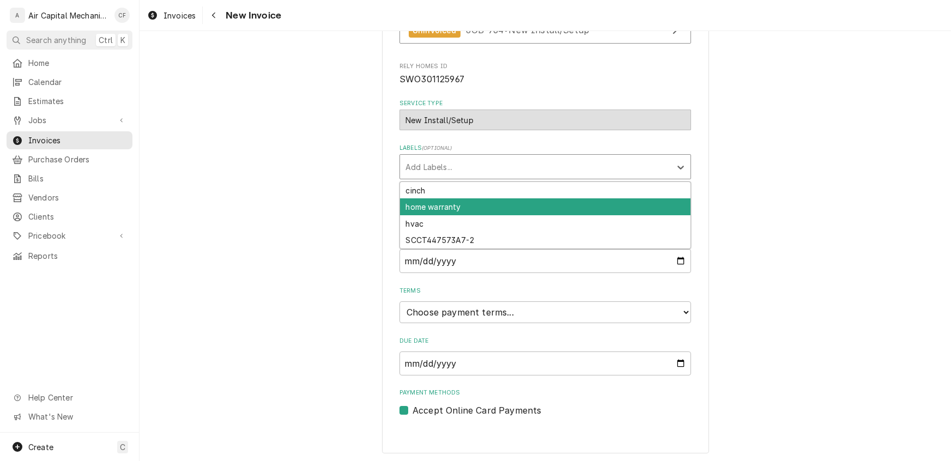
click at [440, 206] on div "home warranty" at bounding box center [545, 206] width 291 height 17
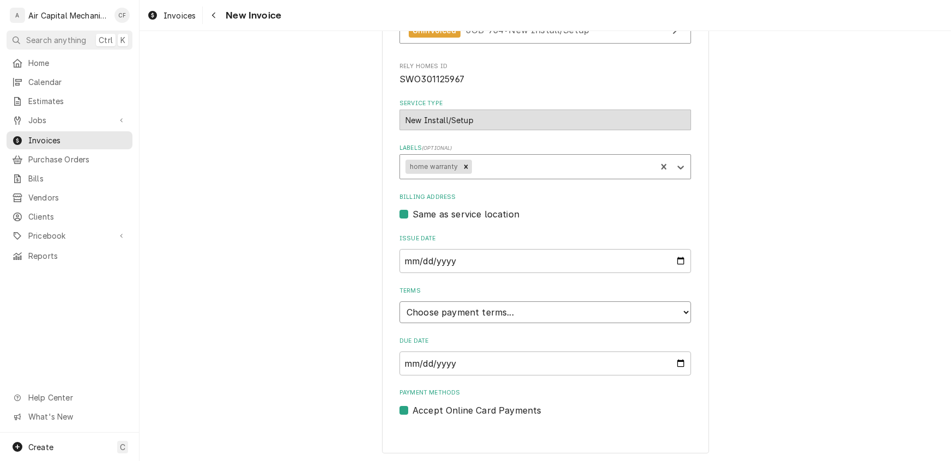
click at [472, 312] on select "Choose payment terms... Same Day Net 7 Net 14 Net 21 Net 30 Net 45 Net 60 Net 90" at bounding box center [546, 312] width 292 height 22
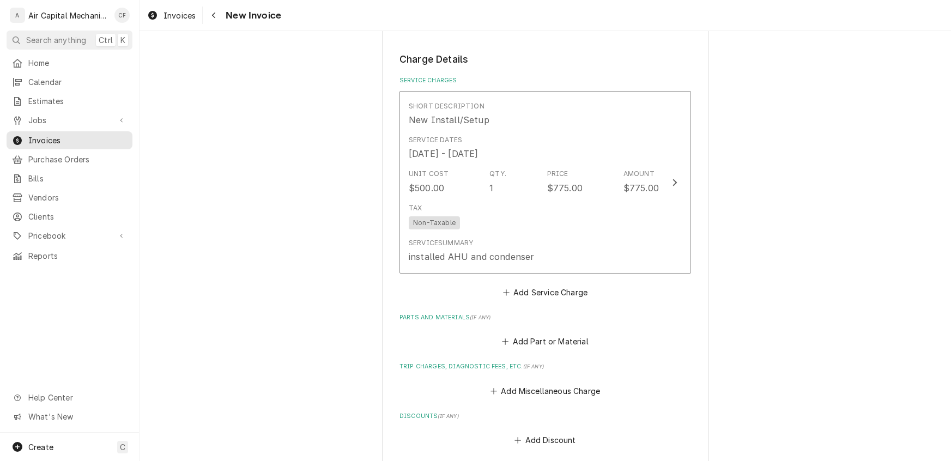
scroll to position [1071, 0]
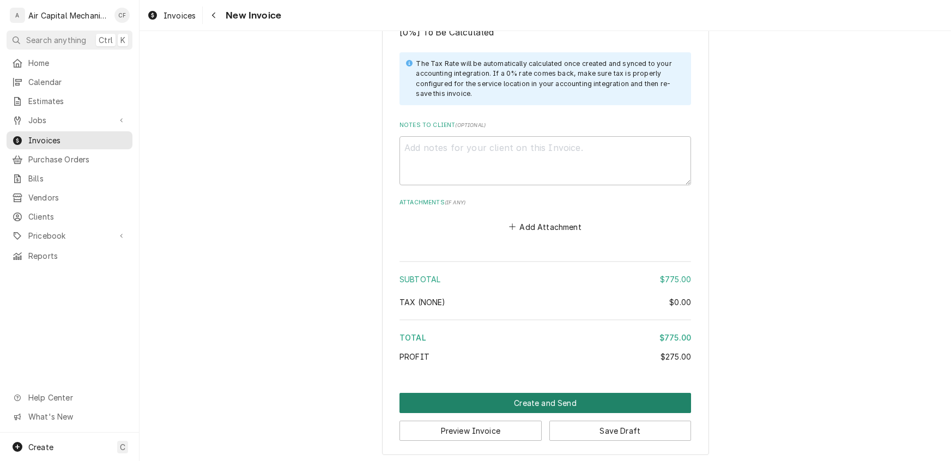
click at [515, 404] on button "Create and Send" at bounding box center [546, 403] width 292 height 20
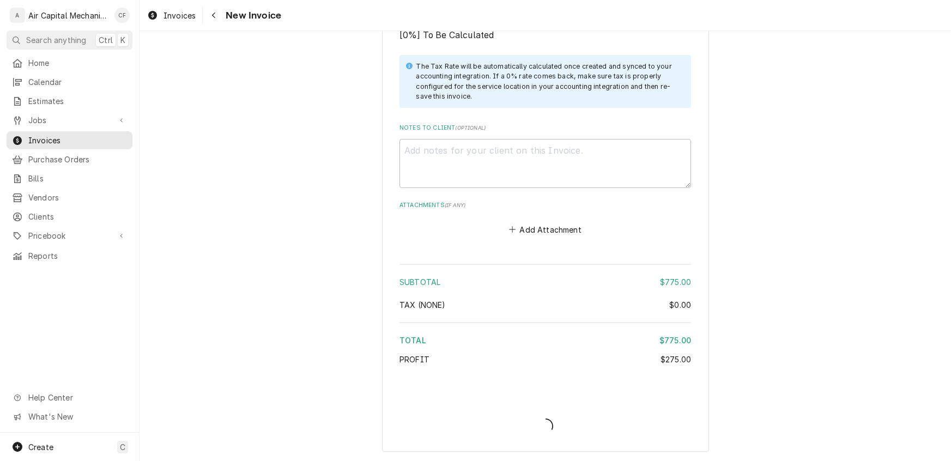
scroll to position [1065, 0]
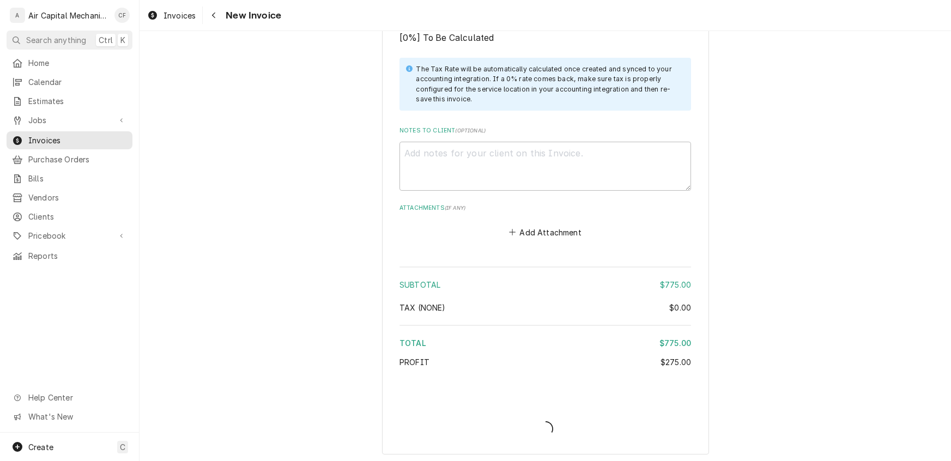
type textarea "x"
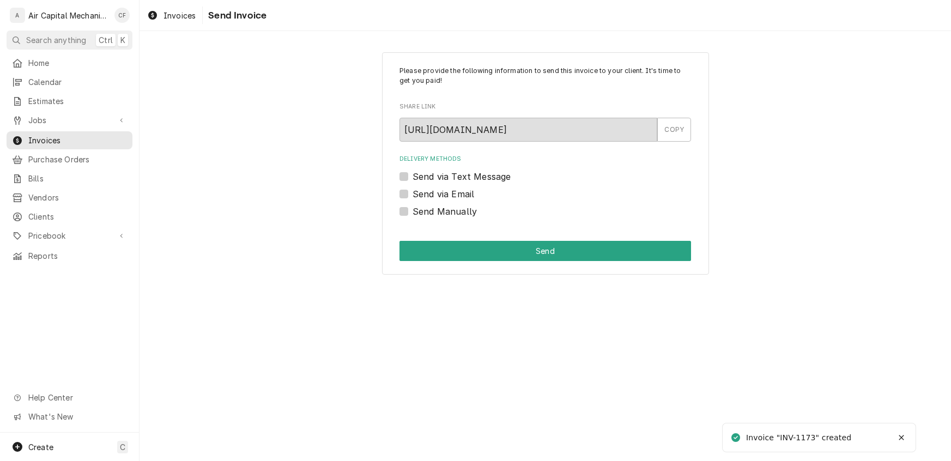
click at [413, 209] on label "Send Manually" at bounding box center [445, 211] width 64 height 13
click at [413, 209] on input "Send Manually" at bounding box center [559, 217] width 292 height 24
checkbox input "true"
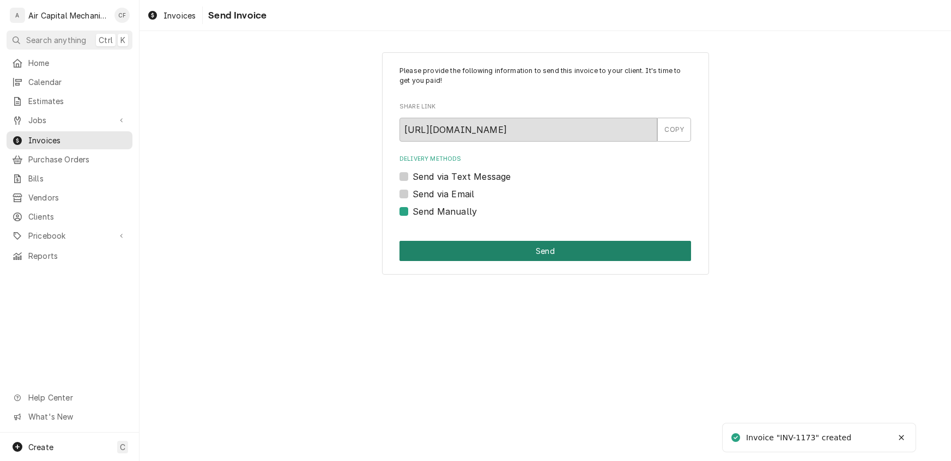
click at [475, 252] on button "Send" at bounding box center [546, 251] width 292 height 20
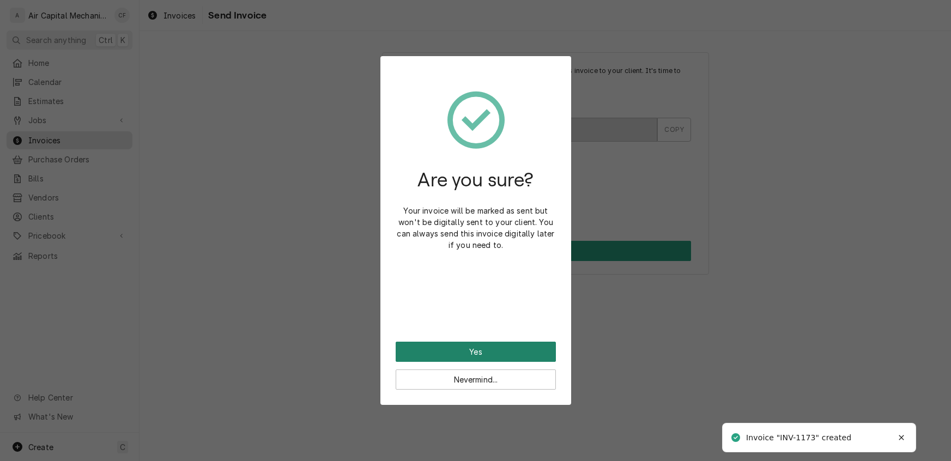
click at [479, 353] on button "Yes" at bounding box center [476, 352] width 160 height 20
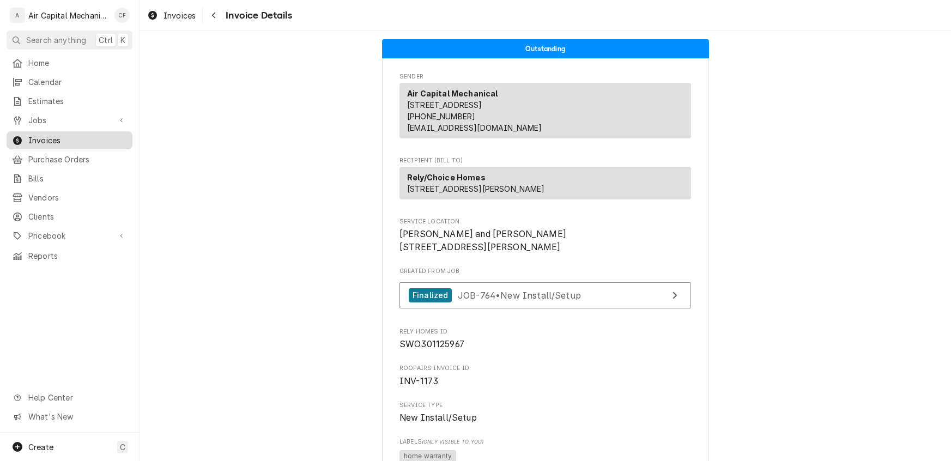
click at [51, 135] on span "Invoices" at bounding box center [77, 140] width 99 height 11
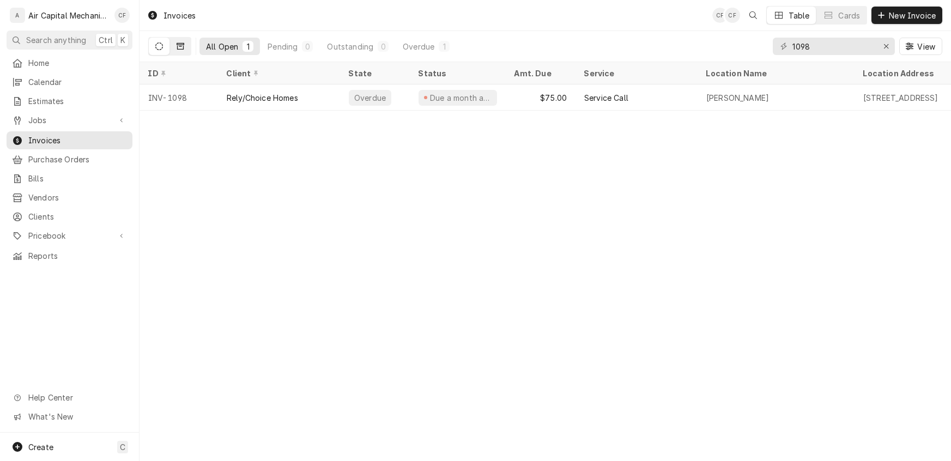
click at [182, 46] on icon "Dynamic Content Wrapper" at bounding box center [181, 47] width 8 height 8
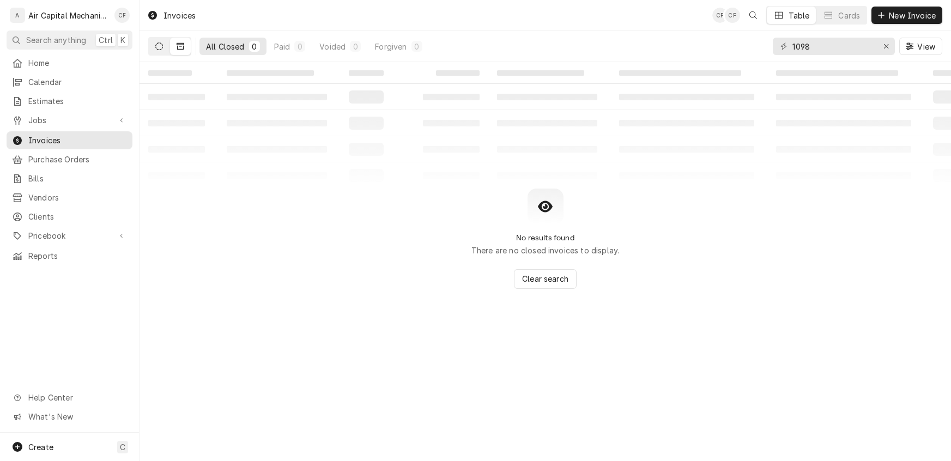
click at [156, 44] on icon "Dynamic Content Wrapper" at bounding box center [159, 47] width 8 height 8
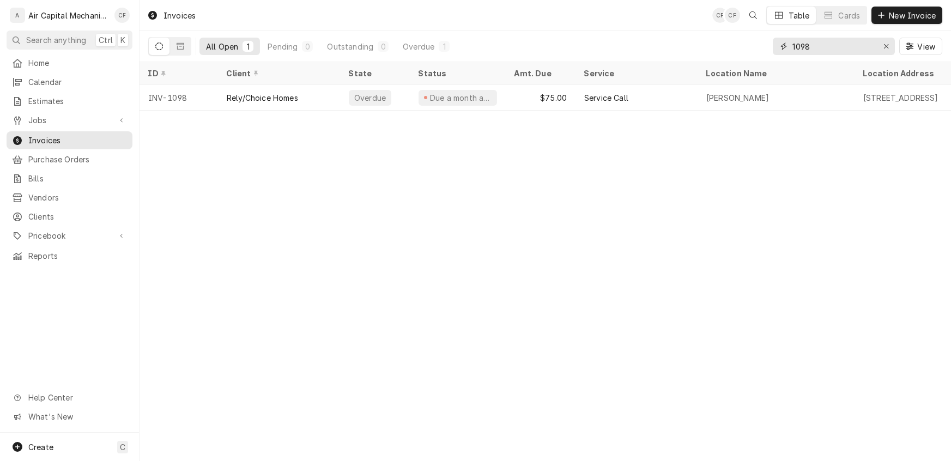
drag, startPoint x: 829, startPoint y: 45, endPoint x: 723, endPoint y: 47, distance: 105.8
click at [723, 47] on div "All Open 1 Pending 0 Outstanding 0 Overdue 1 1098 View" at bounding box center [545, 46] width 794 height 31
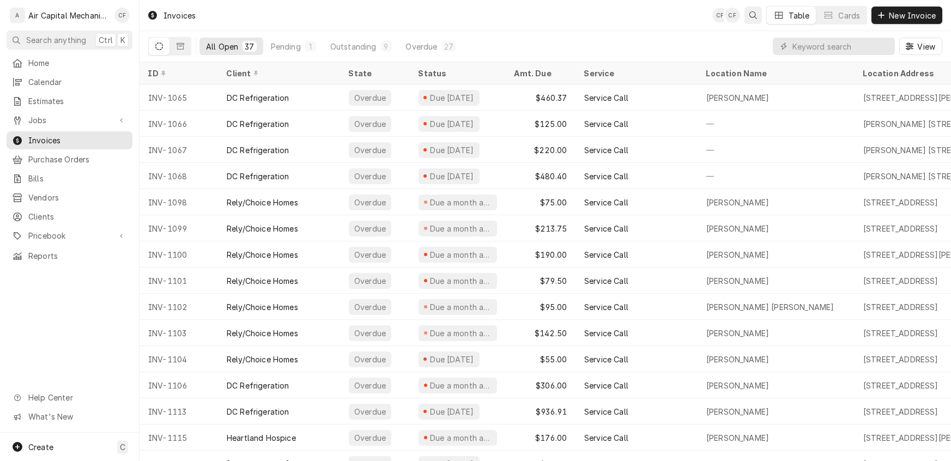
click at [752, 17] on icon "Open search" at bounding box center [753, 15] width 8 height 8
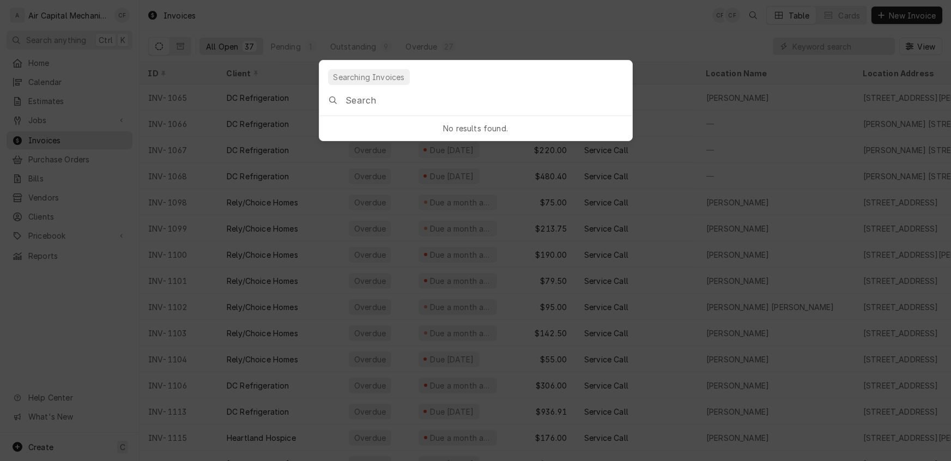
click at [470, 102] on input "Global Command Menu" at bounding box center [489, 100] width 286 height 31
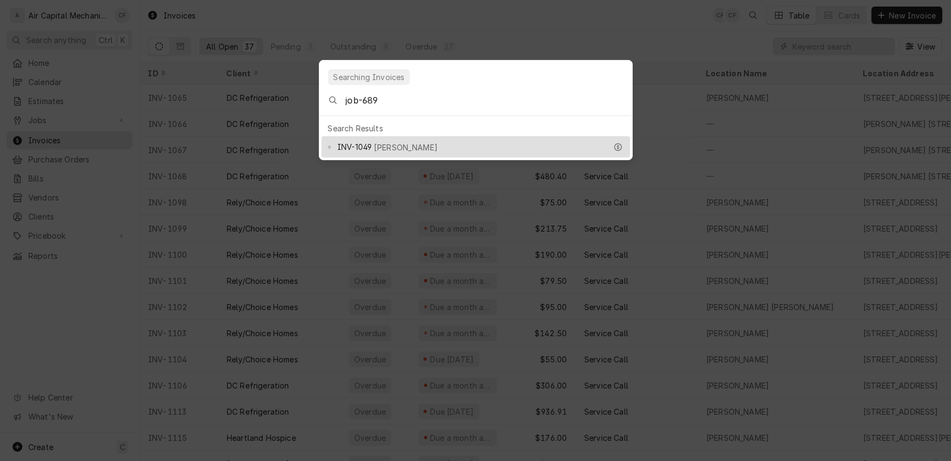
type input "job-689"
click at [385, 142] on span "Issais Scott" at bounding box center [406, 147] width 64 height 11
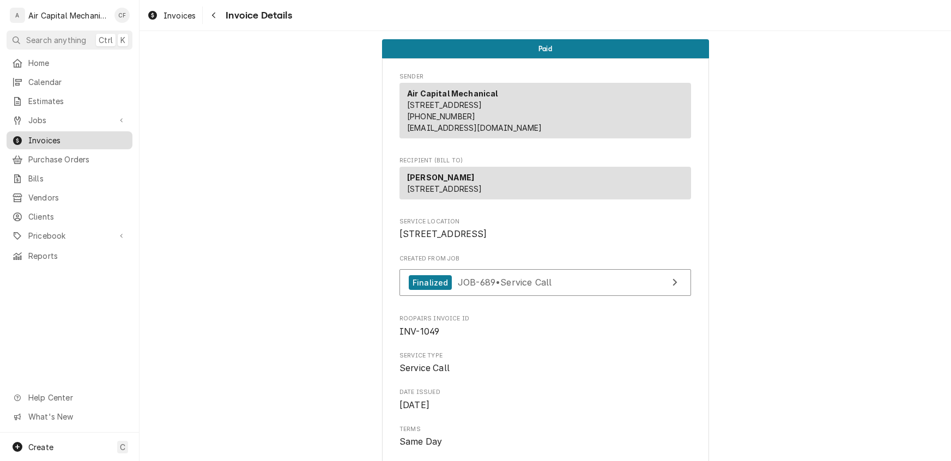
click at [44, 138] on span "Invoices" at bounding box center [77, 140] width 99 height 11
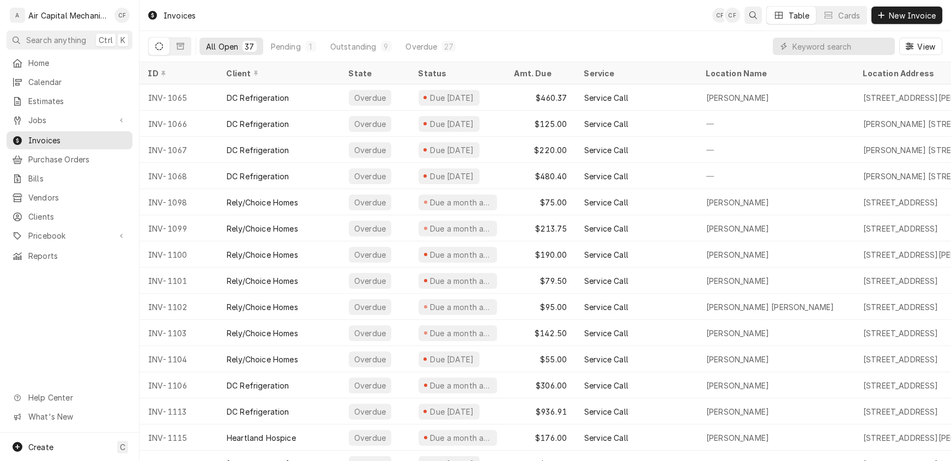
click at [757, 16] on div "Open search" at bounding box center [753, 15] width 11 height 11
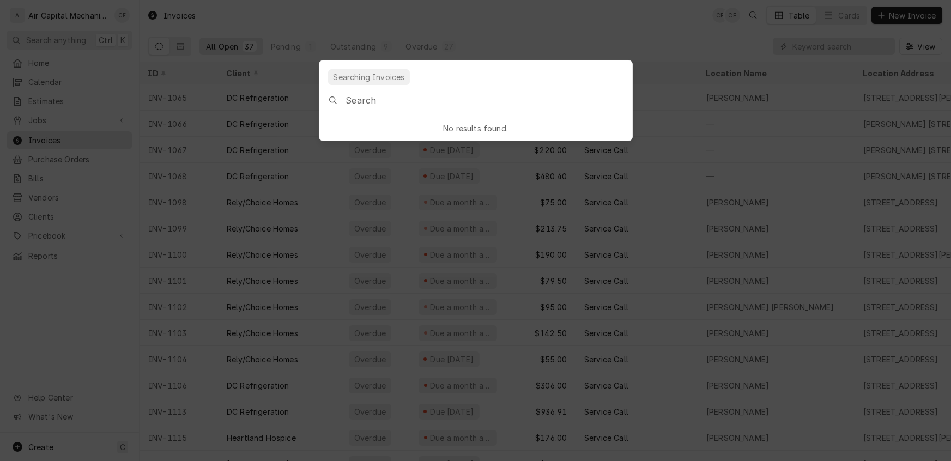
click at [508, 101] on input "Global Command Menu" at bounding box center [489, 100] width 286 height 31
type input "1105"
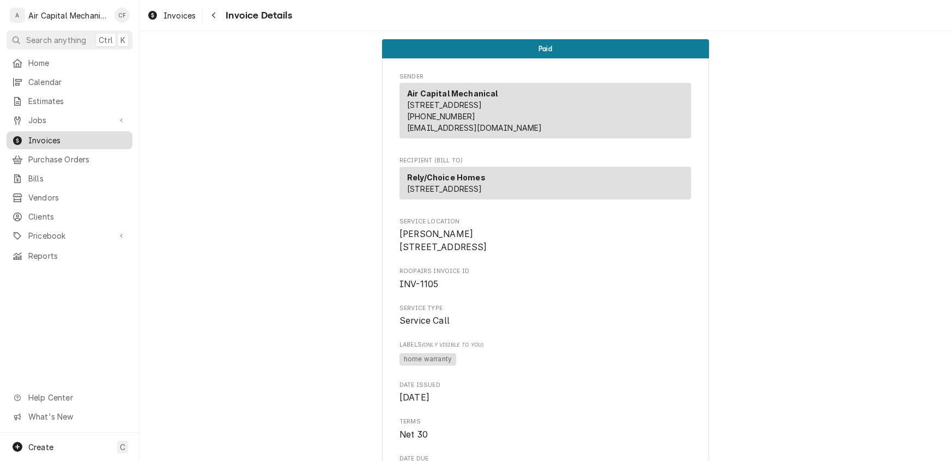
click at [44, 138] on span "Invoices" at bounding box center [77, 140] width 99 height 11
